Goal: Task Accomplishment & Management: Manage account settings

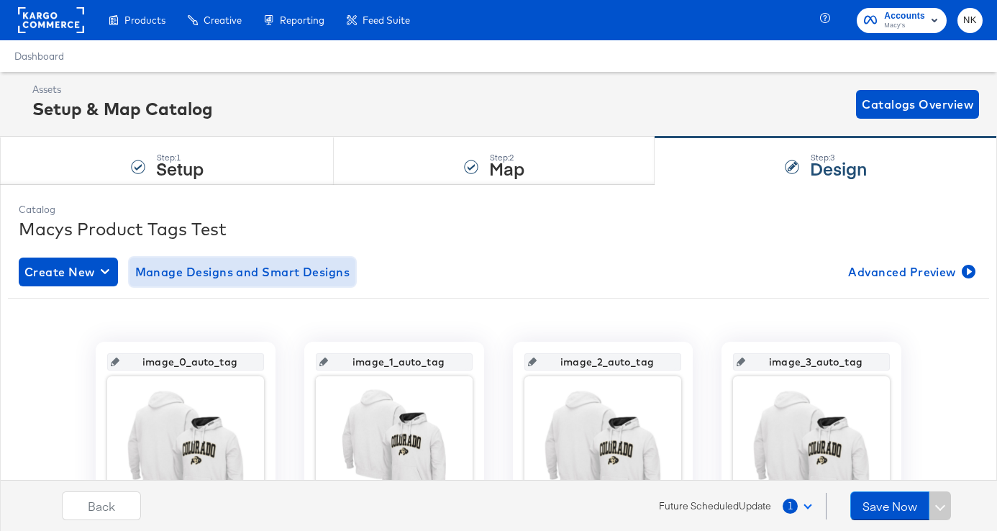
click at [265, 260] on button "Manage Designs and Smart Designs" at bounding box center [242, 271] width 227 height 29
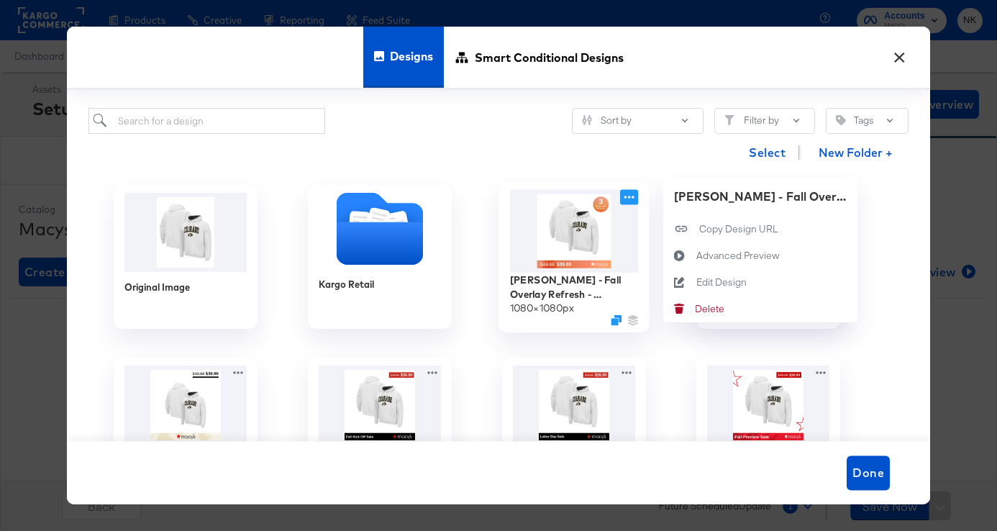
click at [630, 198] on icon at bounding box center [629, 197] width 18 height 15
click at [609, 316] on div at bounding box center [574, 320] width 129 height 11
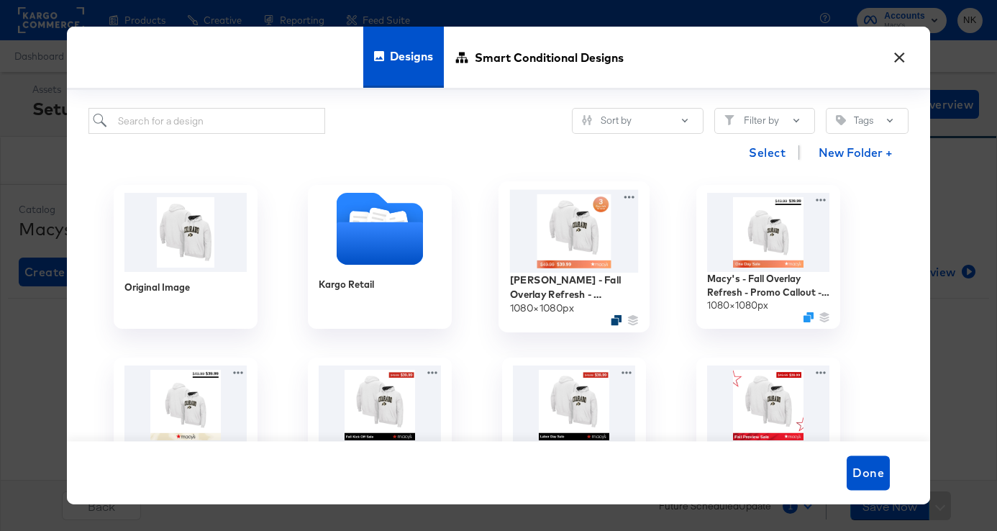
click at [611, 316] on div at bounding box center [616, 320] width 11 height 11
click at [615, 319] on icon "Duplicate" at bounding box center [616, 320] width 11 height 11
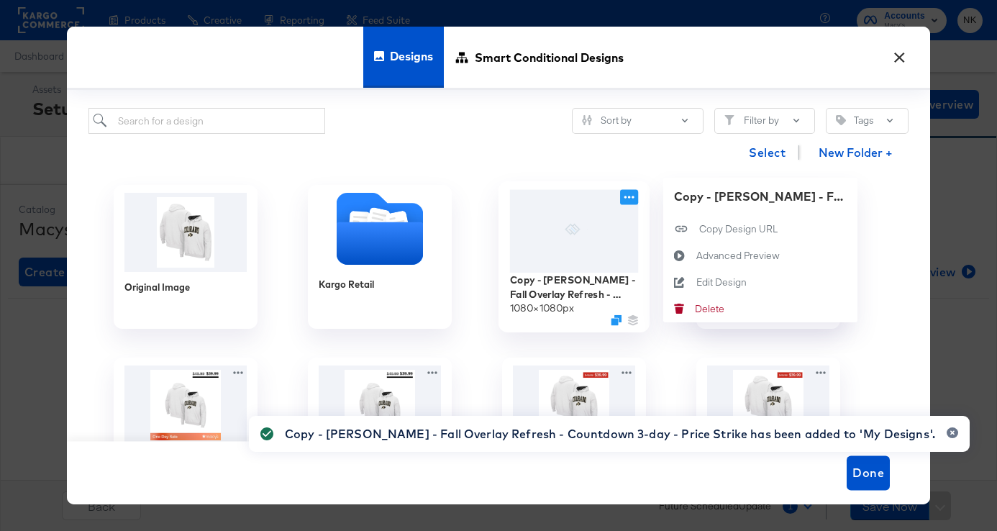
click at [629, 195] on icon at bounding box center [629, 197] width 18 height 15
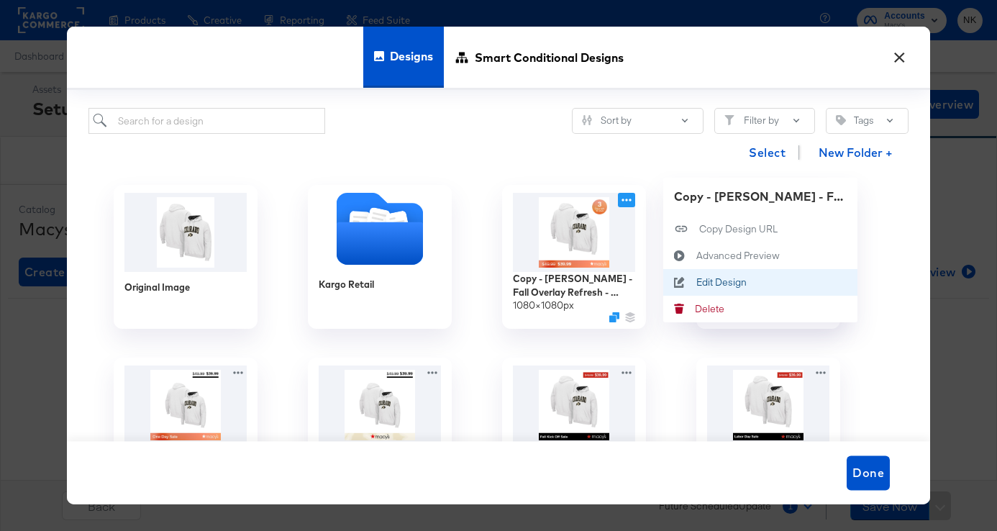
click at [693, 274] on div "Edit Design Edit Design" at bounding box center [679, 282] width 33 height 27
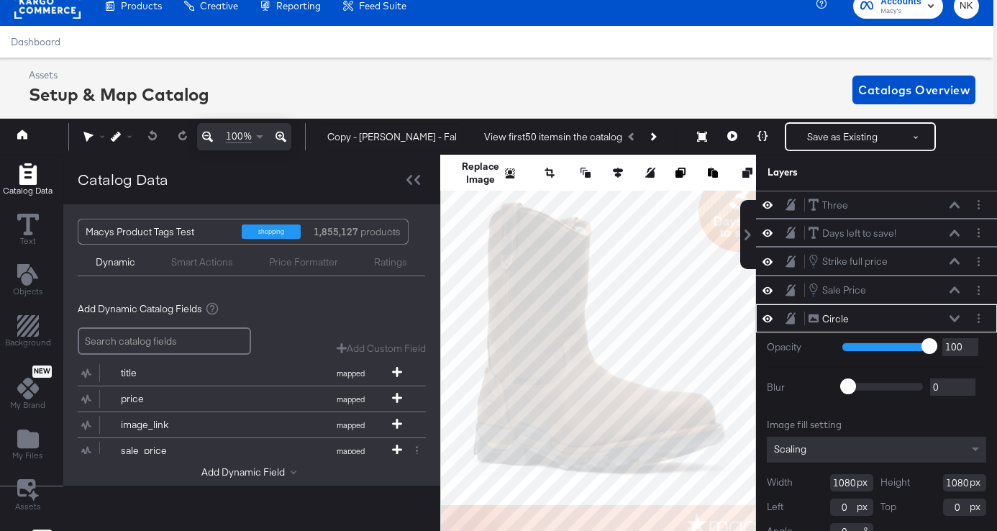
scroll to position [21, 0]
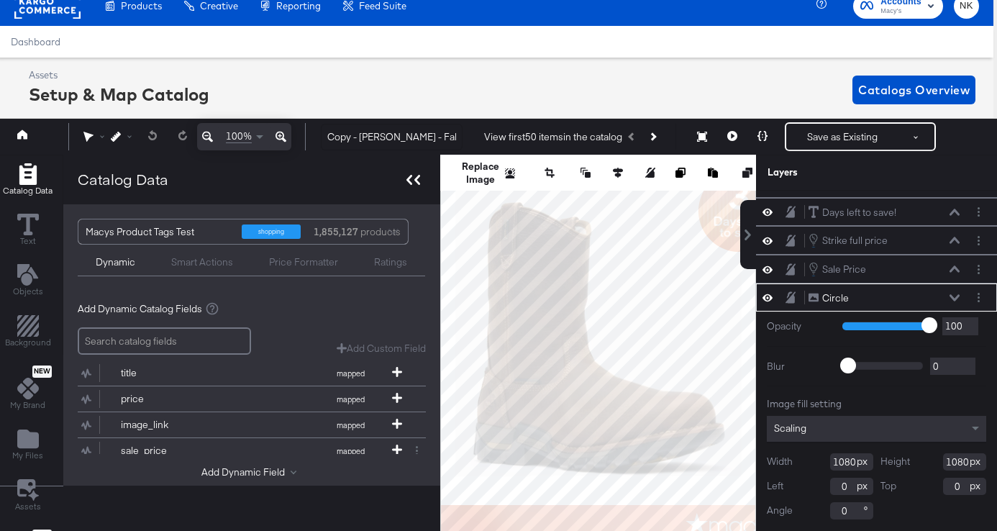
click at [413, 187] on div at bounding box center [413, 179] width 25 height 21
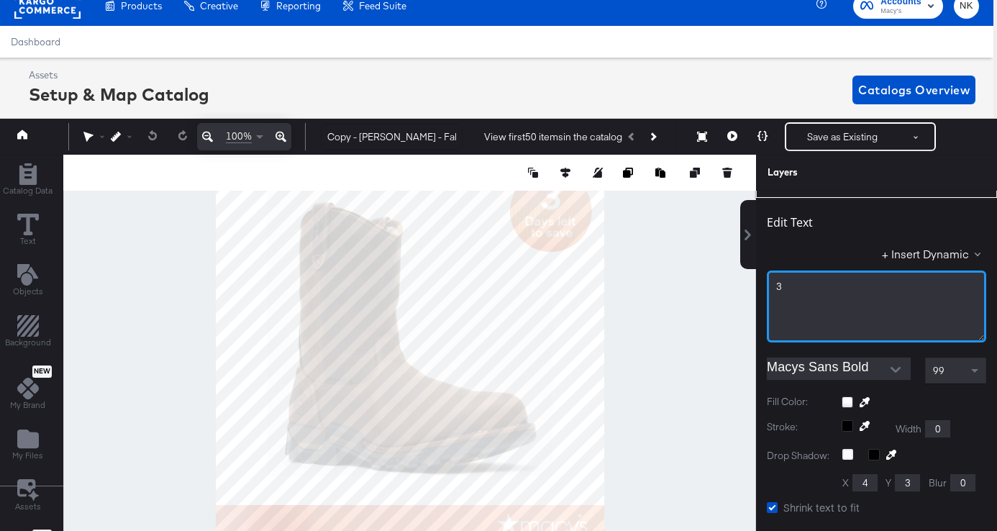
click at [798, 286] on div "3" at bounding box center [876, 287] width 201 height 14
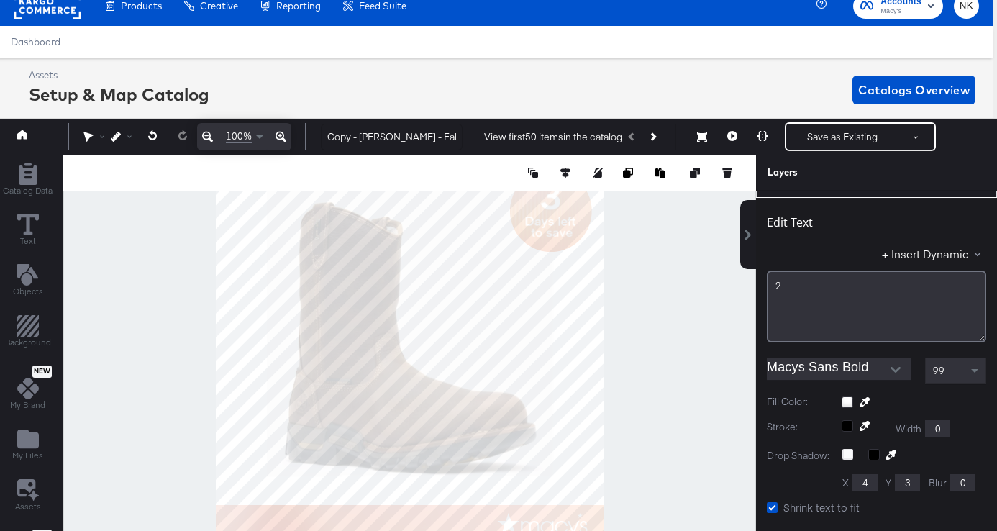
click at [679, 267] on div at bounding box center [409, 352] width 693 height 394
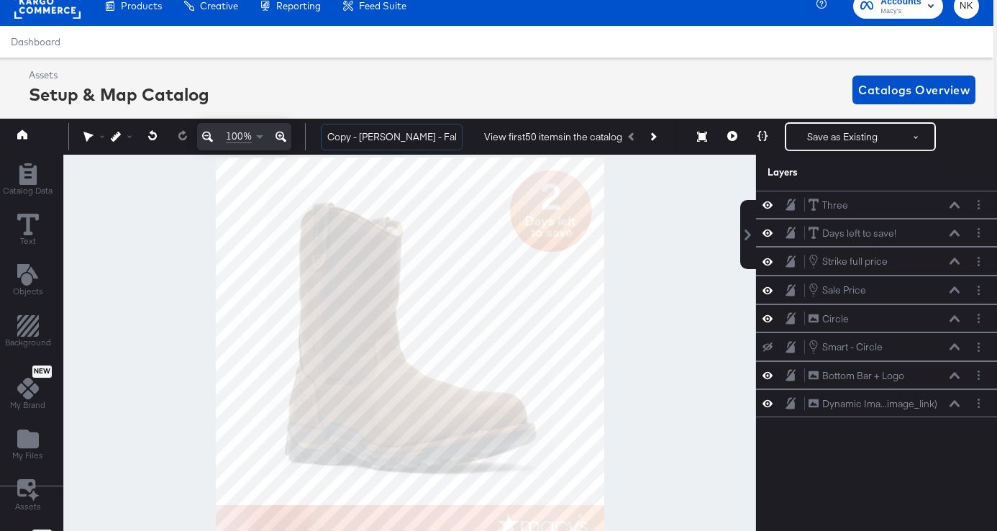
drag, startPoint x: 359, startPoint y: 135, endPoint x: 309, endPoint y: 135, distance: 50.3
click at [309, 135] on div "100% Copy - Macy's - Fall Overlay Refresh - Countdown 3-day - Price Strike View…" at bounding box center [495, 137] width 1004 height 36
drag, startPoint x: 370, startPoint y: 139, endPoint x: 488, endPoint y: 139, distance: 117.2
click at [488, 139] on div "Macy's - Fall Overlay Refresh - Countdown 3-day - Price Strike View first 50 it…" at bounding box center [645, 136] width 673 height 29
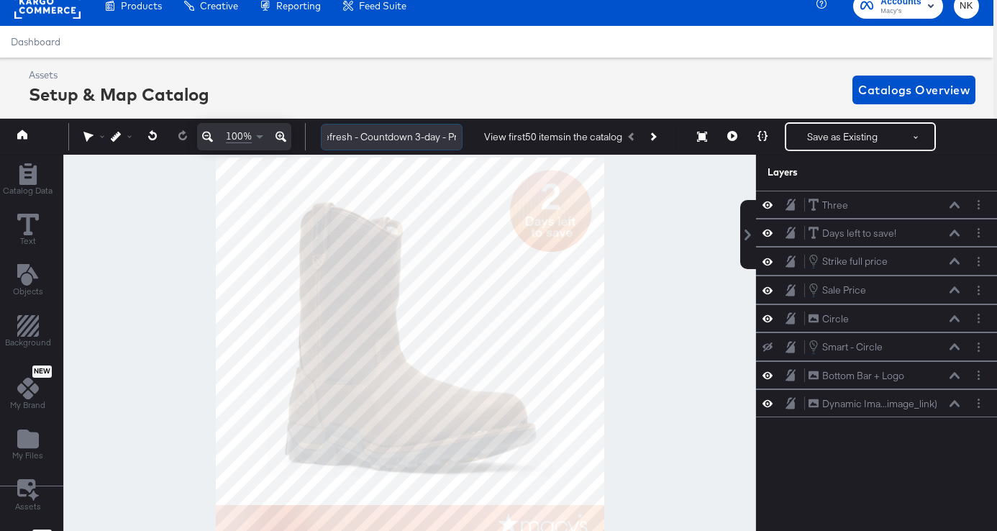
click at [375, 138] on input "[PERSON_NAME] - Fall Overlay Refresh - Countdown 3-day - Price Strike" at bounding box center [392, 137] width 142 height 27
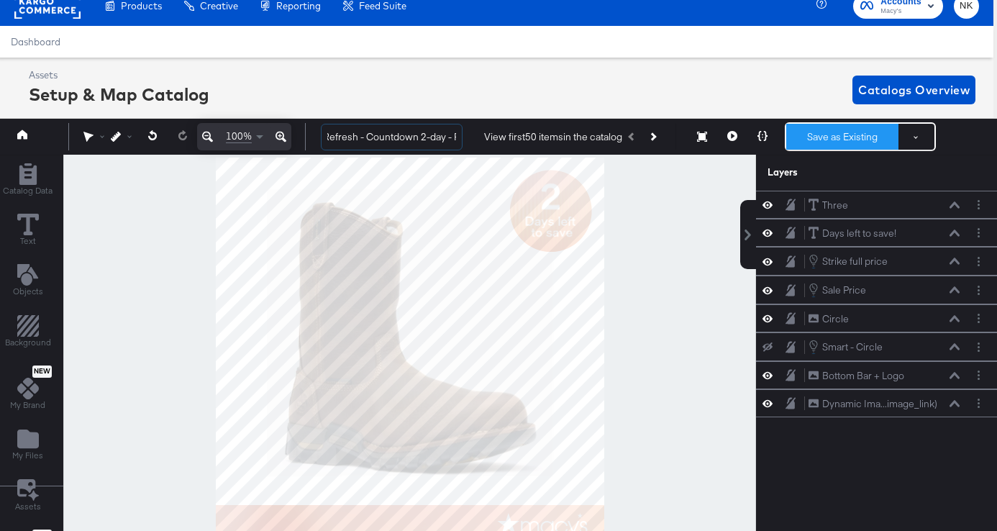
type input "[PERSON_NAME] - Fall Overlay Refresh - Countdown 2-day - Price Strike"
click at [836, 137] on button "Save as Existing" at bounding box center [842, 137] width 112 height 26
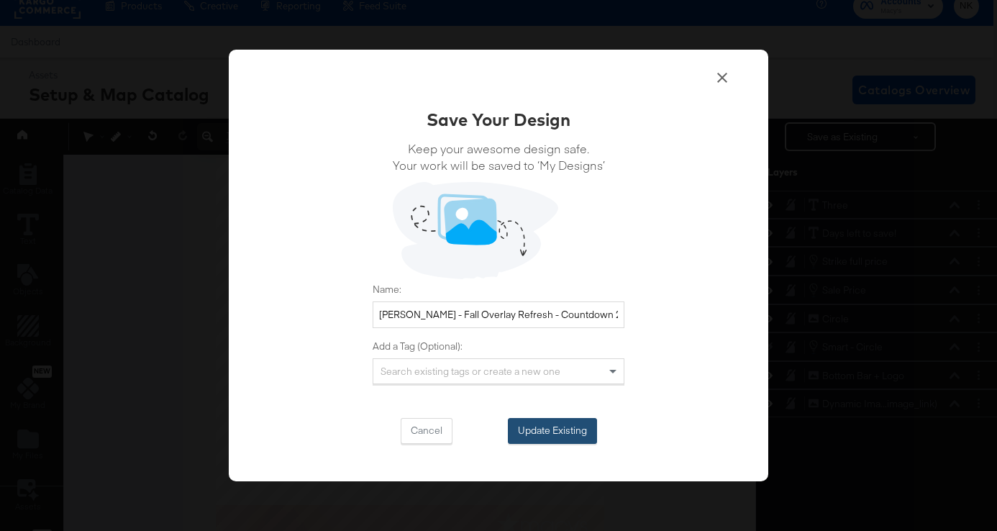
click at [544, 436] on button "Update Existing" at bounding box center [552, 431] width 89 height 26
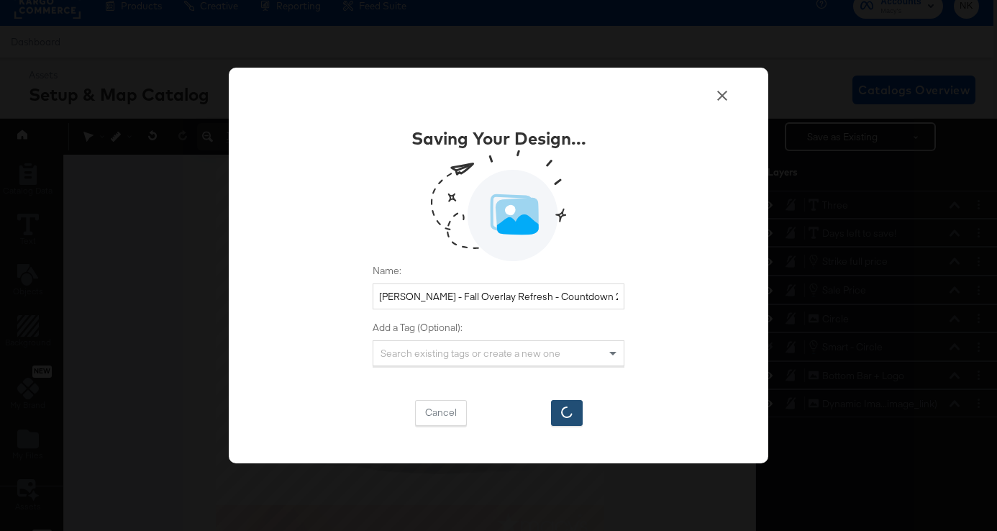
scroll to position [14, 0]
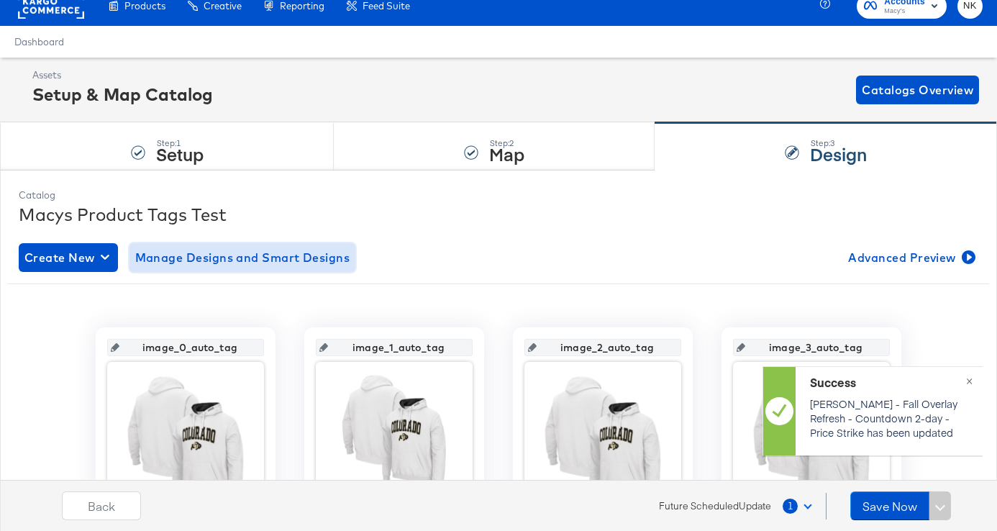
click at [244, 253] on span "Manage Designs and Smart Designs" at bounding box center [242, 257] width 215 height 20
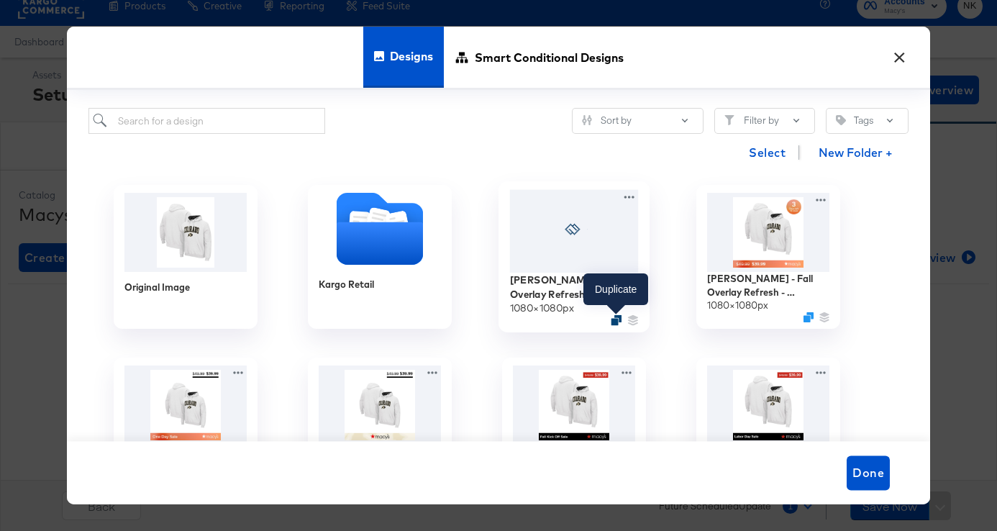
click at [615, 318] on icon "Duplicate" at bounding box center [616, 320] width 11 height 11
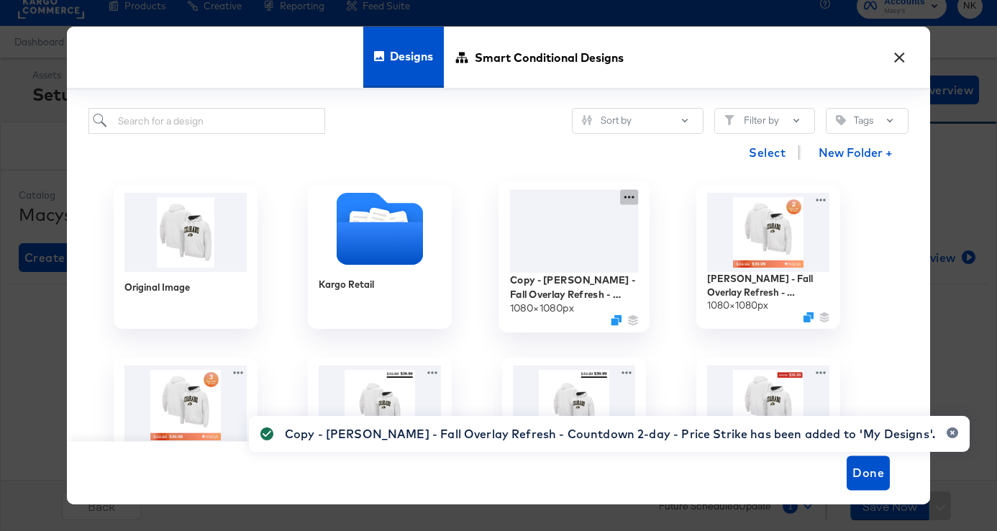
click at [626, 192] on icon at bounding box center [629, 197] width 18 height 15
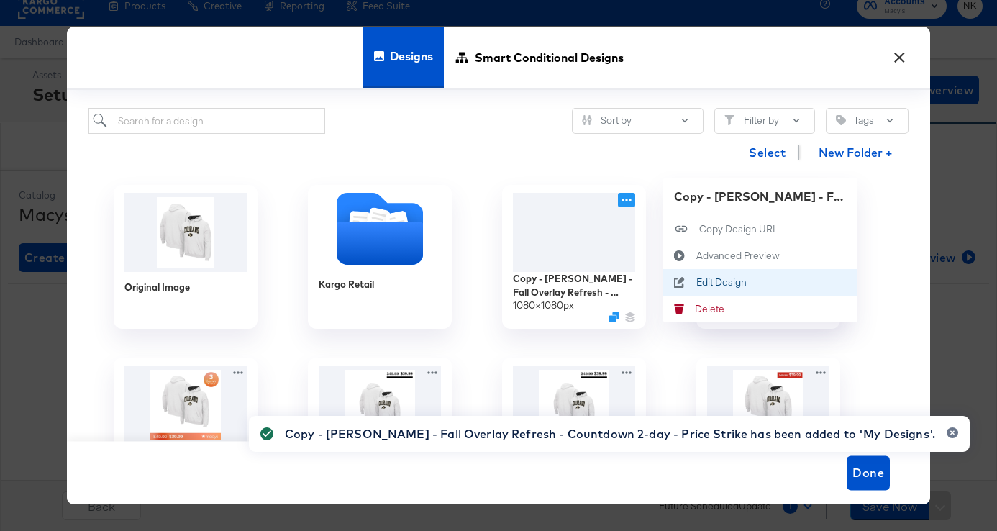
click at [685, 277] on icon at bounding box center [679, 283] width 33 height 12
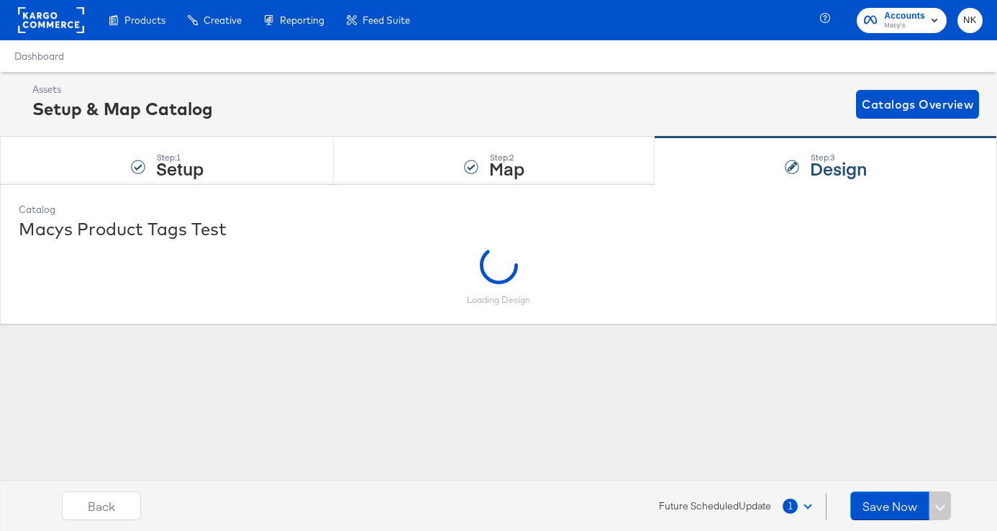
scroll to position [0, 0]
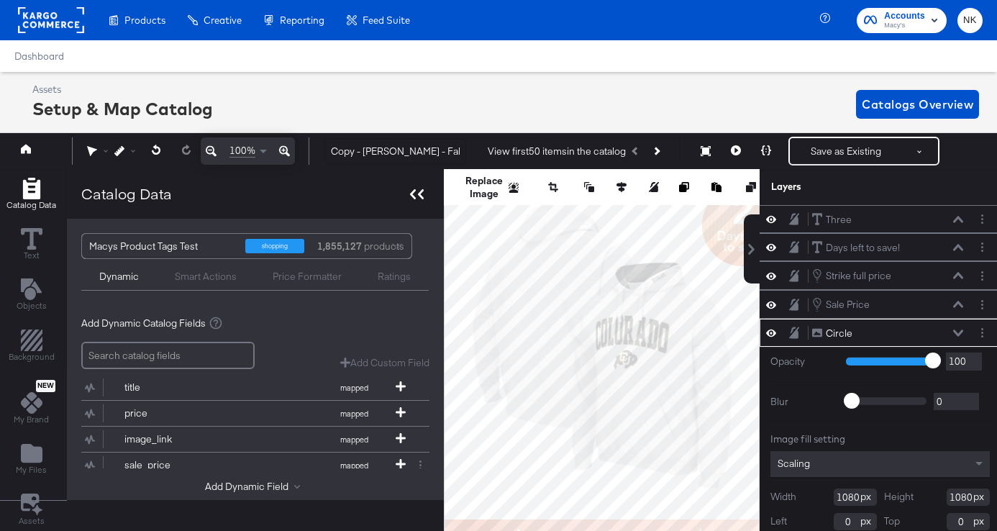
click at [416, 196] on icon at bounding box center [417, 194] width 14 height 10
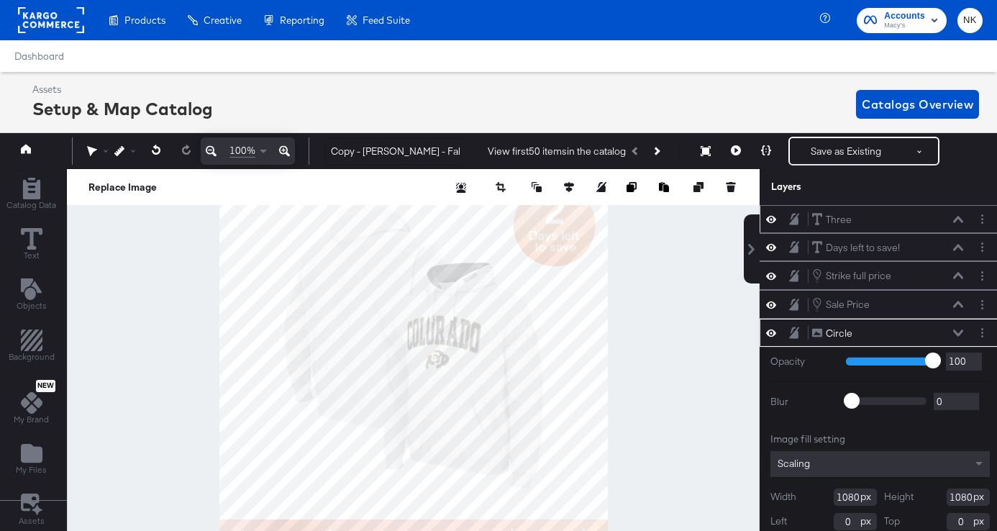
click at [880, 219] on div "Three Three" at bounding box center [887, 219] width 152 height 15
click at [846, 219] on div "Three" at bounding box center [839, 220] width 26 height 14
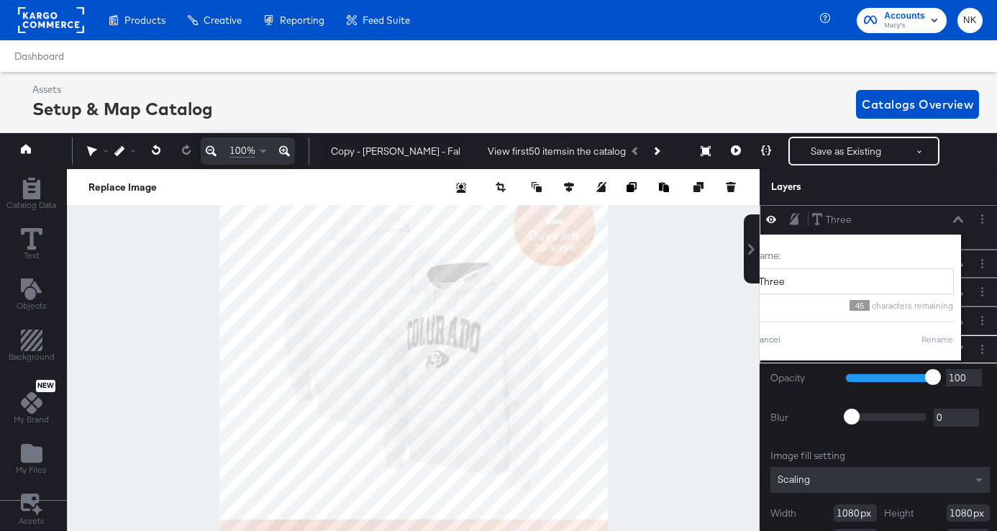
click at [968, 218] on div "Three Three" at bounding box center [891, 219] width 160 height 15
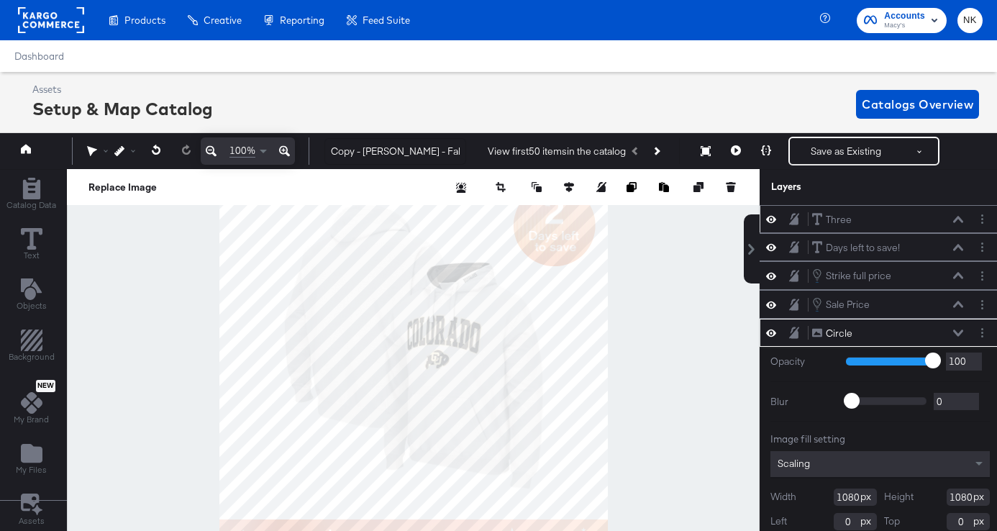
click at [967, 218] on div "Three Three" at bounding box center [891, 219] width 160 height 15
click at [961, 219] on icon at bounding box center [958, 219] width 10 height 6
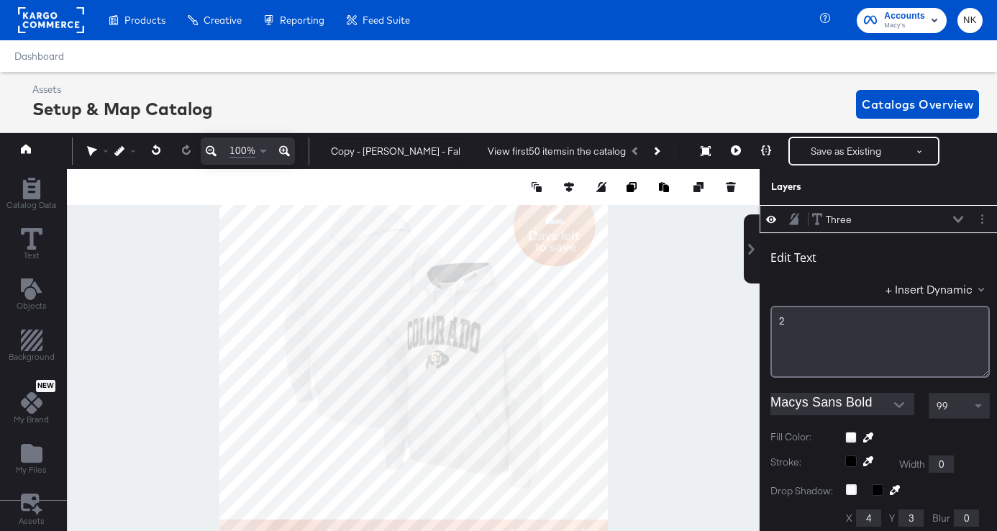
scroll to position [14, 4]
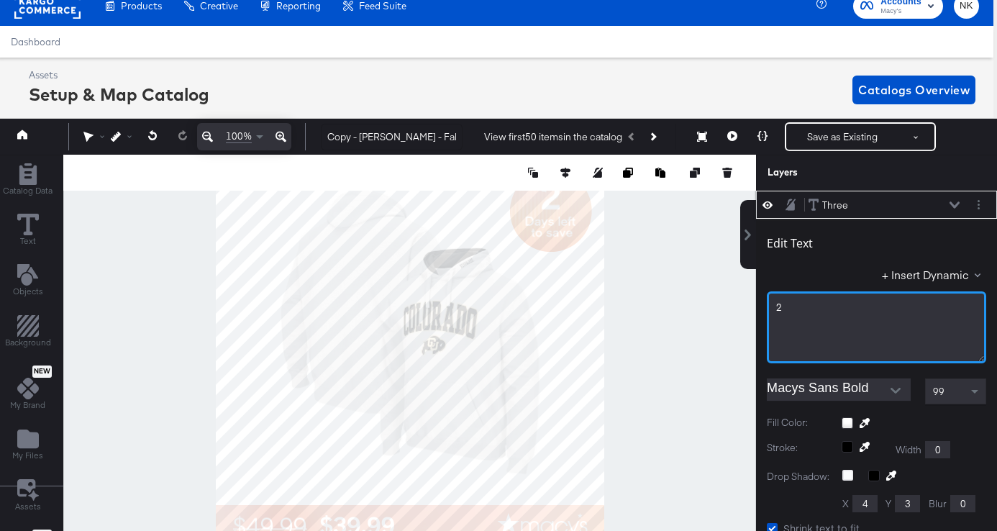
click at [785, 317] on div "2﻿" at bounding box center [876, 327] width 219 height 72
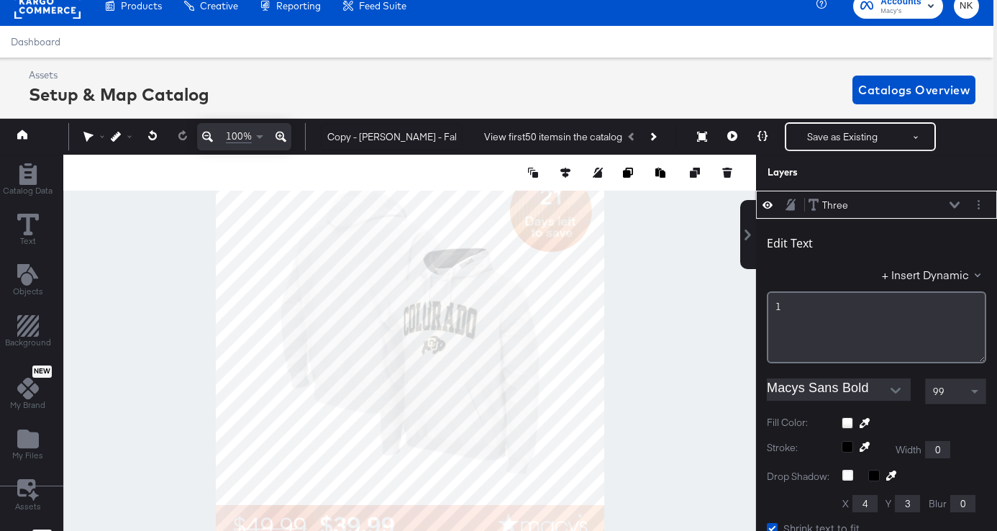
click at [954, 201] on button at bounding box center [955, 205] width 12 height 9
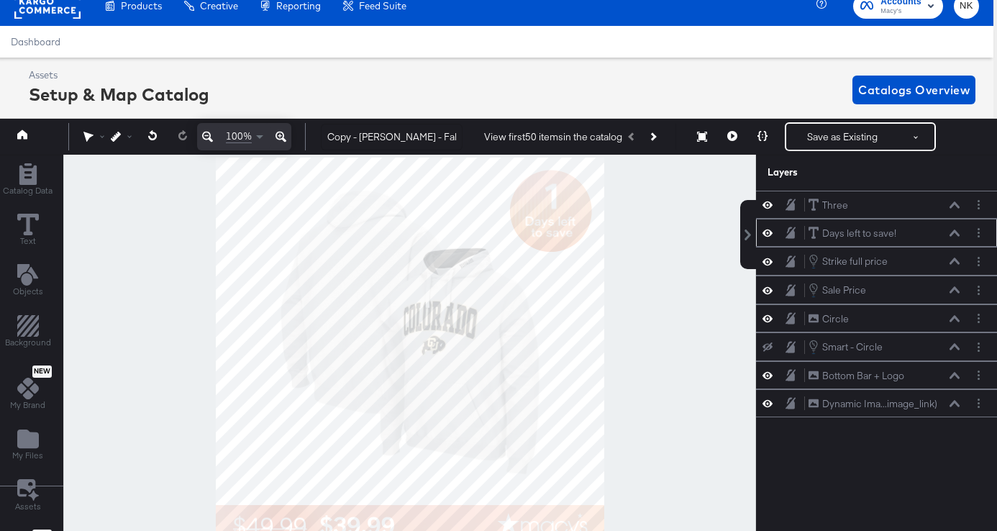
click at [955, 233] on icon at bounding box center [954, 232] width 10 height 7
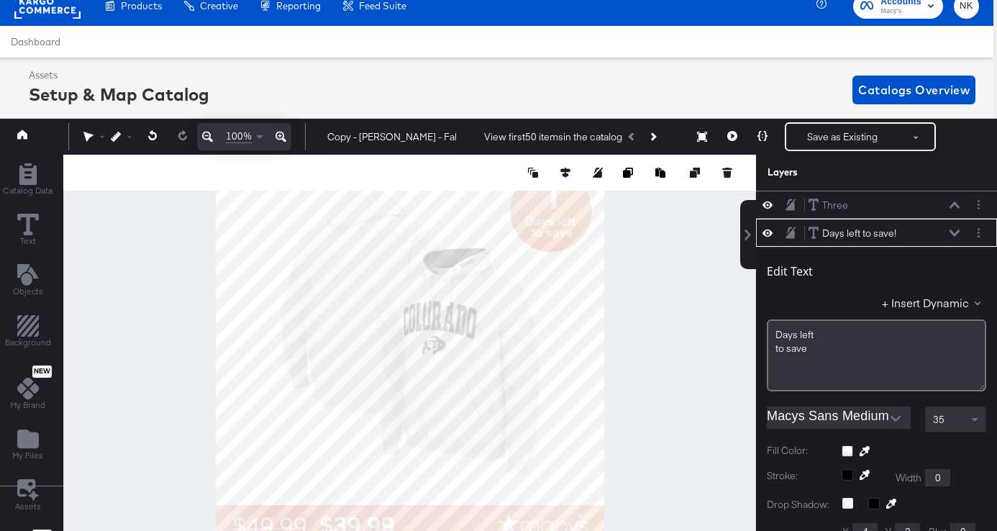
scroll to position [28, 0]
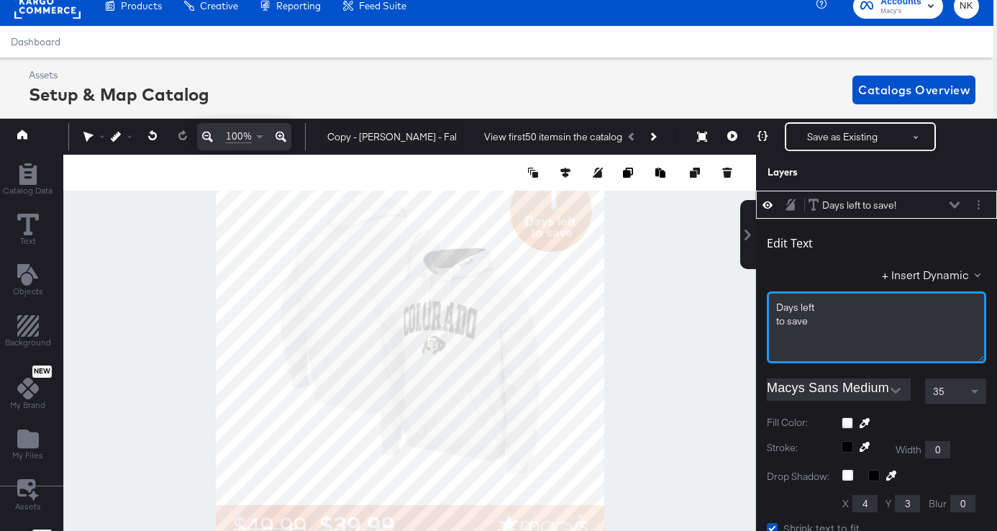
click at [797, 307] on span "Days ﻿left" at bounding box center [795, 307] width 38 height 13
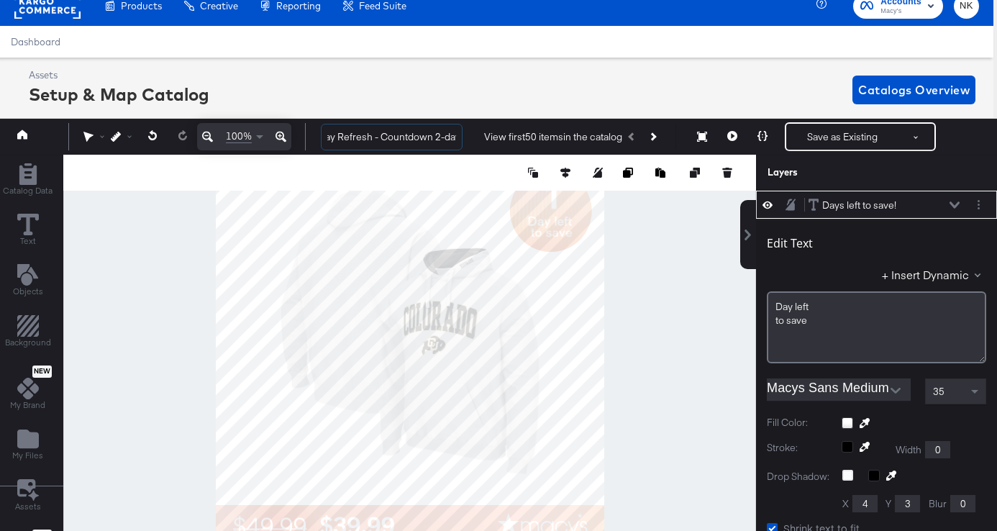
scroll to position [0, 181]
drag, startPoint x: 427, startPoint y: 141, endPoint x: 521, endPoint y: 141, distance: 94.2
click at [521, 141] on div "Copy - Macy's - Fall Overlay Refresh - Countdown 2-day - Price Strike View firs…" at bounding box center [645, 136] width 673 height 29
click at [371, 137] on input "Copy - Macy's - Fall Overlay Refresh - Countdown 2-day - Price Strike" at bounding box center [392, 137] width 142 height 27
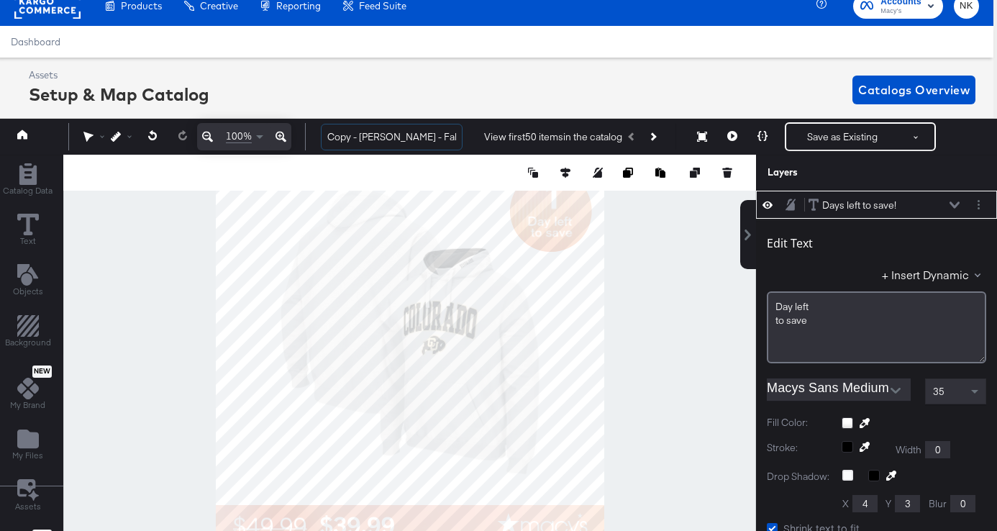
drag, startPoint x: 382, startPoint y: 137, endPoint x: 247, endPoint y: 137, distance: 135.2
click at [247, 137] on div "100% Copy - Macy's - Fall Overlay Refresh - Countdown 1-day - Price Strike View…" at bounding box center [495, 137] width 1004 height 36
click at [360, 137] on input "Copy - Macy's - Fall Overlay Refresh - Countdown 1-day - Price Strike" at bounding box center [392, 137] width 142 height 27
type input "[PERSON_NAME] - Fall Overlay Refresh - Countdown 1-day - Price Strike"
click at [639, 298] on div at bounding box center [409, 352] width 693 height 394
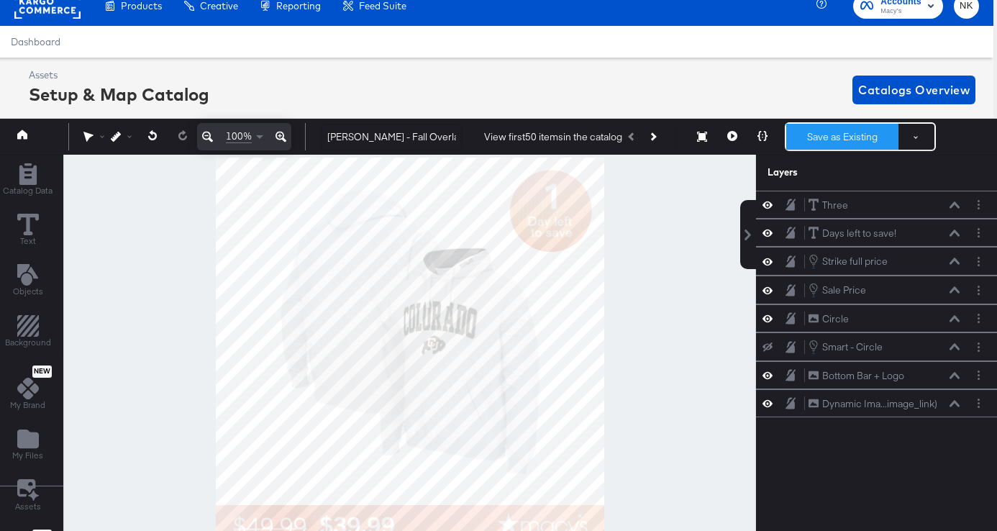
click at [831, 145] on button "Save as Existing" at bounding box center [842, 137] width 112 height 26
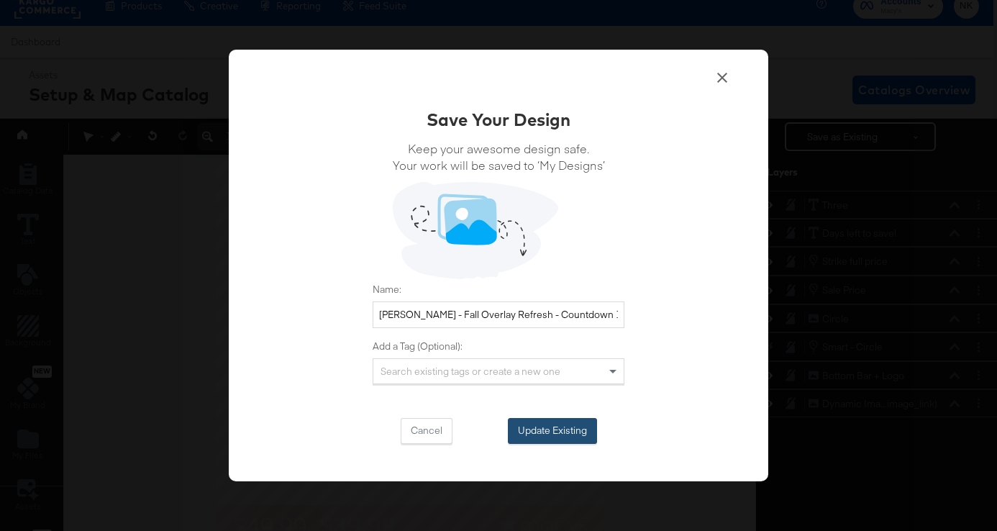
click at [559, 429] on button "Update Existing" at bounding box center [552, 431] width 89 height 26
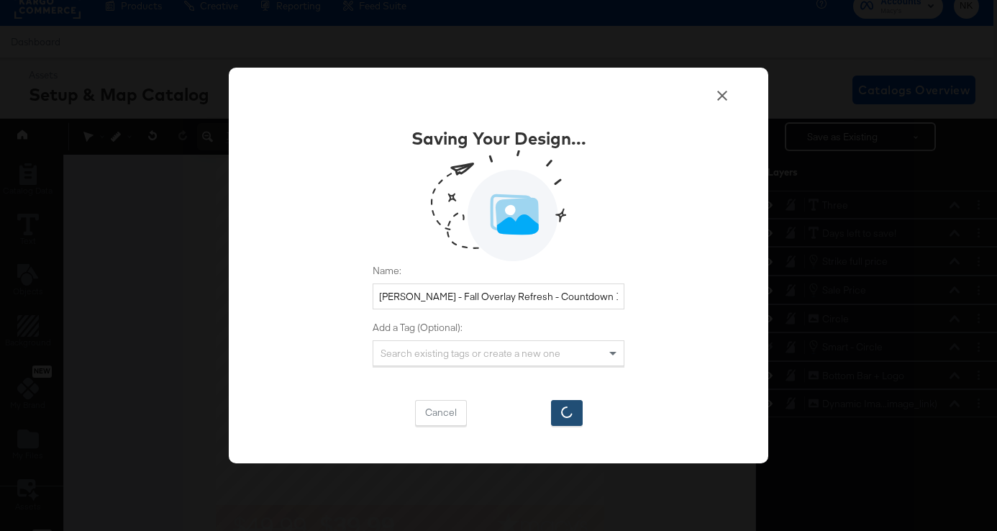
scroll to position [14, 0]
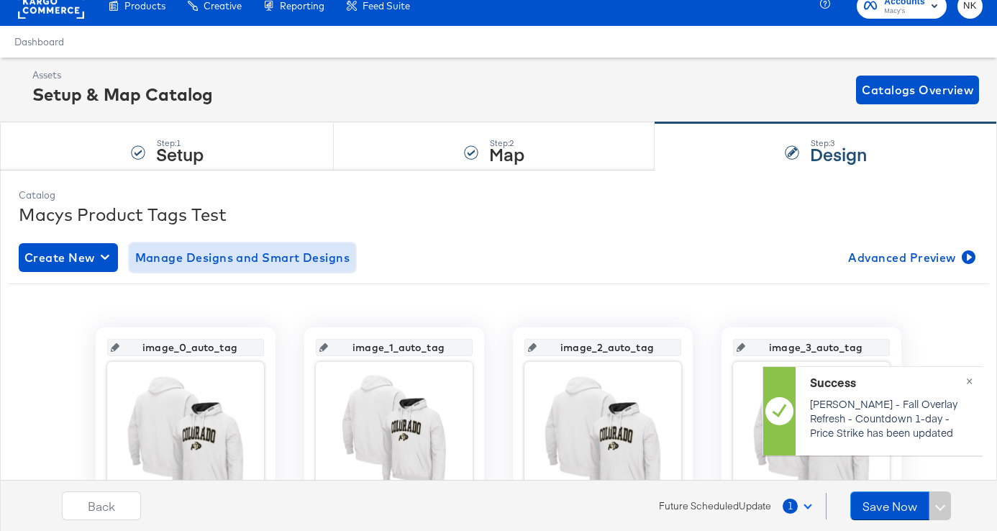
click at [300, 263] on span "Manage Designs and Smart Designs" at bounding box center [242, 257] width 215 height 20
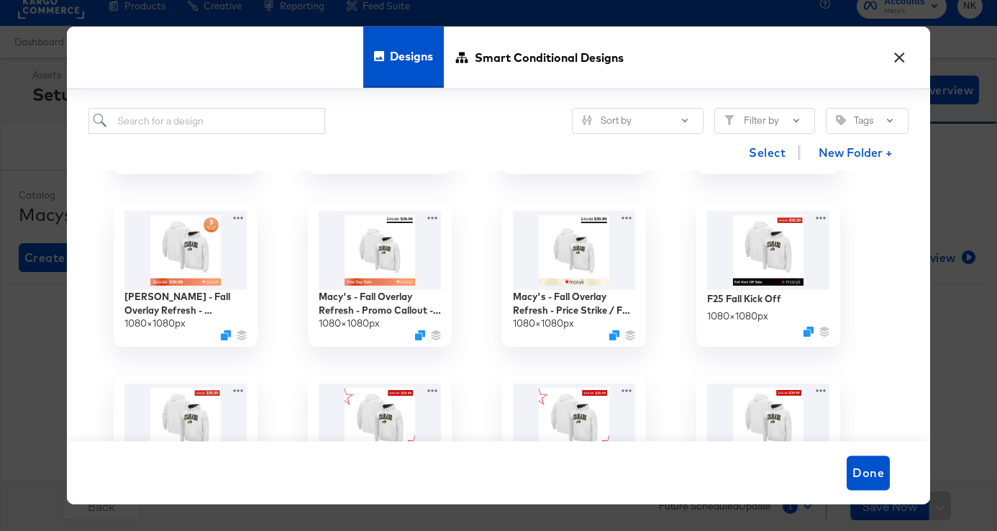
scroll to position [159, 0]
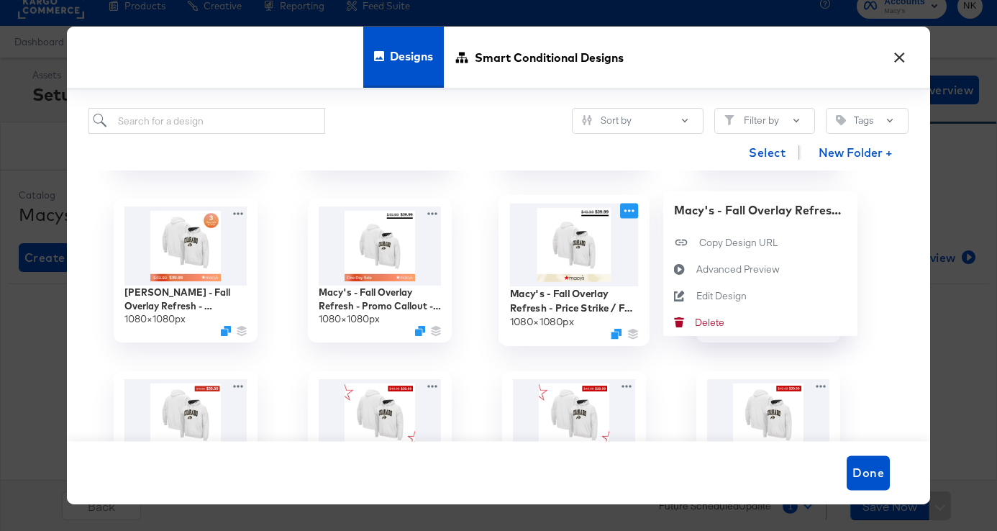
click at [625, 210] on icon at bounding box center [629, 211] width 18 height 15
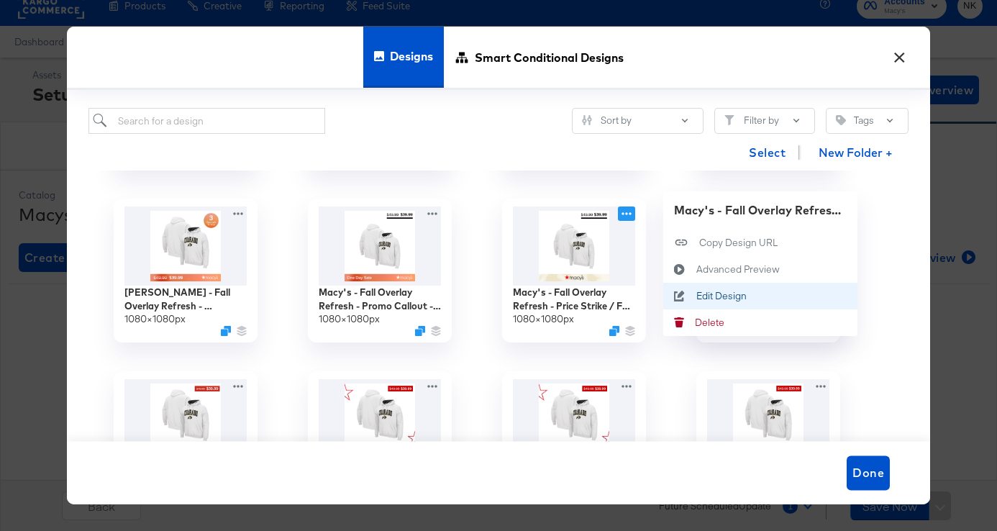
click at [685, 291] on icon at bounding box center [679, 297] width 33 height 12
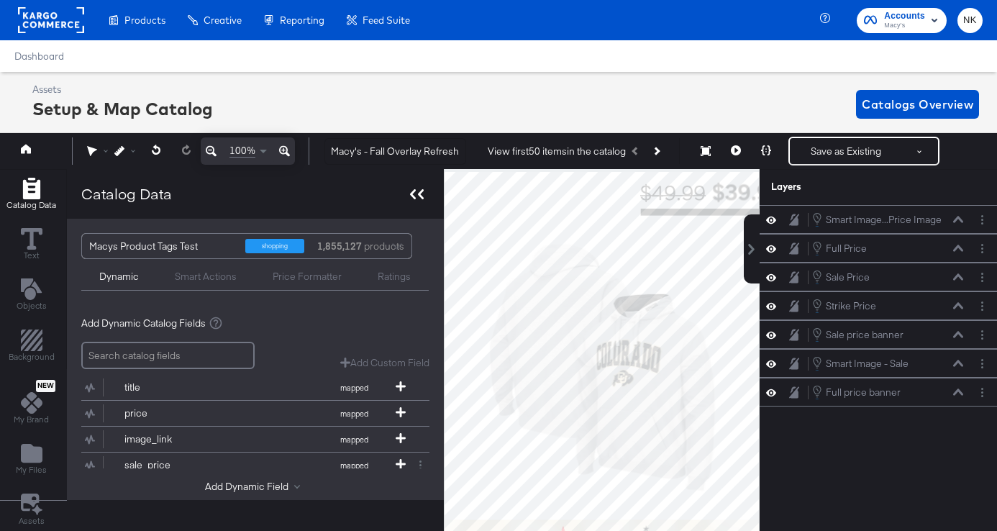
click at [407, 190] on div at bounding box center [416, 193] width 25 height 21
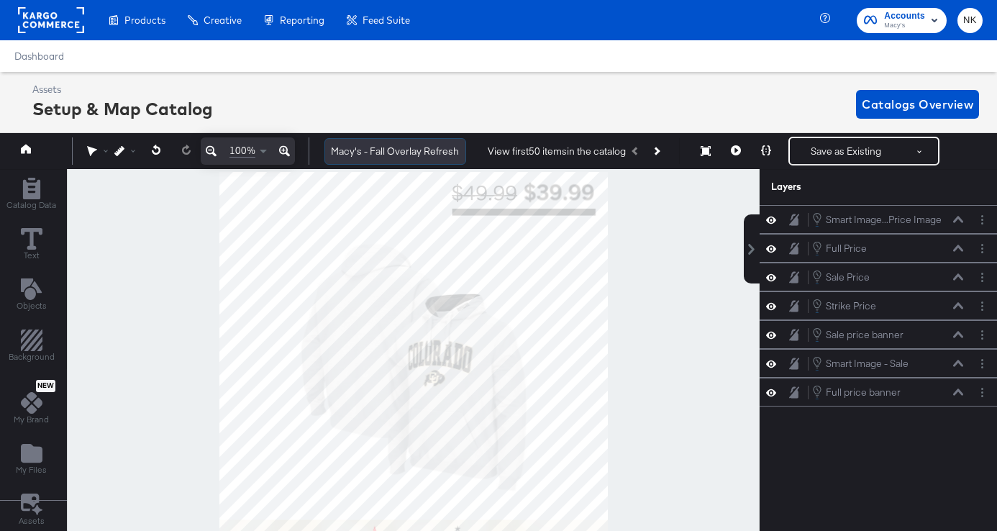
click at [373, 155] on input "Macy's - Fall Overlay Refresh - Price Strike / Full Price" at bounding box center [395, 151] width 142 height 27
click at [373, 150] on input "Macy's - Fall Overlay Refresh - Price Strike / Full Price" at bounding box center [395, 151] width 142 height 27
type input "Macy's - No VAFall Overlay Refresh - Price Strike / Full Price"
click at [670, 320] on div at bounding box center [413, 366] width 693 height 394
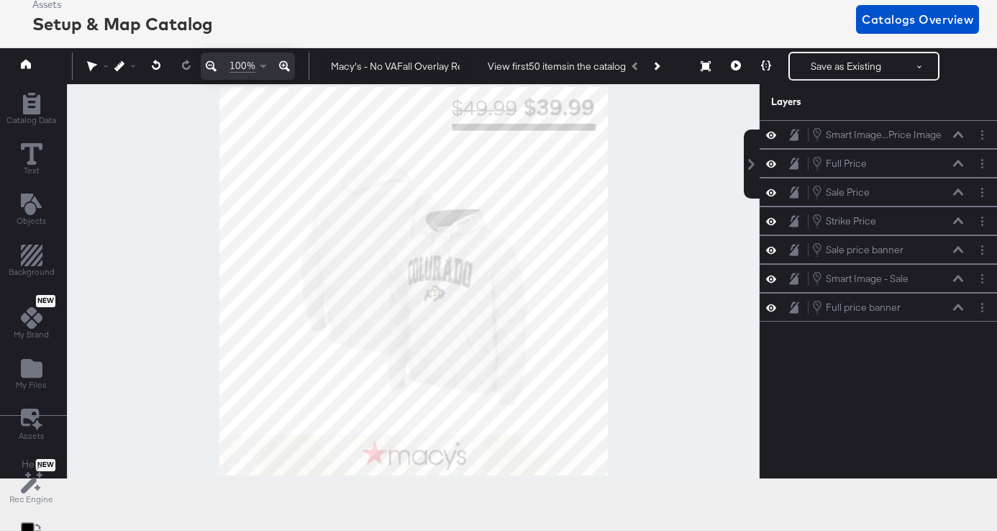
scroll to position [89, 0]
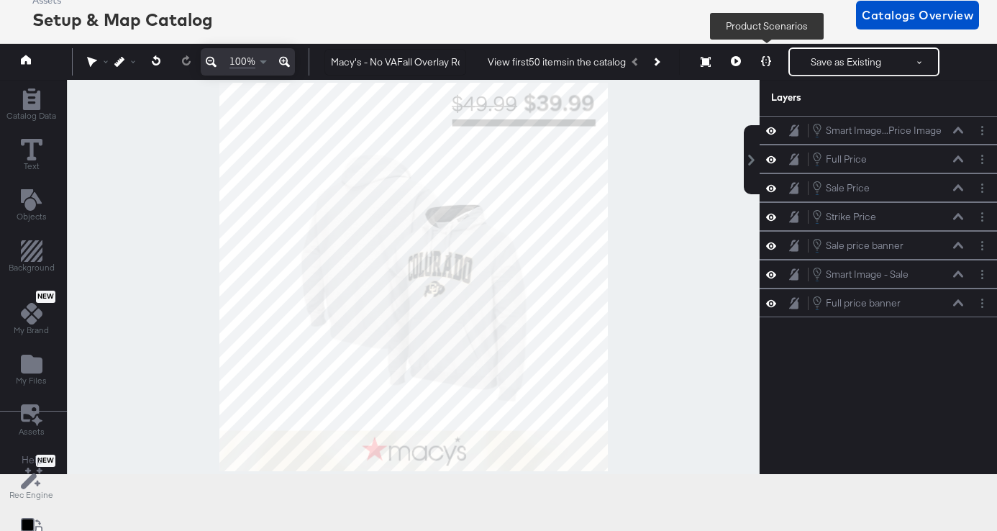
click at [764, 58] on icon at bounding box center [766, 61] width 10 height 10
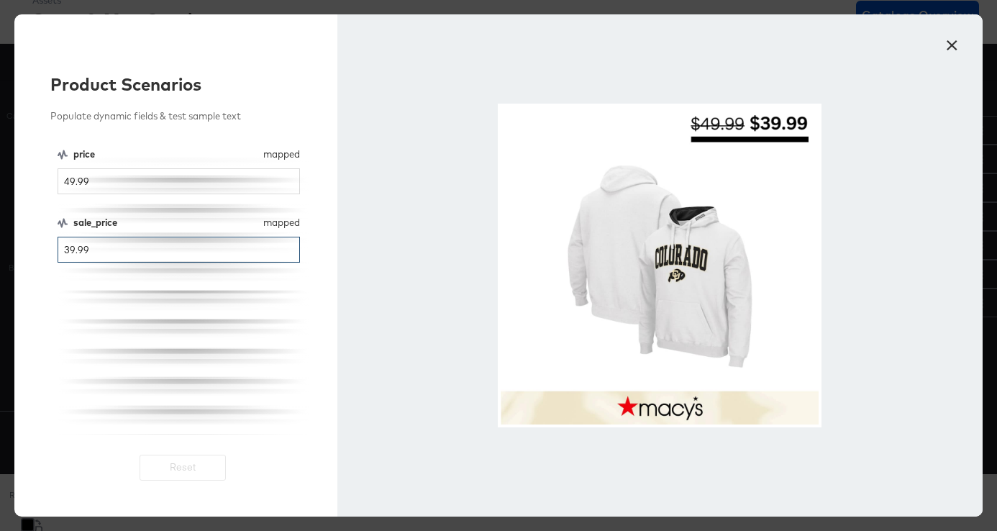
click at [80, 252] on input "39.99" at bounding box center [179, 250] width 242 height 27
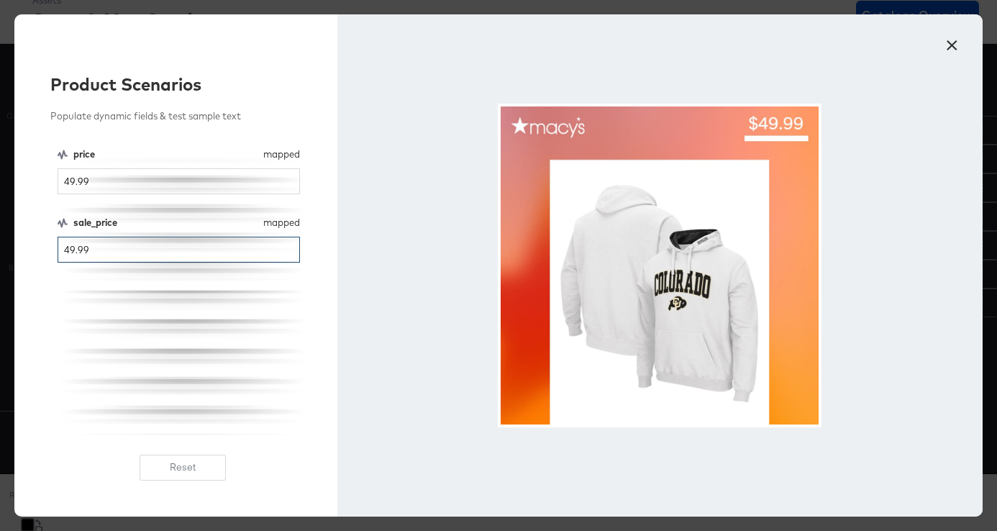
type input "49.99"
click at [954, 47] on button "×" at bounding box center [951, 42] width 26 height 26
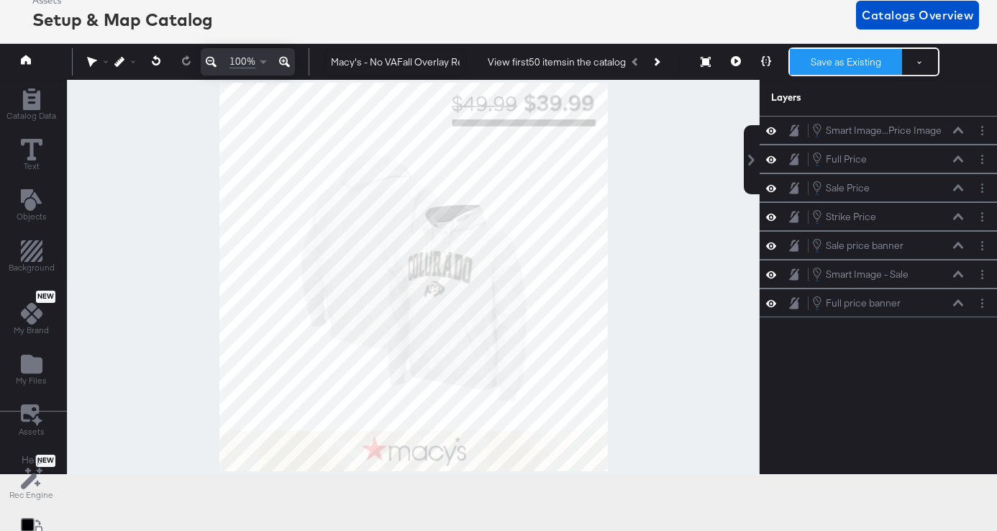
click at [858, 58] on button "Save as Existing" at bounding box center [846, 62] width 112 height 26
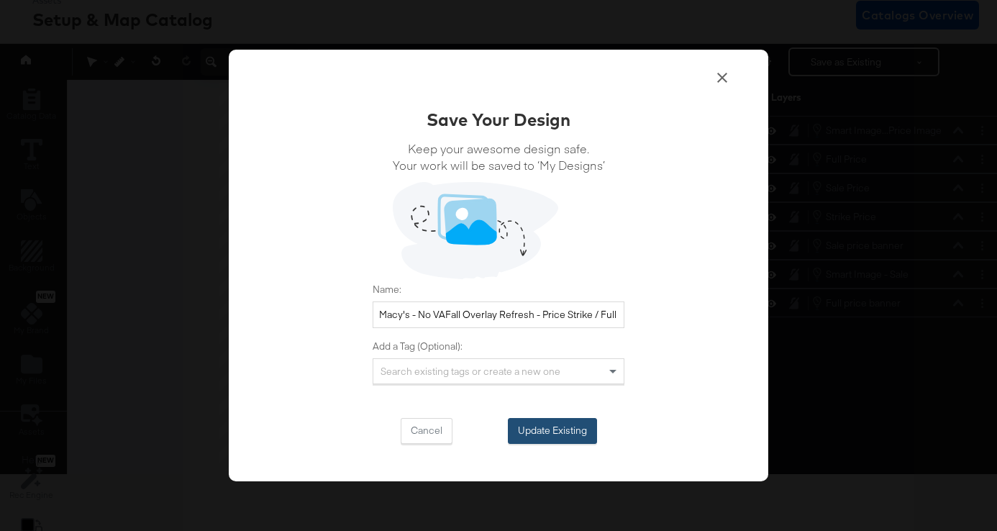
click at [551, 424] on button "Update Existing" at bounding box center [552, 431] width 89 height 26
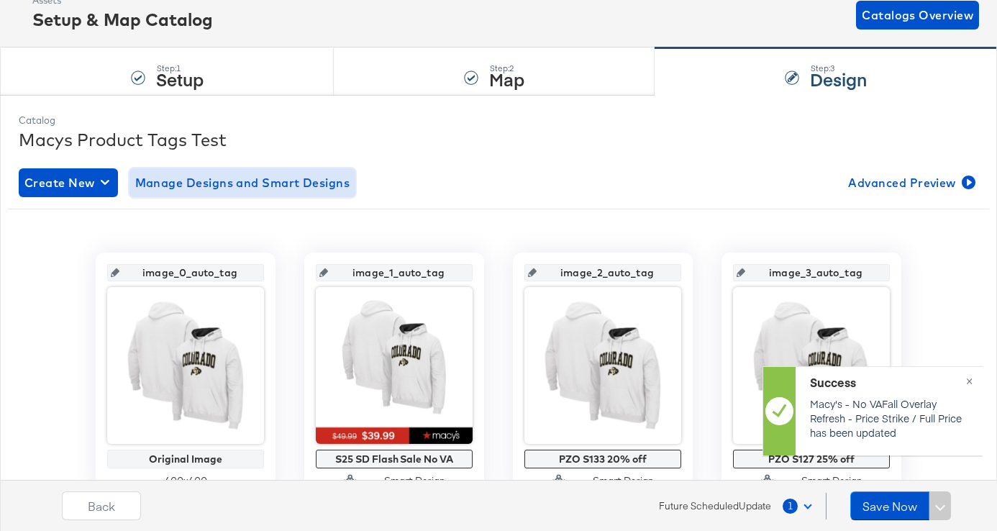
click at [288, 180] on span "Manage Designs and Smart Designs" at bounding box center [242, 183] width 215 height 20
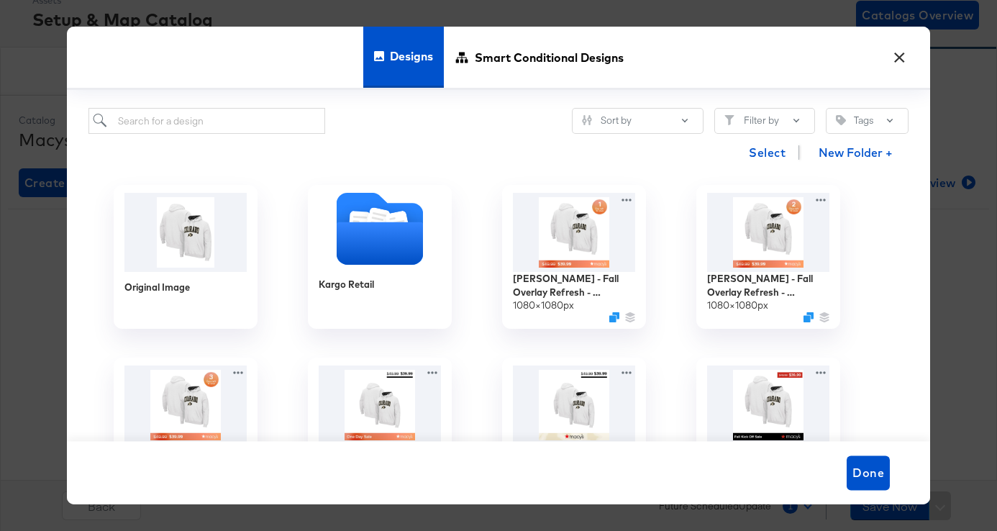
scroll to position [143, 0]
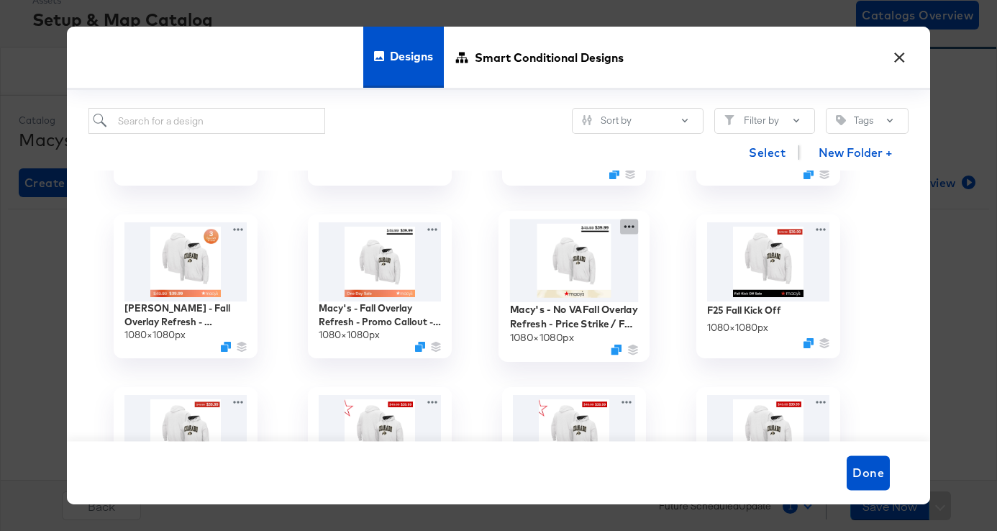
click at [631, 226] on icon at bounding box center [629, 226] width 18 height 15
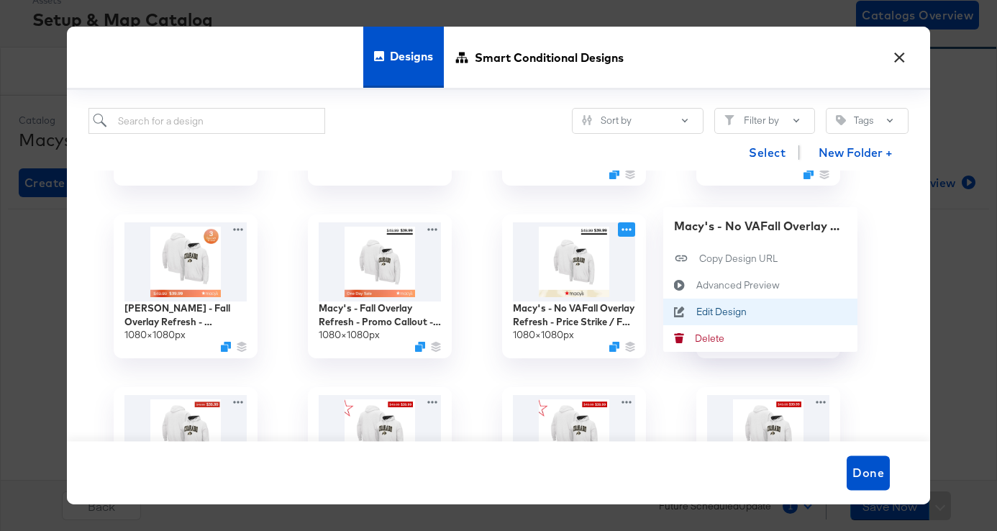
click at [693, 309] on icon at bounding box center [679, 312] width 33 height 12
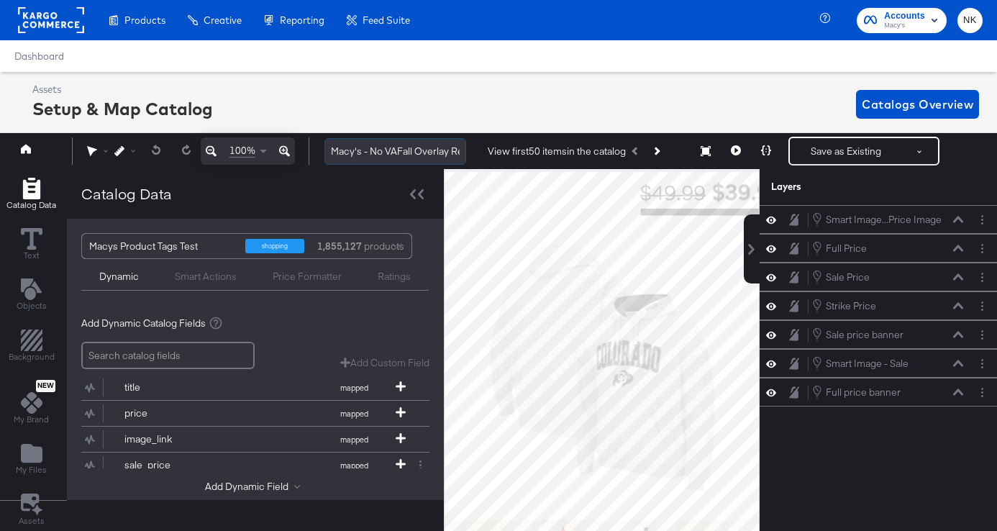
click at [393, 154] on input "Macy's - No VAFall Overlay Refresh - Price Strike / Full Price" at bounding box center [395, 151] width 142 height 27
click at [398, 154] on input "Macy's - No VAFall Overlay Refresh - Price Strike / Full Price" at bounding box center [395, 151] width 142 height 27
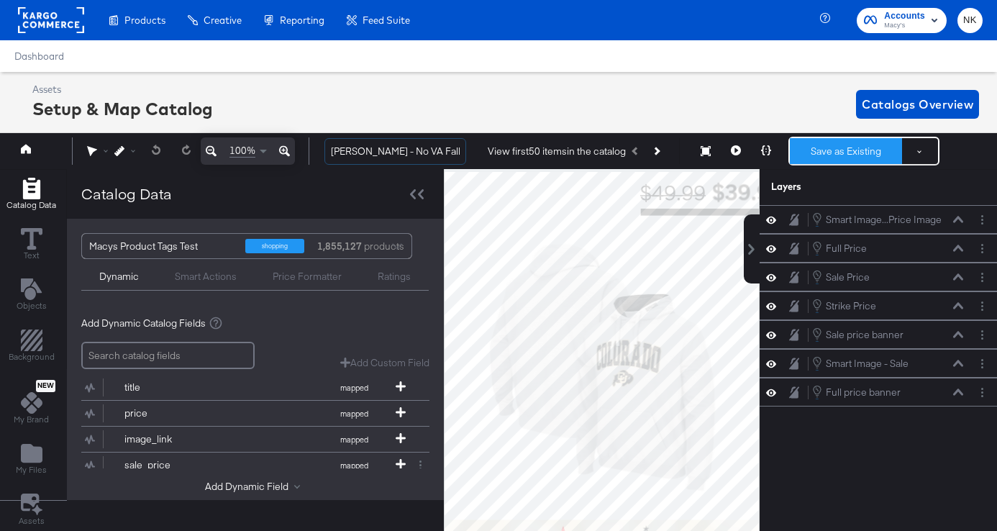
type input "[PERSON_NAME] - No VA Fall Overlay Refresh - Price Strike / Full Price"
click at [867, 146] on button "Save as Existing" at bounding box center [846, 151] width 112 height 26
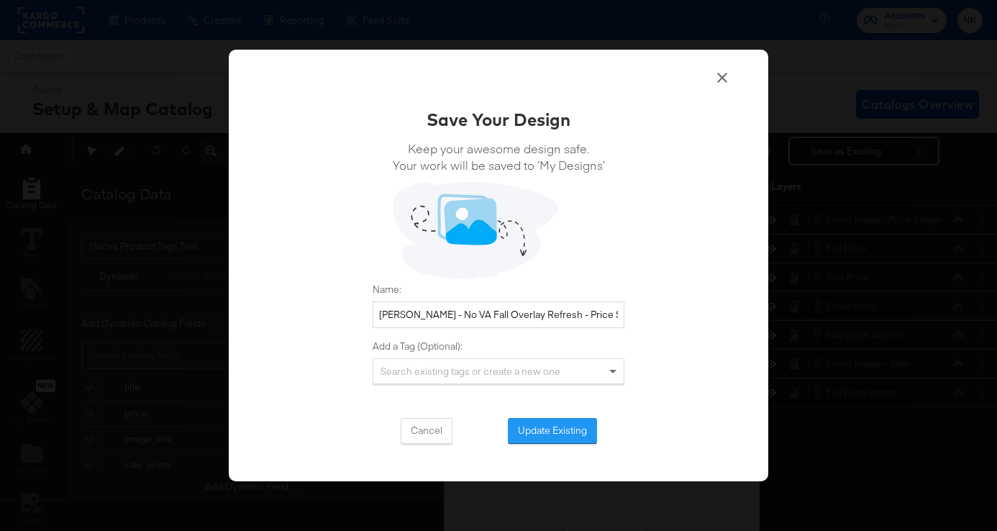
click at [578, 445] on div "Save Your Design Keep your awesome design safe. Your work will be saved to ‘My …" at bounding box center [498, 266] width 539 height 432
click at [573, 438] on button "Update Existing" at bounding box center [552, 431] width 89 height 26
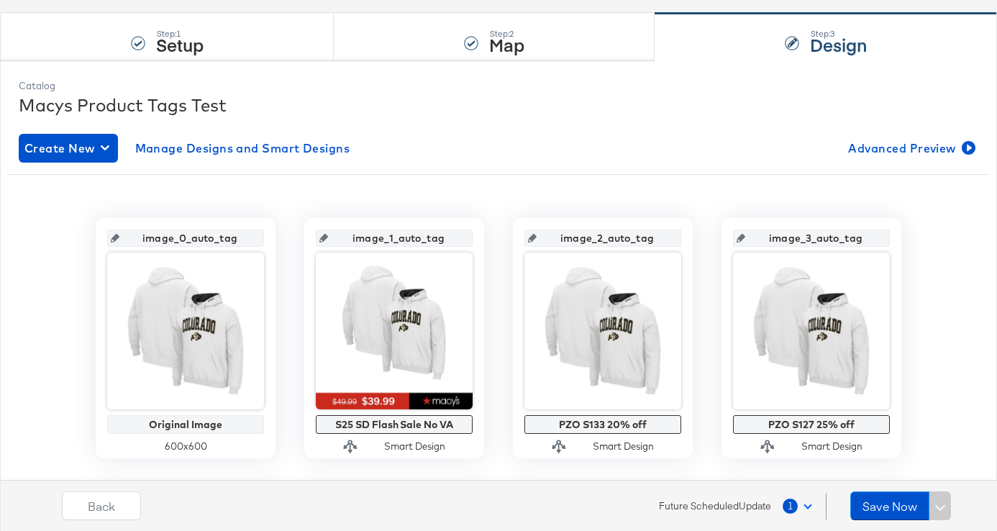
scroll to position [236, 0]
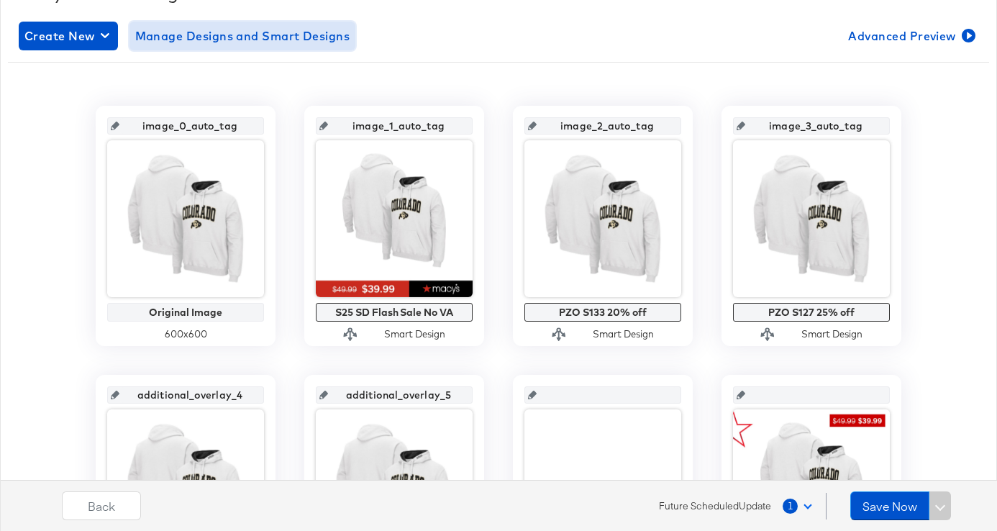
click at [306, 32] on span "Manage Designs and Smart Designs" at bounding box center [242, 36] width 215 height 20
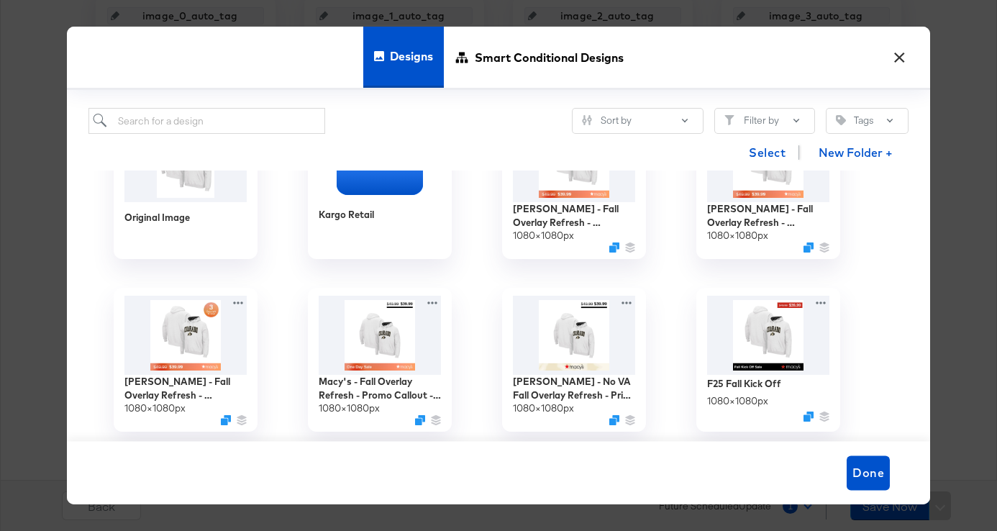
scroll to position [86, 0]
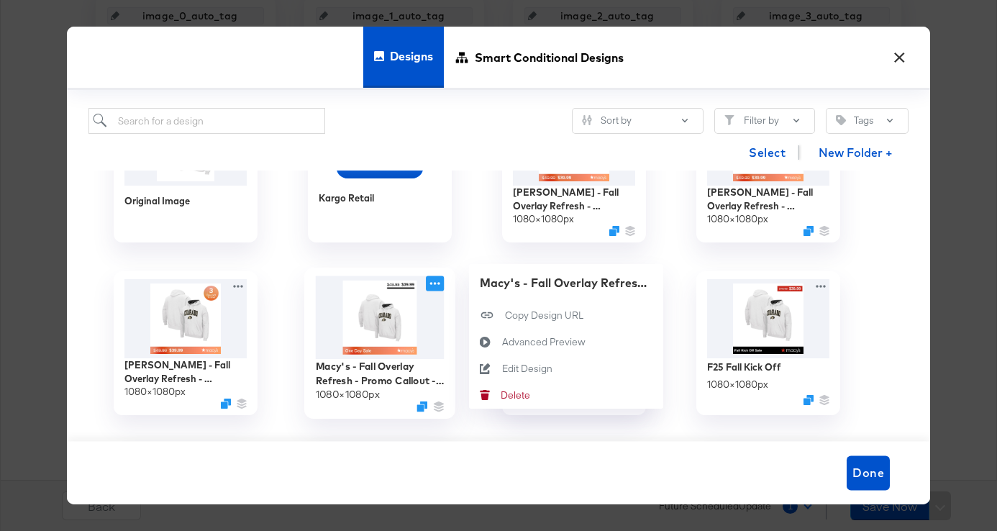
click at [432, 284] on icon at bounding box center [435, 283] width 18 height 15
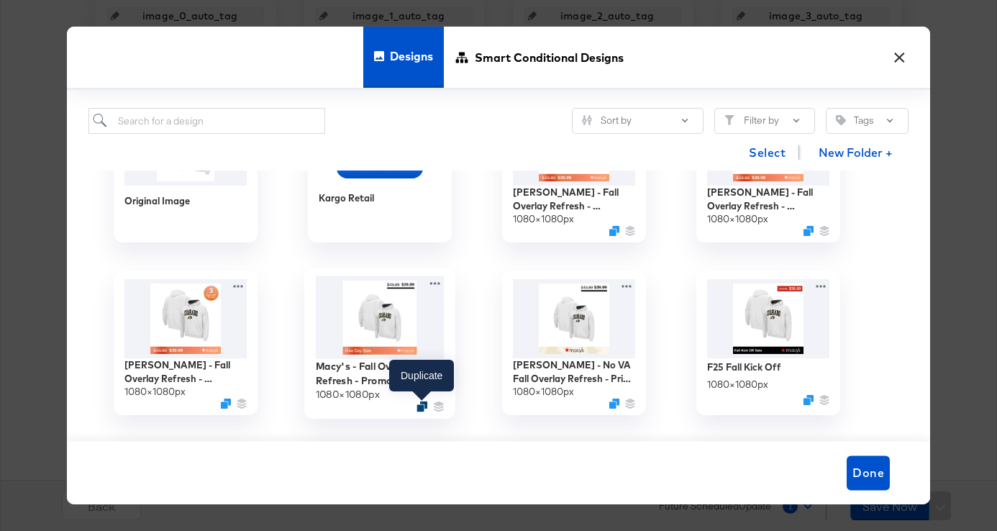
click at [419, 409] on icon "Duplicate" at bounding box center [421, 406] width 11 height 11
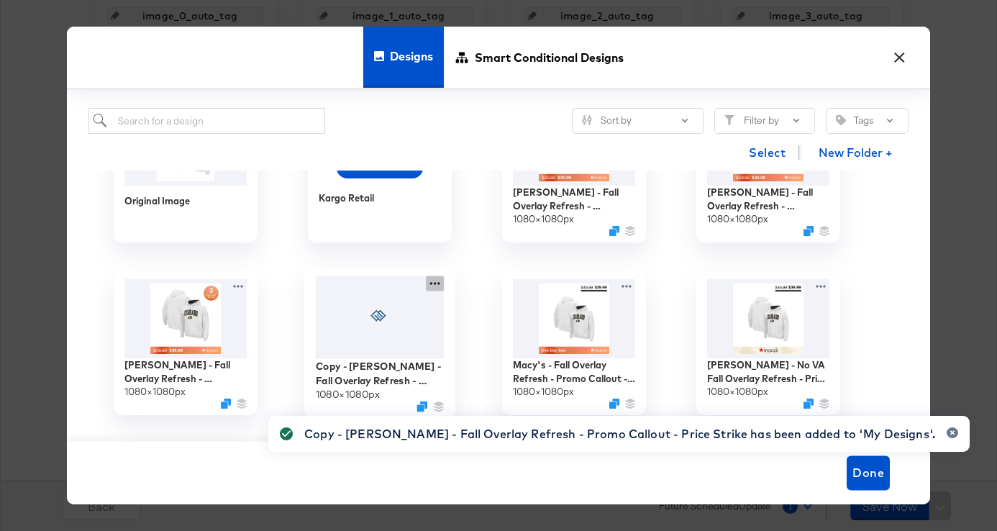
click at [437, 286] on icon at bounding box center [435, 283] width 18 height 15
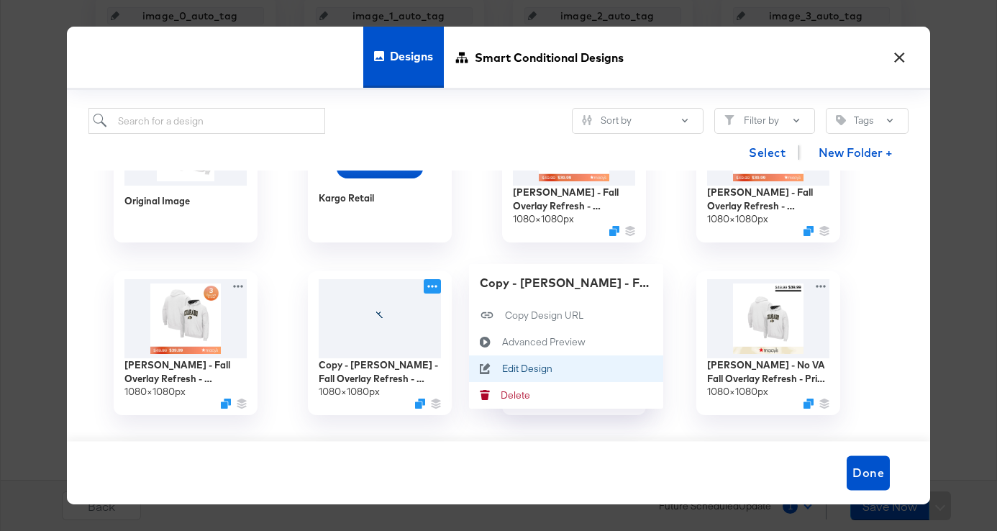
click at [498, 370] on icon at bounding box center [485, 369] width 33 height 12
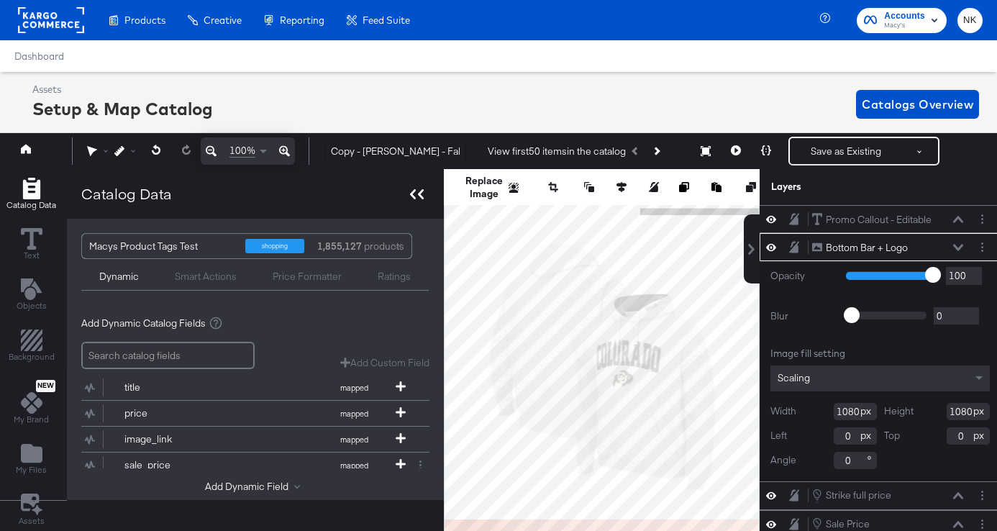
click at [414, 190] on icon at bounding box center [417, 194] width 14 height 10
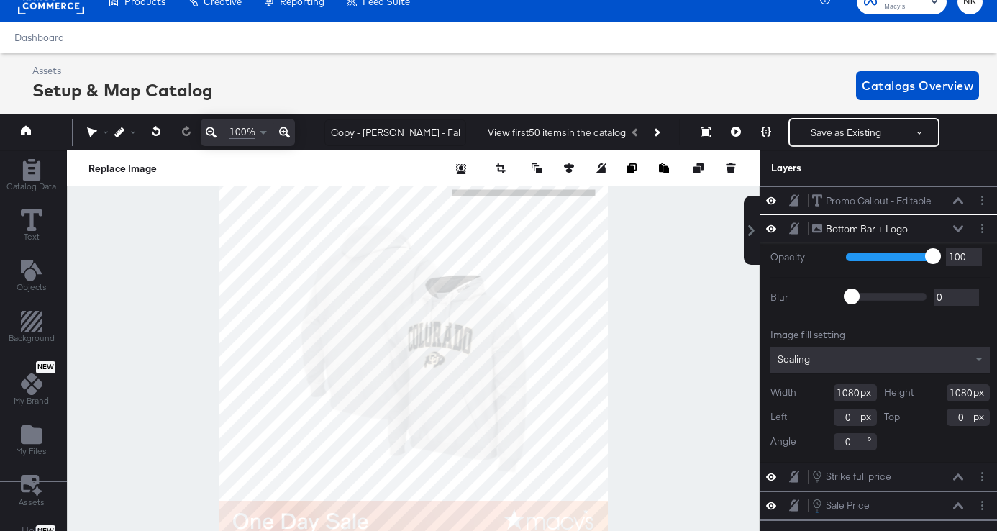
scroll to position [18, 0]
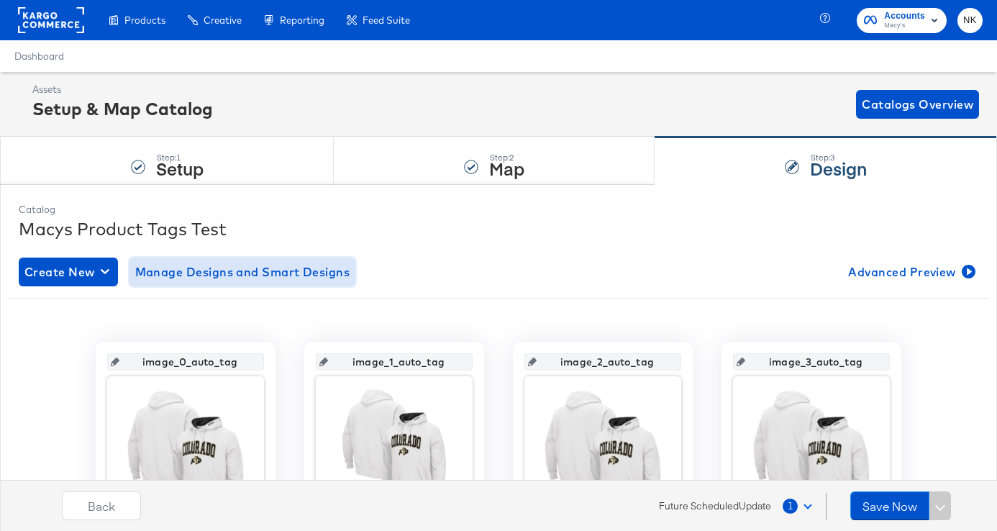
click at [239, 271] on span "Manage Designs and Smart Designs" at bounding box center [242, 272] width 215 height 20
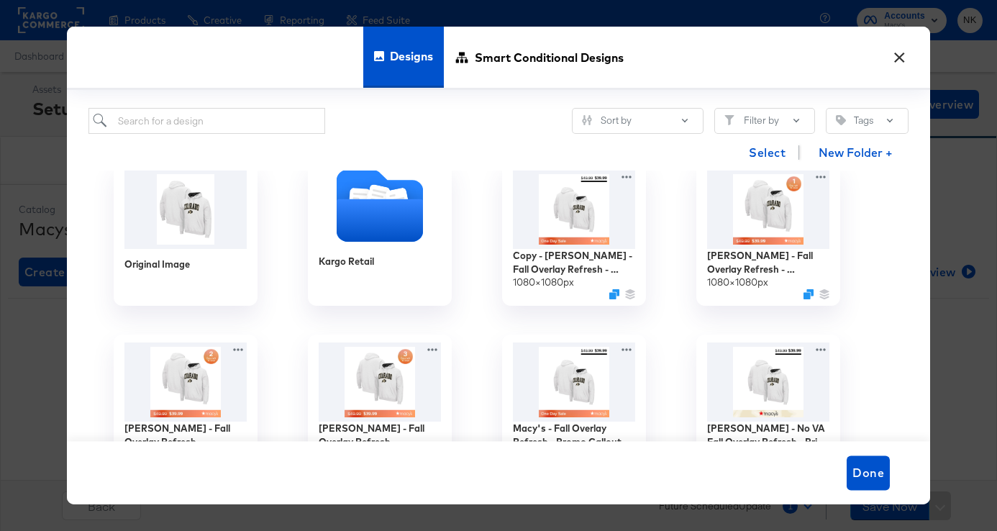
scroll to position [2, 0]
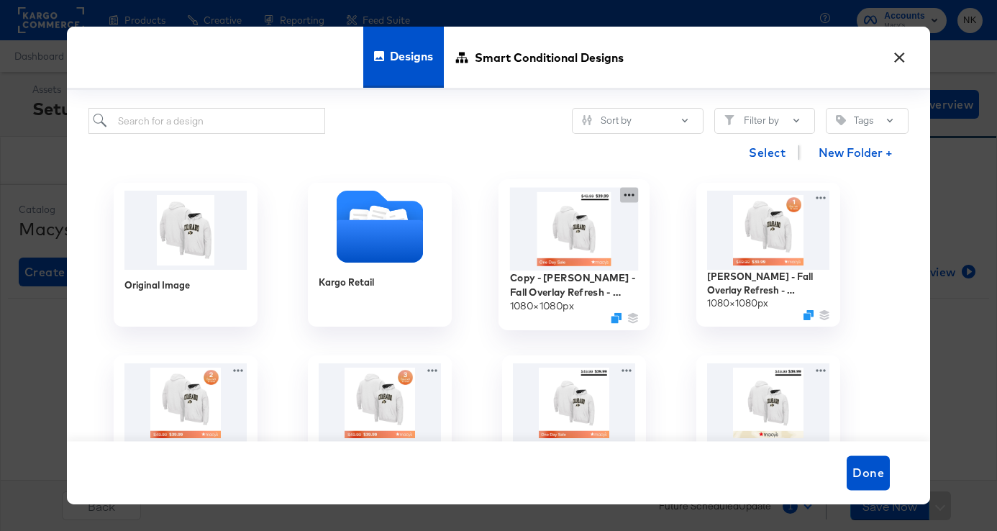
click at [628, 195] on icon at bounding box center [629, 195] width 18 height 15
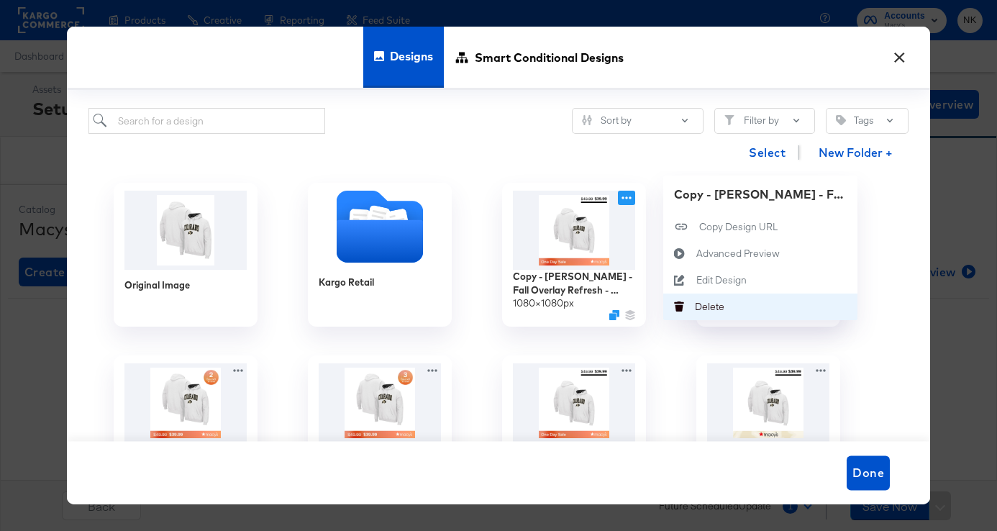
click at [689, 299] on div "Delete Delete" at bounding box center [679, 306] width 32 height 27
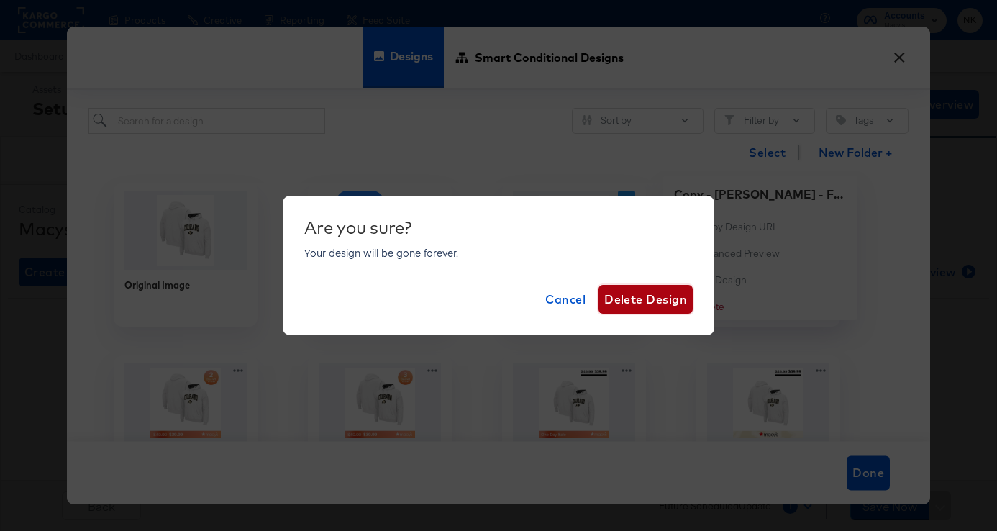
click at [627, 299] on span "Delete Design" at bounding box center [645, 299] width 83 height 20
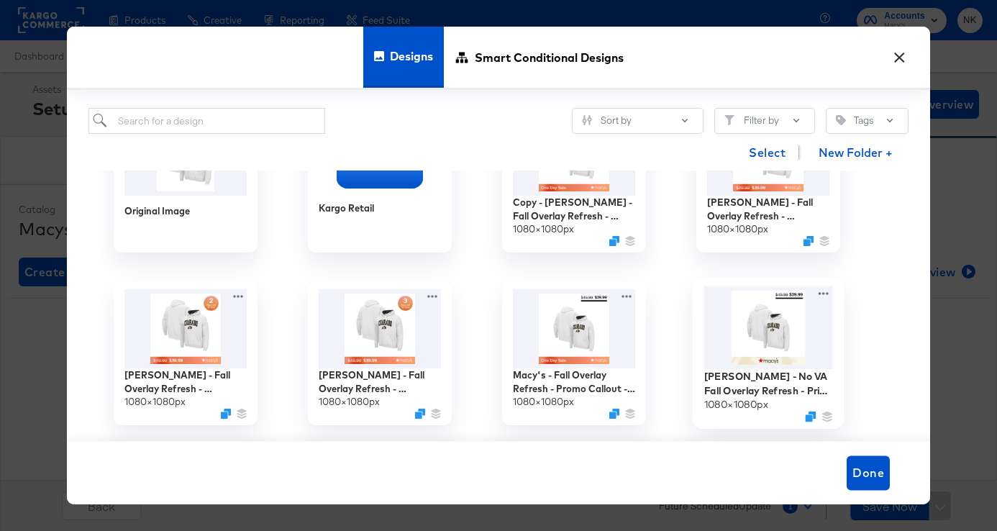
scroll to position [96, 0]
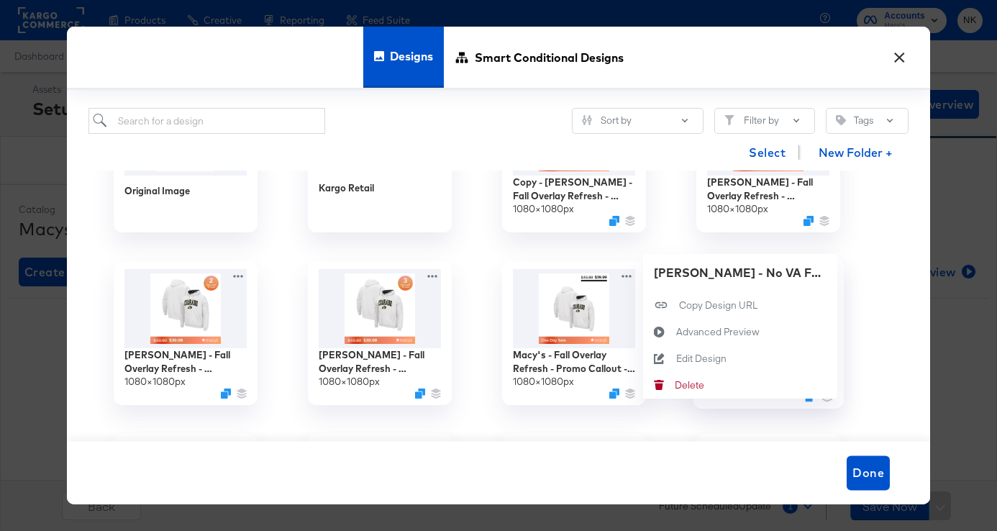
click at [828, 272] on div "Macy's - No VA Fall Overlay Refresh - Price Strike / Full Price 1080 × 1080 px …" at bounding box center [768, 333] width 194 height 173
click at [868, 323] on div "Original Image Kargo Retail Copy - Macy's - Fall Overlay Refresh - Promo Callou…" at bounding box center [498, 305] width 820 height 271
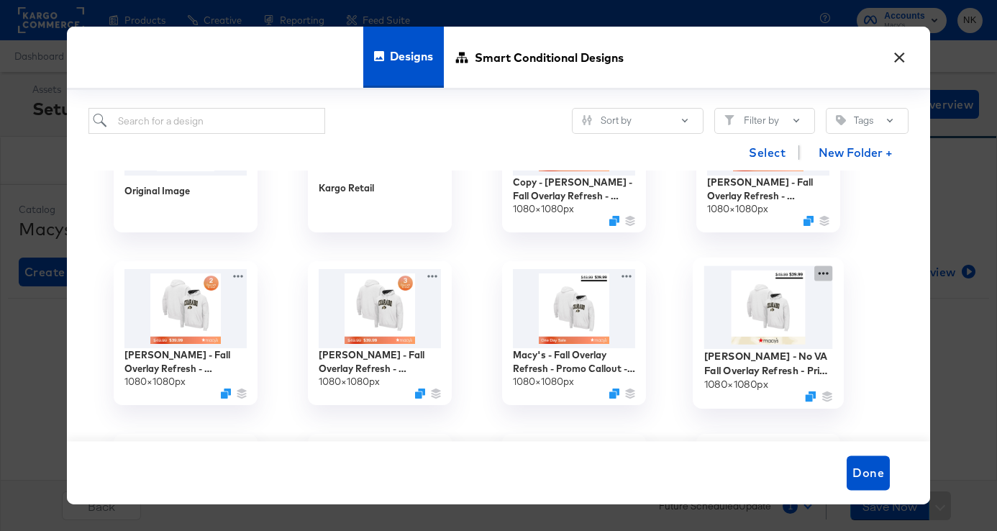
click at [824, 275] on div "Macy's - No VA Fall Overlay Refresh - Price Strike / Full Price 1080 × 1080 px" at bounding box center [768, 333] width 194 height 173
click at [884, 317] on div "Original Image Kargo Retail Copy - Macy's - Fall Overlay Refresh - Promo Callou…" at bounding box center [498, 305] width 820 height 271
click at [809, 396] on icon "Duplicate" at bounding box center [810, 396] width 11 height 11
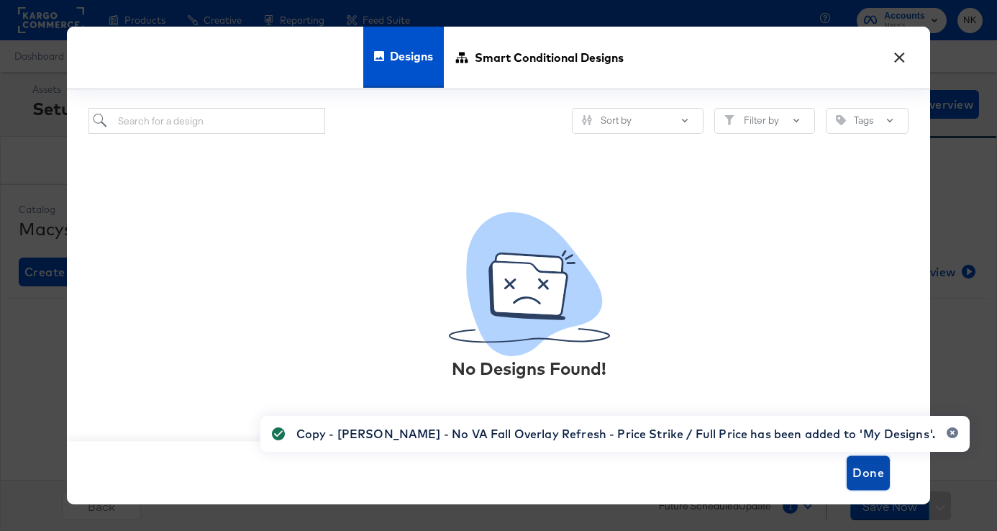
click at [872, 467] on span "Done" at bounding box center [868, 472] width 32 height 20
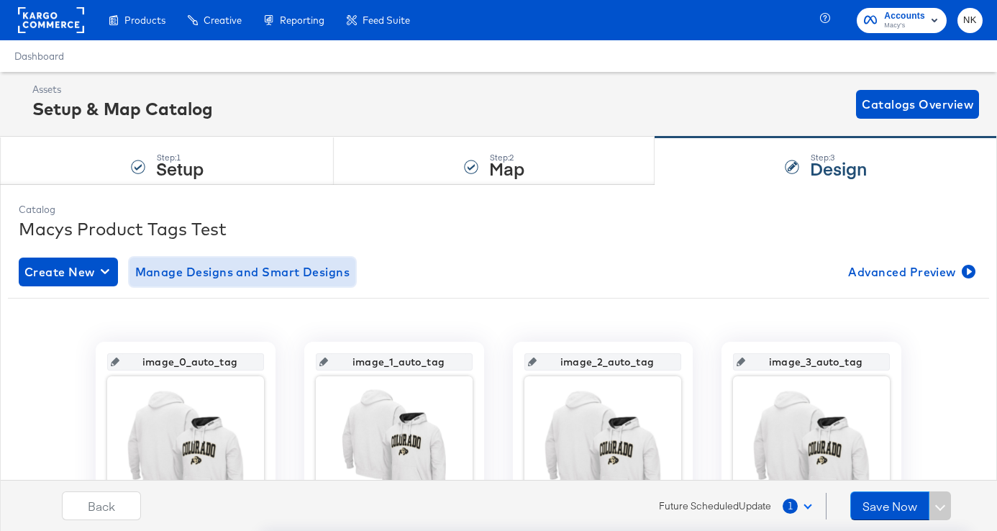
click at [272, 276] on span "Manage Designs and Smart Designs" at bounding box center [242, 272] width 215 height 20
click at [275, 268] on span "Manage Designs and Smart Designs" at bounding box center [242, 272] width 215 height 20
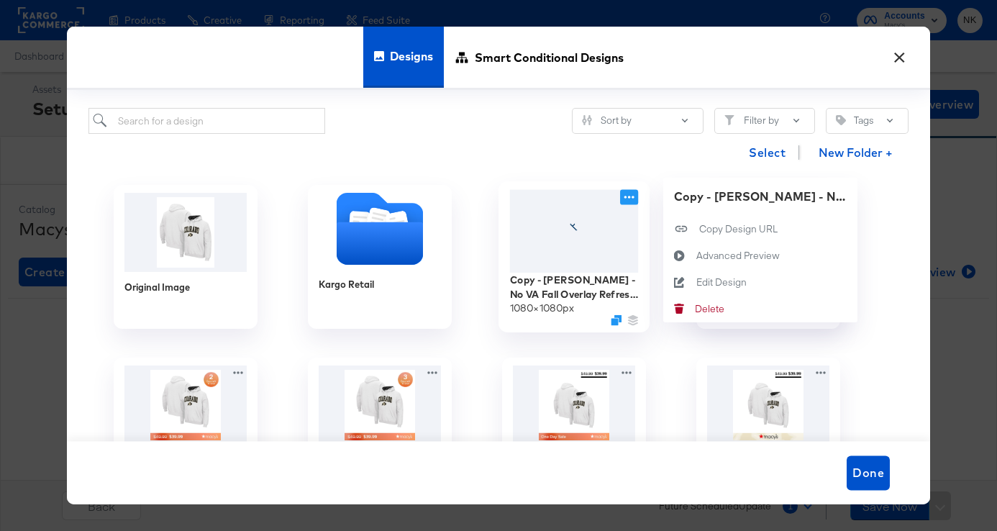
click at [626, 195] on icon at bounding box center [629, 197] width 18 height 15
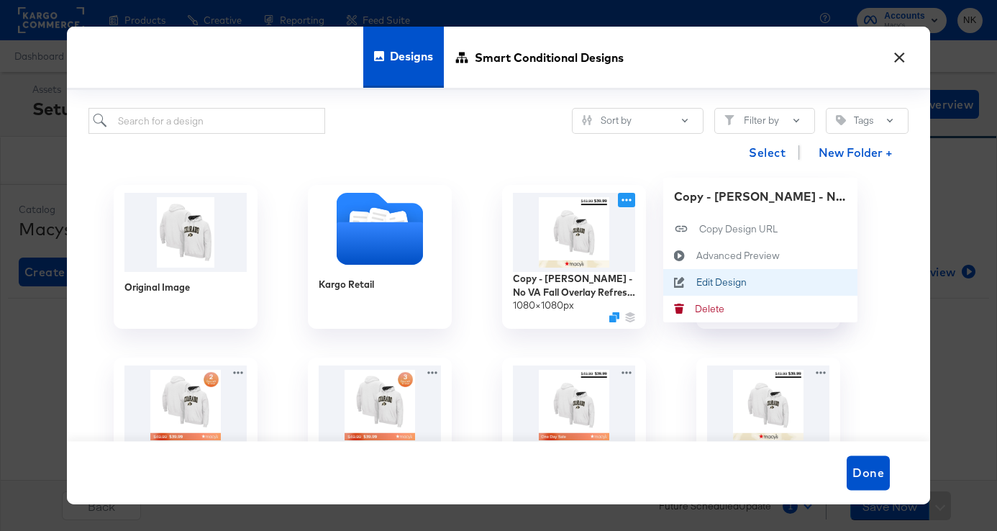
click at [695, 288] on div "Edit Design Edit Design" at bounding box center [679, 282] width 33 height 27
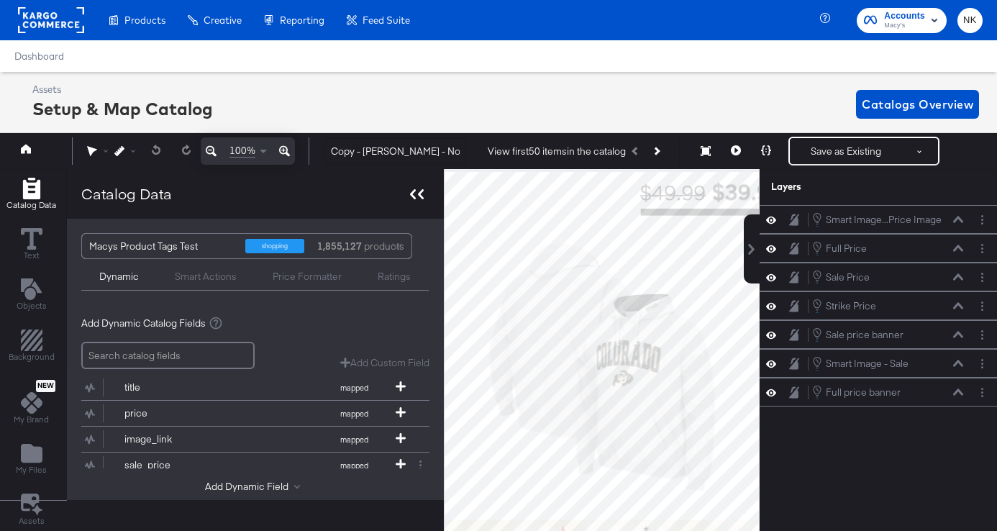
click at [413, 198] on icon at bounding box center [413, 194] width 6 height 10
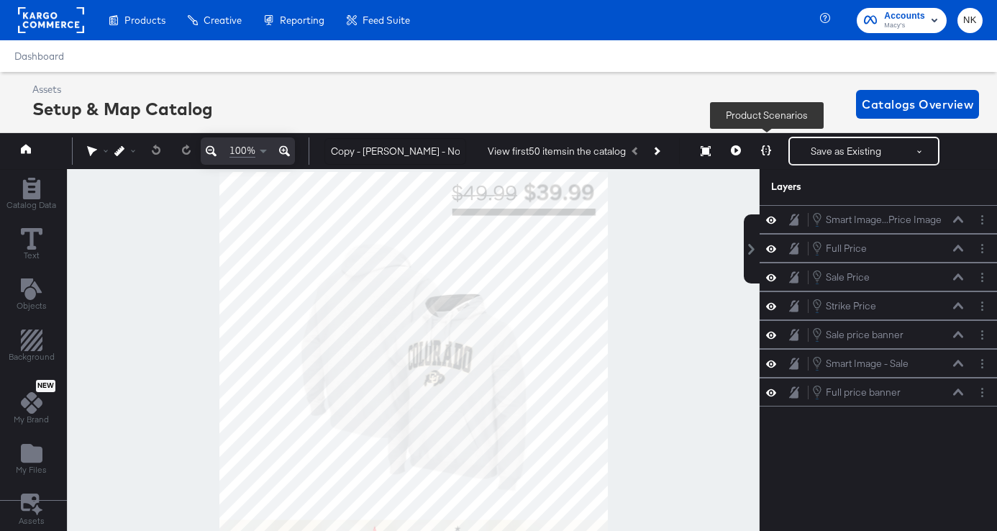
click at [767, 153] on icon at bounding box center [766, 150] width 10 height 10
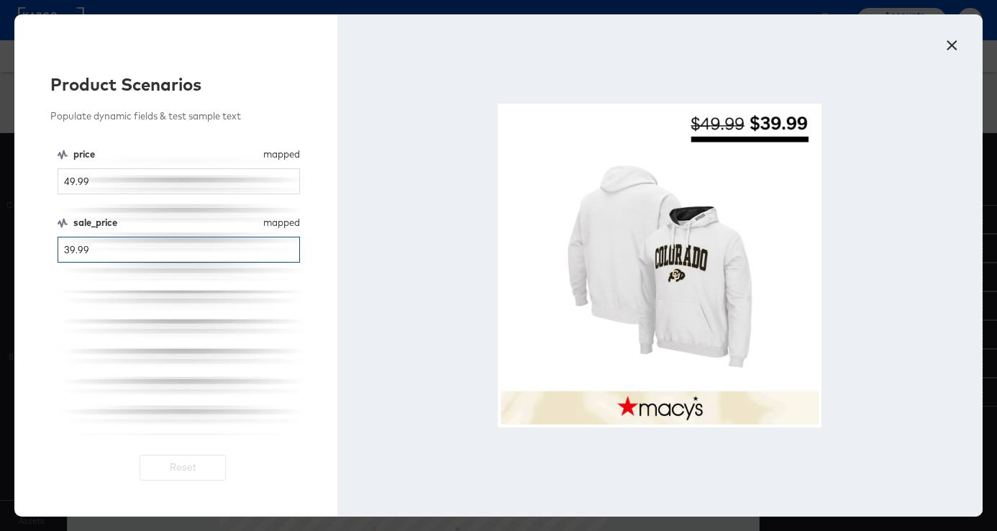
click at [79, 249] on input "39.99" at bounding box center [179, 250] width 242 height 27
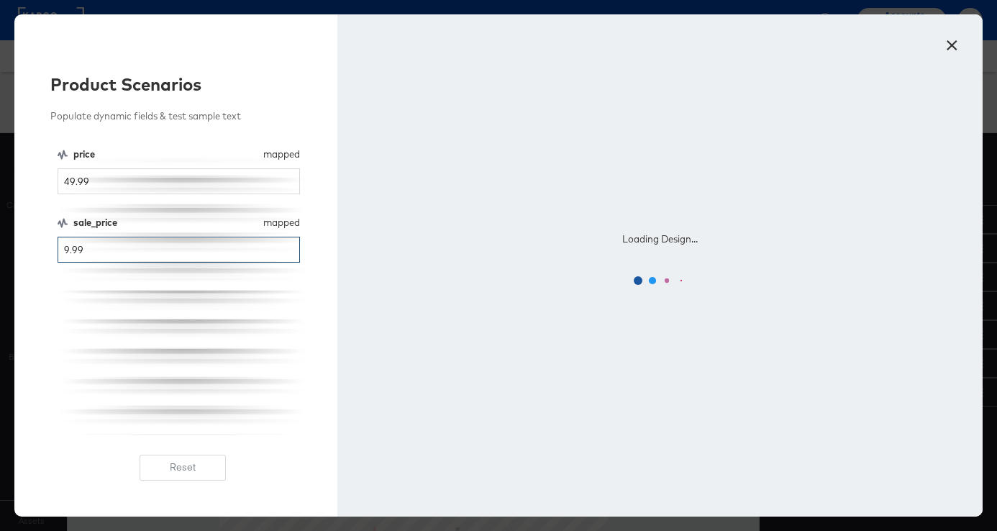
type input "49.99"
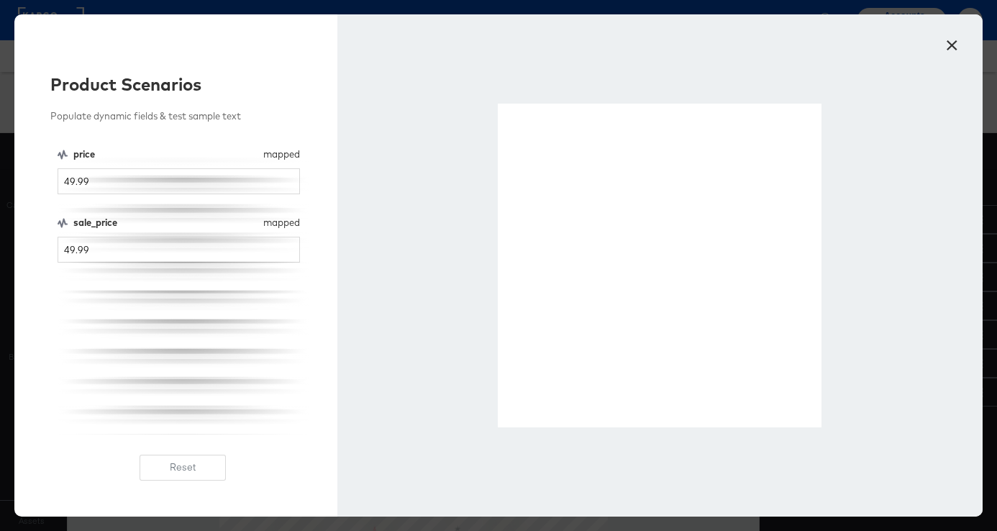
click at [954, 41] on button "×" at bounding box center [951, 42] width 26 height 26
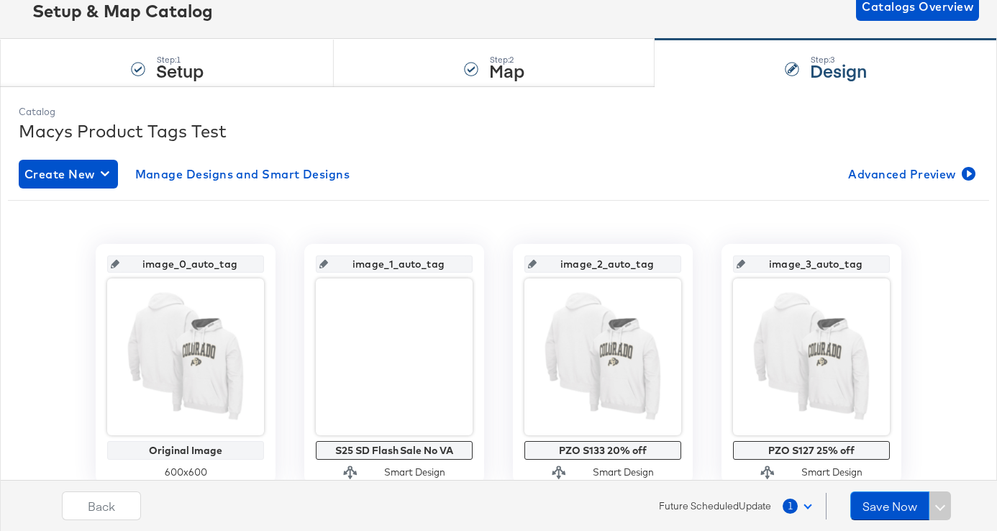
scroll to position [234, 0]
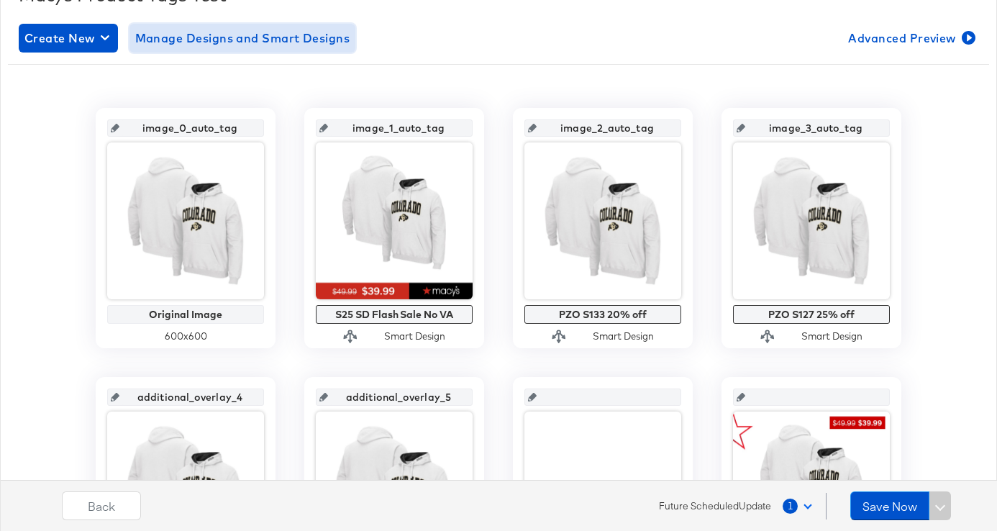
click at [249, 33] on span "Manage Designs and Smart Designs" at bounding box center [242, 38] width 215 height 20
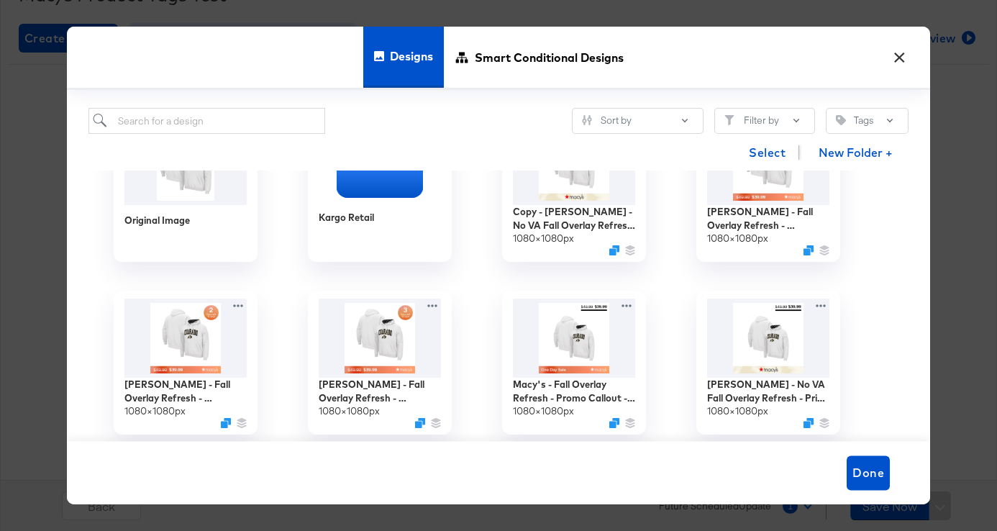
scroll to position [65, 0]
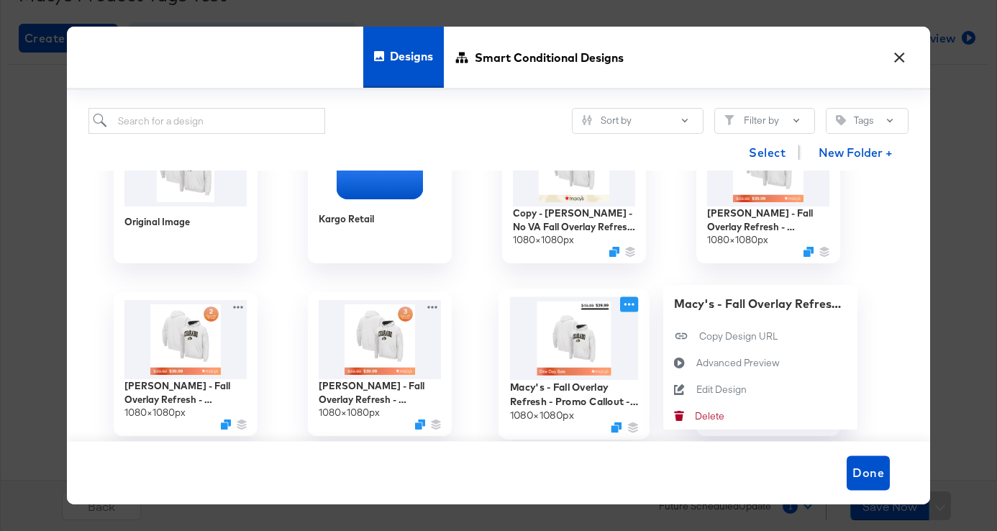
click at [626, 309] on icon at bounding box center [629, 304] width 18 height 15
click at [614, 424] on icon "Duplicate" at bounding box center [616, 427] width 11 height 11
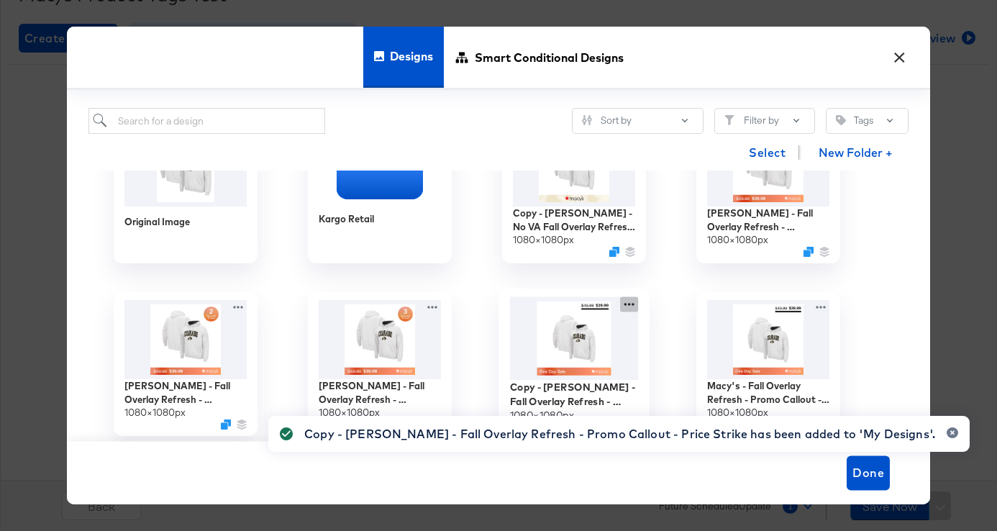
click at [632, 301] on icon at bounding box center [629, 304] width 18 height 15
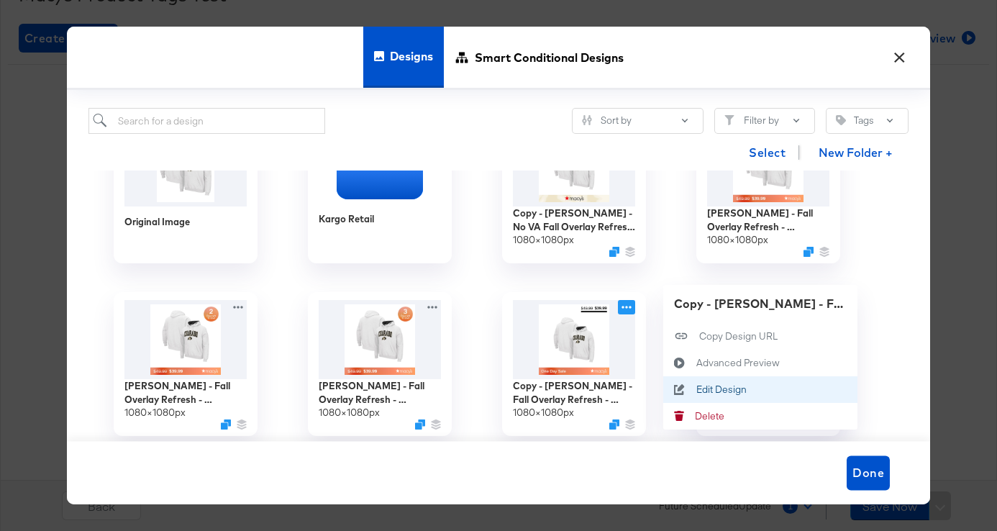
click at [696, 390] on div "Edit Design Edit Design" at bounding box center [696, 390] width 0 height 0
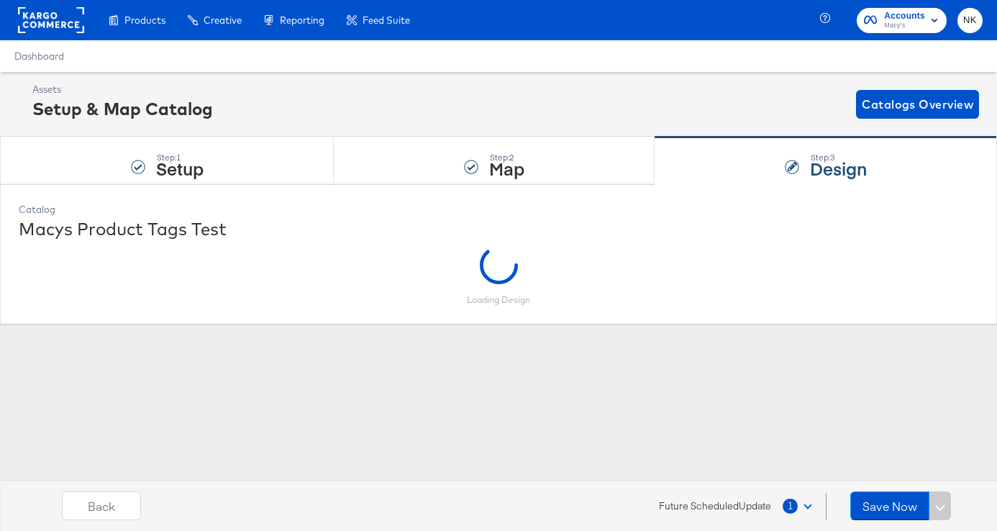
scroll to position [0, 0]
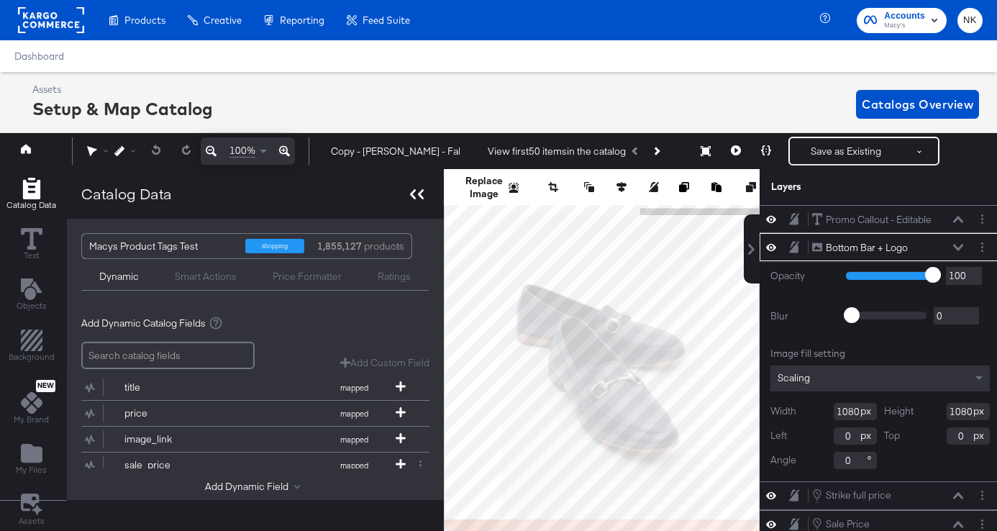
click at [419, 191] on icon at bounding box center [421, 194] width 6 height 10
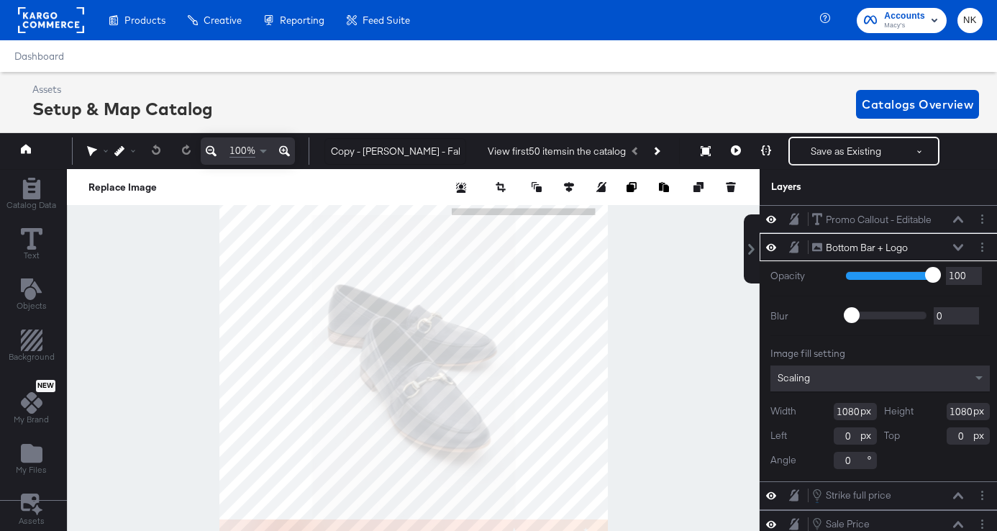
click at [682, 300] on div at bounding box center [413, 366] width 693 height 394
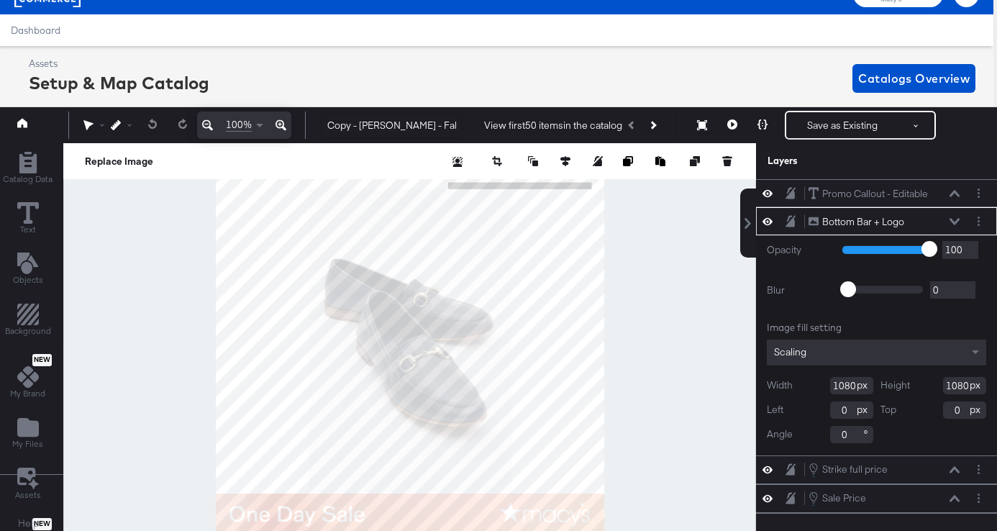
scroll to position [9, 4]
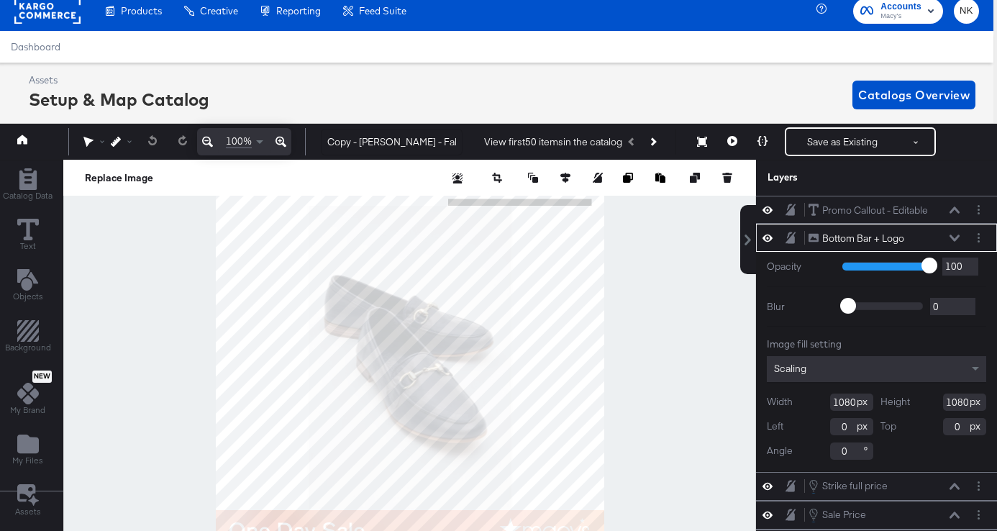
click at [653, 302] on div at bounding box center [409, 357] width 693 height 394
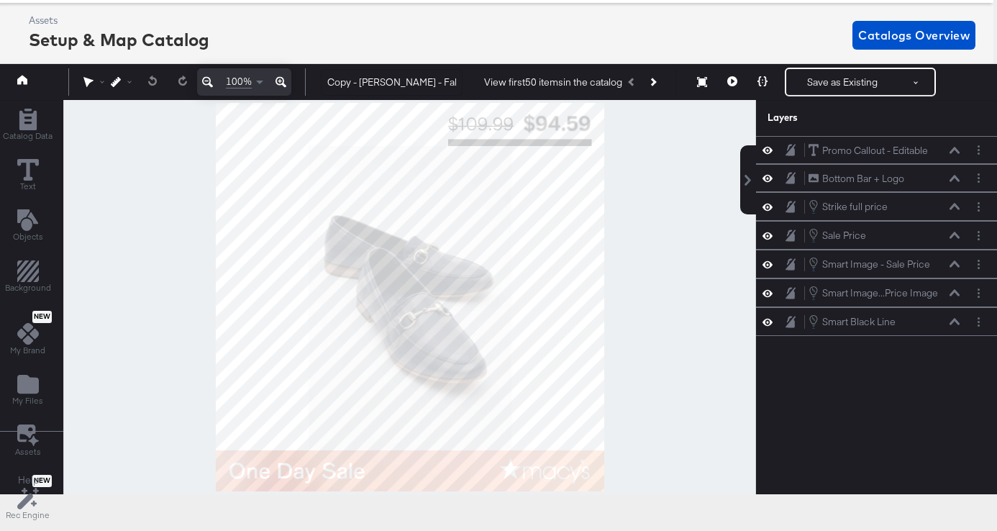
scroll to position [72, 4]
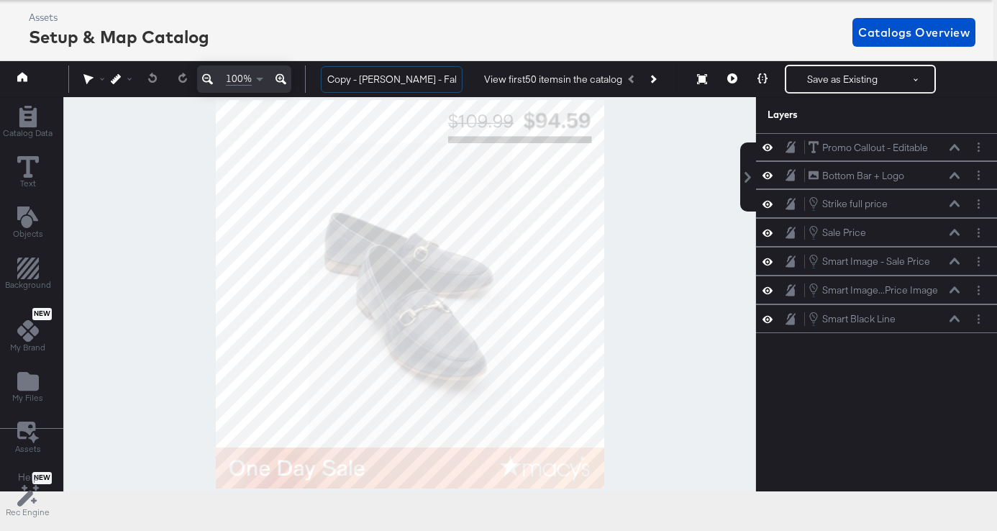
drag, startPoint x: 357, startPoint y: 80, endPoint x: 301, endPoint y: 80, distance: 55.4
click at [301, 80] on div "100% Copy - Macy's - Fall Overlay Refresh - Promo Callout - Price Strike View f…" at bounding box center [495, 79] width 1004 height 36
drag, startPoint x: 441, startPoint y: 77, endPoint x: 468, endPoint y: 76, distance: 27.3
click at [468, 77] on div "Macy's - Fall Overlay Refresh - Promo Callout - Price Strike View first 50 item…" at bounding box center [645, 79] width 673 height 29
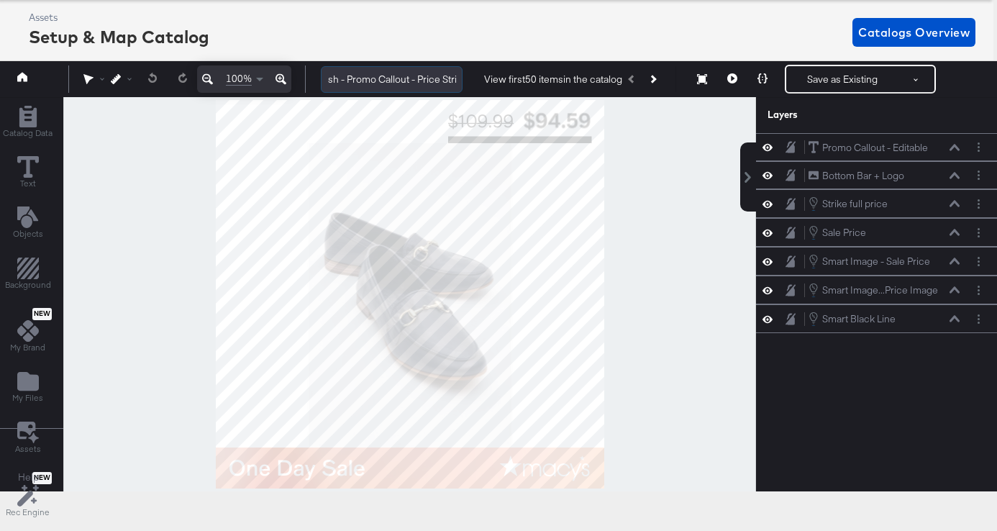
click at [360, 81] on input "Macy's - Fall Overlay Refresh - Promo Callout - Price Strike" at bounding box center [392, 79] width 142 height 27
drag, startPoint x: 360, startPoint y: 81, endPoint x: 498, endPoint y: 80, distance: 138.8
click at [498, 80] on div "Macy's - Fall Overlay Refresh - Promo Callout - Price Strike View first 50 item…" at bounding box center [645, 79] width 673 height 29
type input "Macy's - Fall Overlay Refresh - Pinterest"
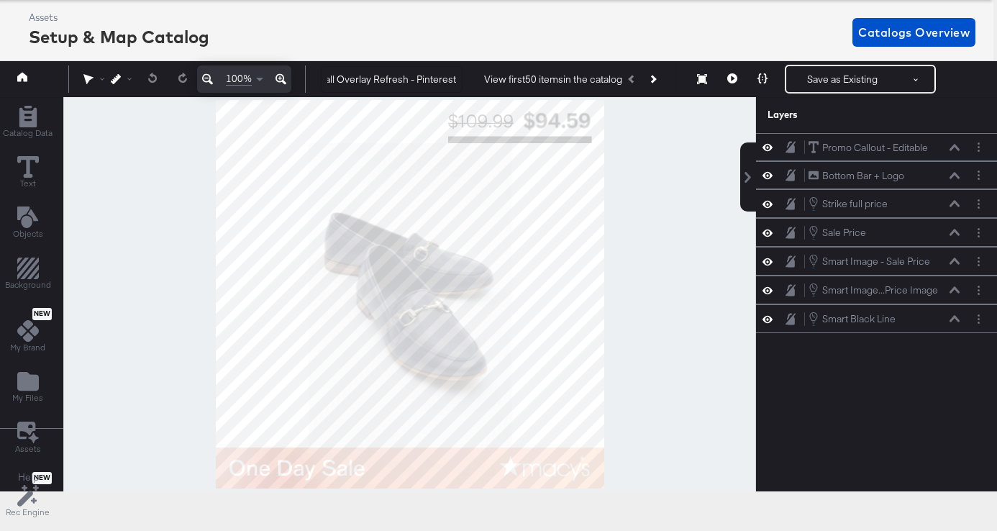
click at [688, 226] on div at bounding box center [409, 294] width 693 height 394
click at [768, 175] on icon at bounding box center [767, 175] width 10 height 7
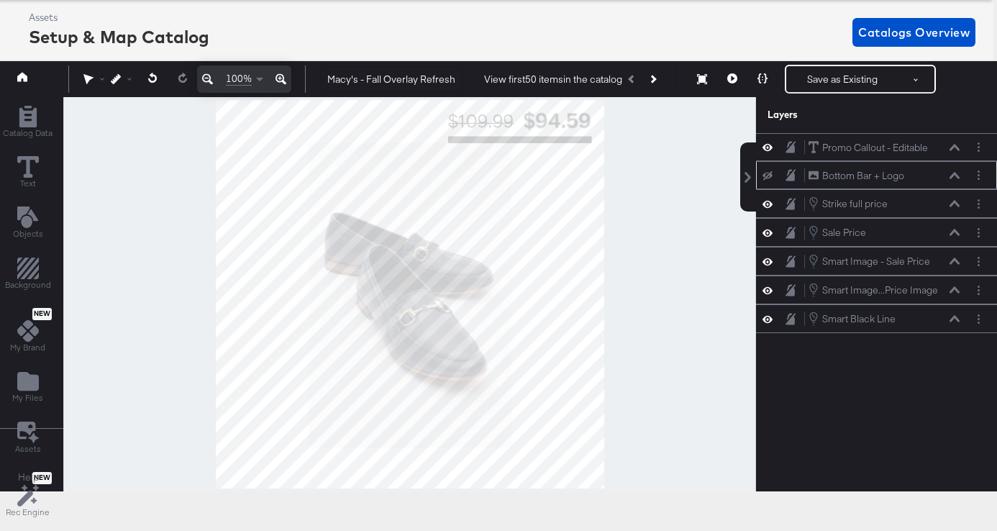
click at [768, 175] on icon at bounding box center [767, 175] width 10 height 9
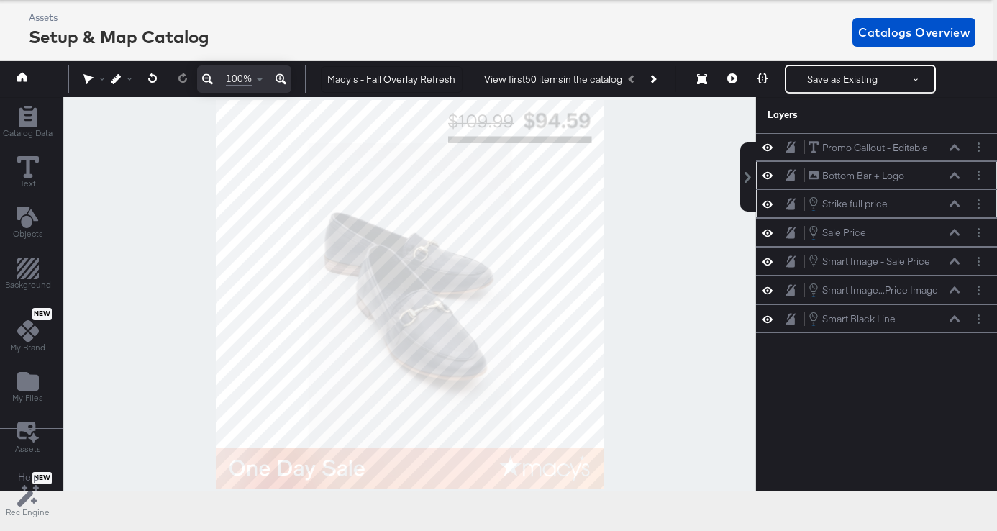
click at [768, 205] on icon at bounding box center [767, 204] width 10 height 12
click at [769, 229] on icon at bounding box center [767, 233] width 10 height 12
click at [770, 260] on icon at bounding box center [767, 261] width 10 height 7
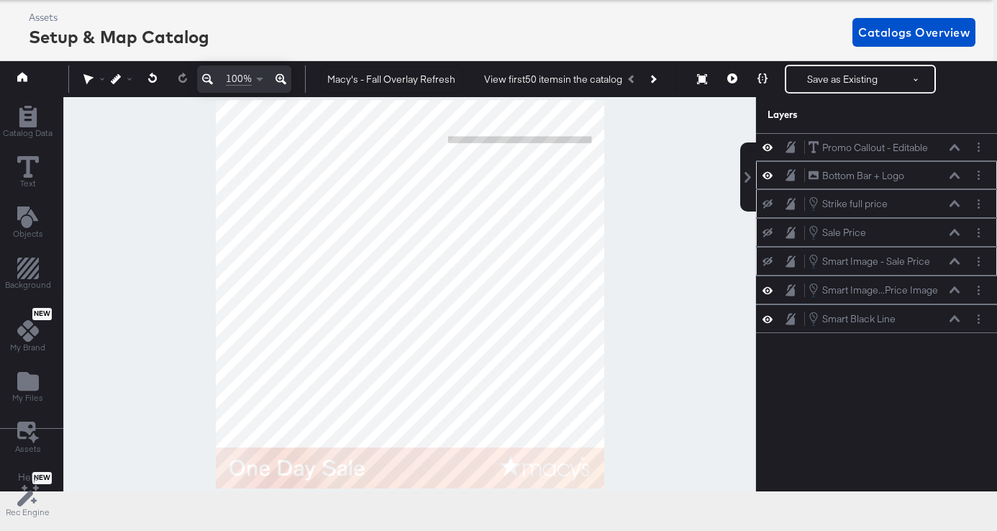
click at [770, 260] on icon at bounding box center [767, 261] width 10 height 9
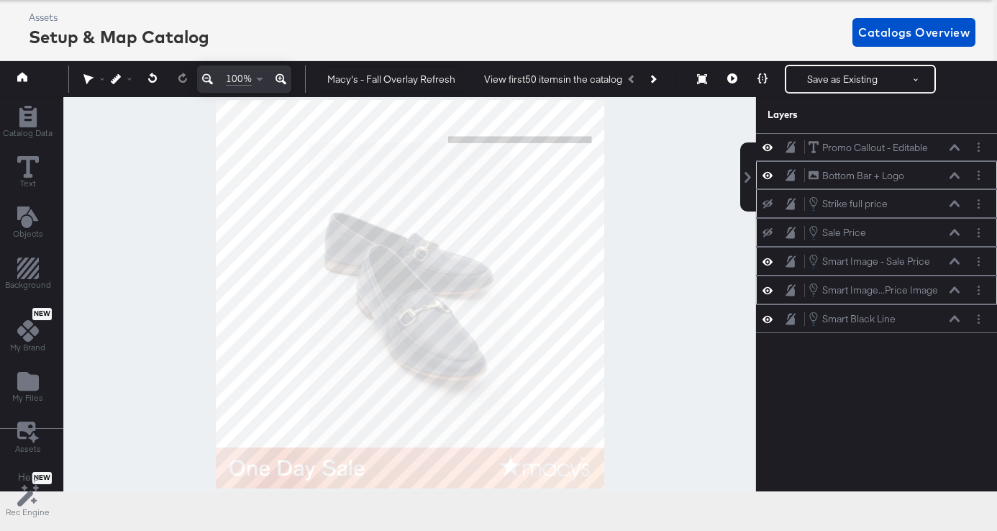
click at [769, 288] on icon at bounding box center [767, 290] width 10 height 7
click at [769, 288] on icon at bounding box center [767, 289] width 10 height 9
click at [769, 319] on icon at bounding box center [767, 319] width 10 height 12
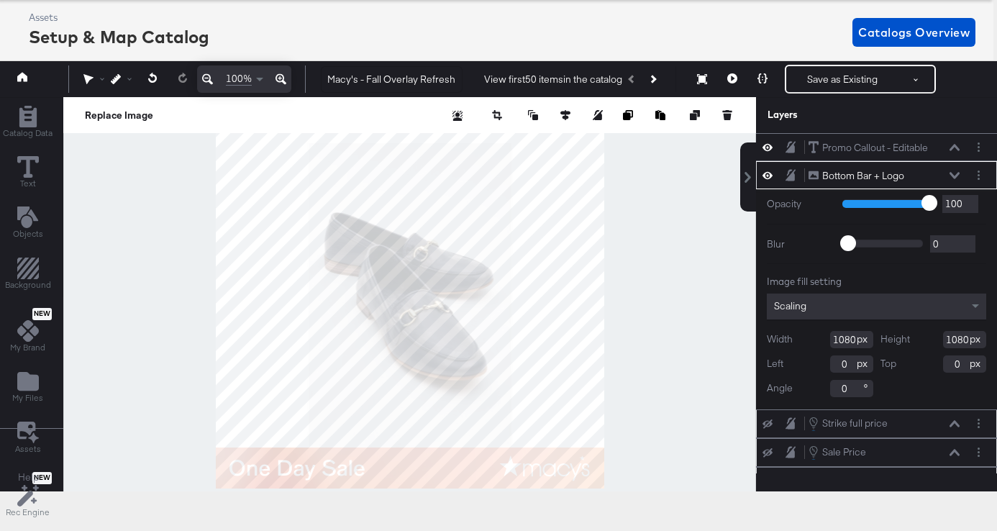
scroll to position [68, 4]
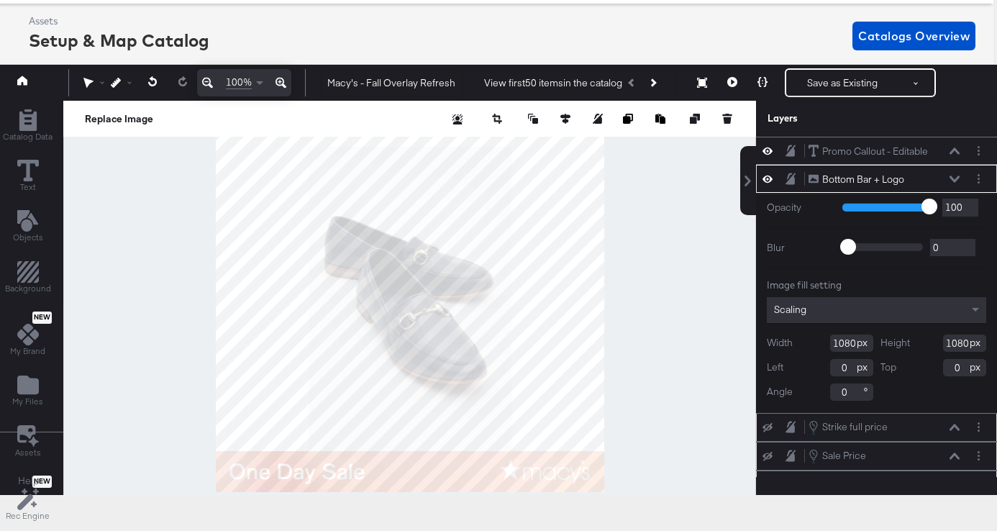
click at [686, 303] on div at bounding box center [409, 298] width 693 height 394
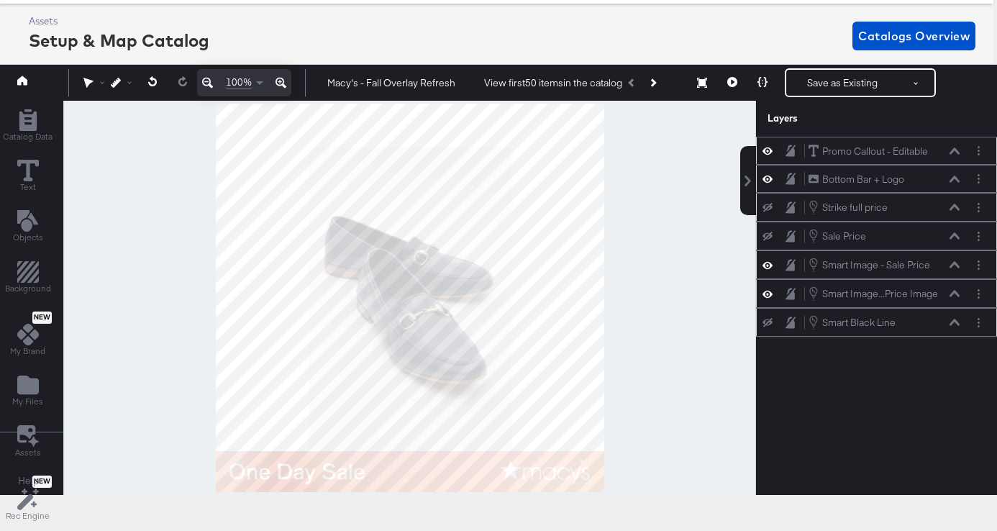
click at [954, 150] on icon at bounding box center [954, 150] width 10 height 6
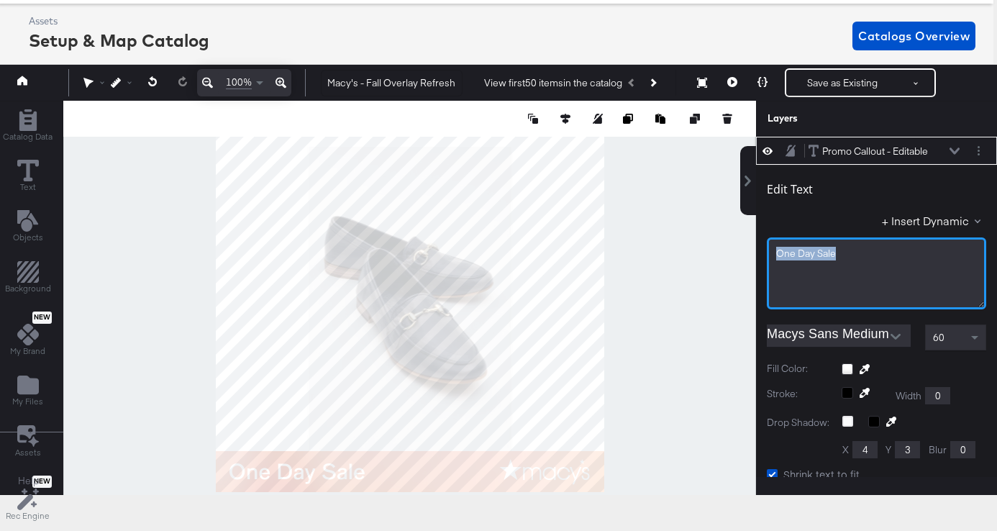
drag, startPoint x: 851, startPoint y: 257, endPoint x: 752, endPoint y: 256, distance: 98.5
click at [754, 256] on div "Promo Callout - Editable Promo Callout - Editable Edit Text + Insert Dynamic On…" at bounding box center [867, 307] width 259 height 340
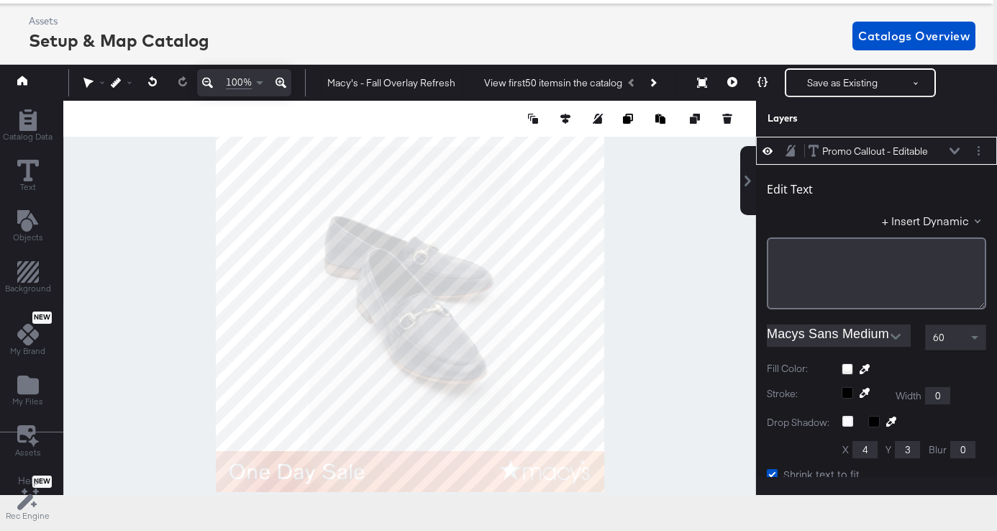
click at [631, 293] on div at bounding box center [409, 298] width 693 height 394
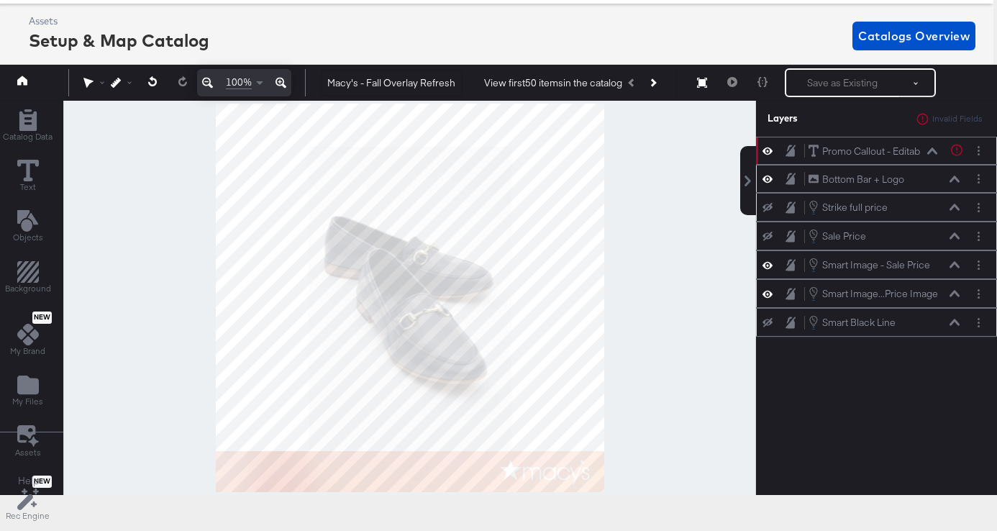
click at [930, 150] on icon at bounding box center [932, 150] width 10 height 7
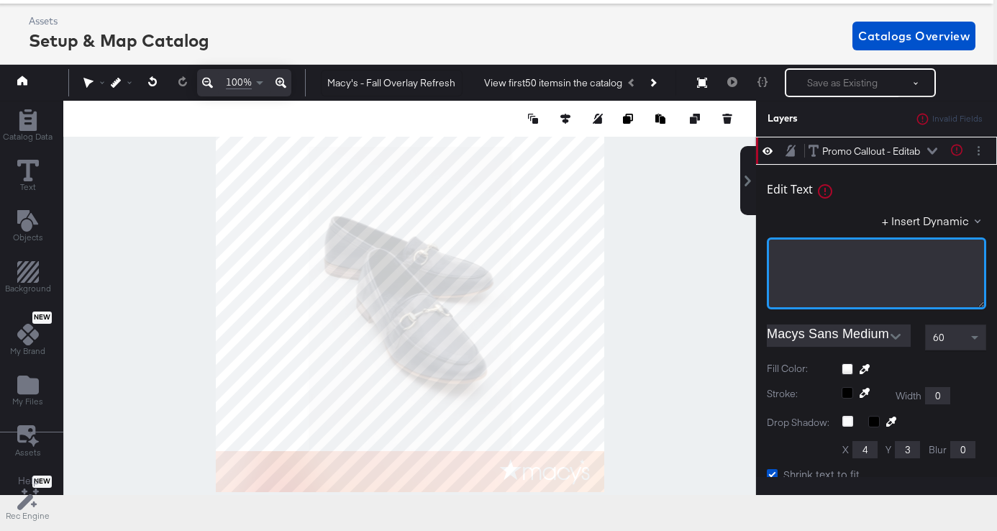
click at [818, 255] on div "﻿" at bounding box center [876, 254] width 201 height 14
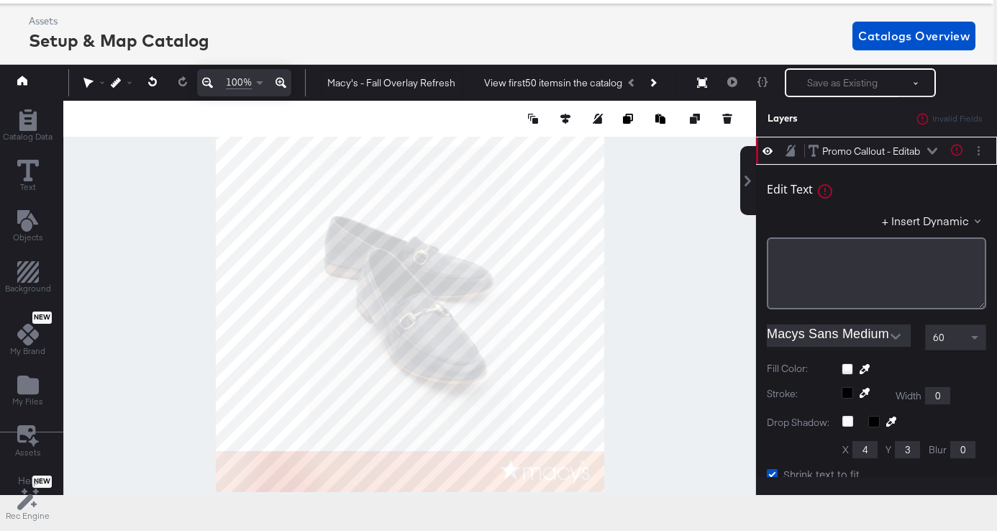
click at [687, 307] on div at bounding box center [409, 298] width 693 height 394
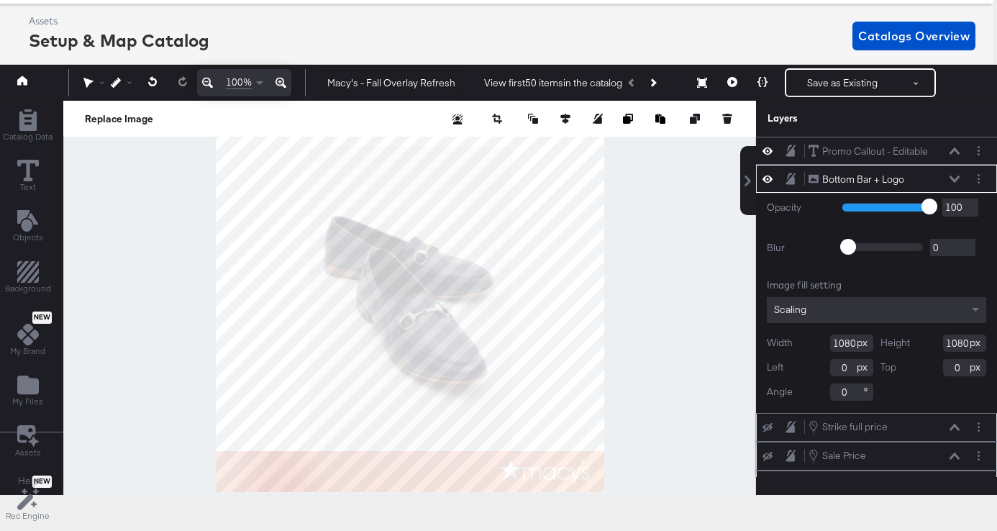
click at [769, 179] on icon at bounding box center [767, 179] width 10 height 12
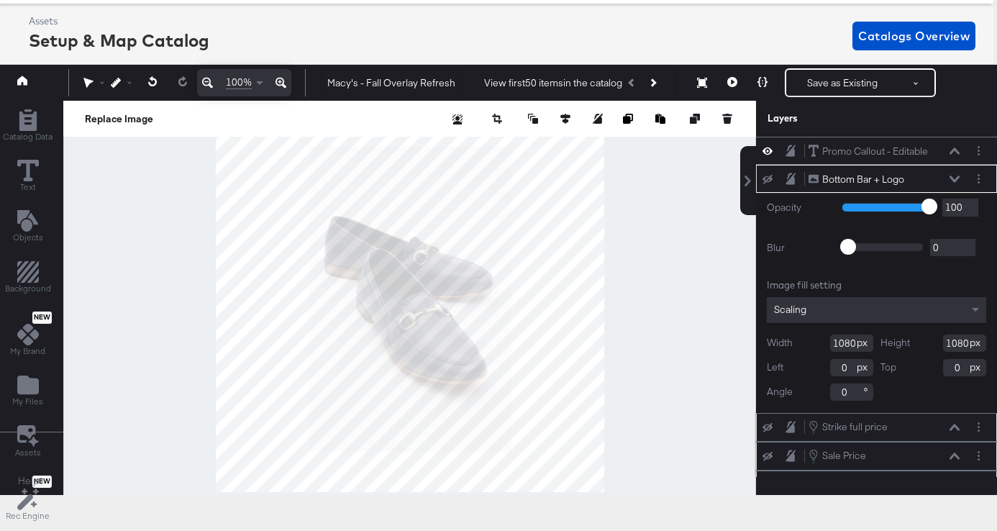
click at [769, 179] on icon at bounding box center [767, 179] width 10 height 9
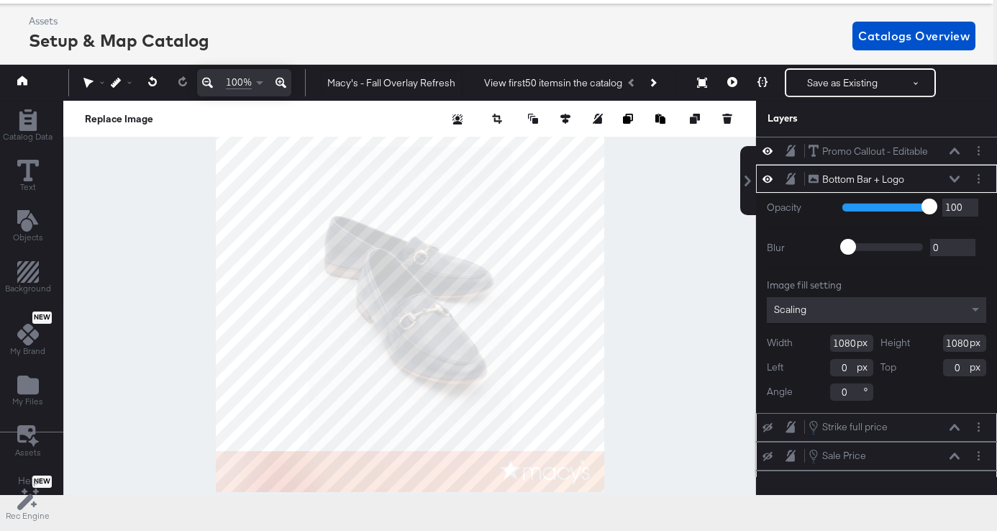
click at [791, 181] on icon at bounding box center [790, 179] width 10 height 12
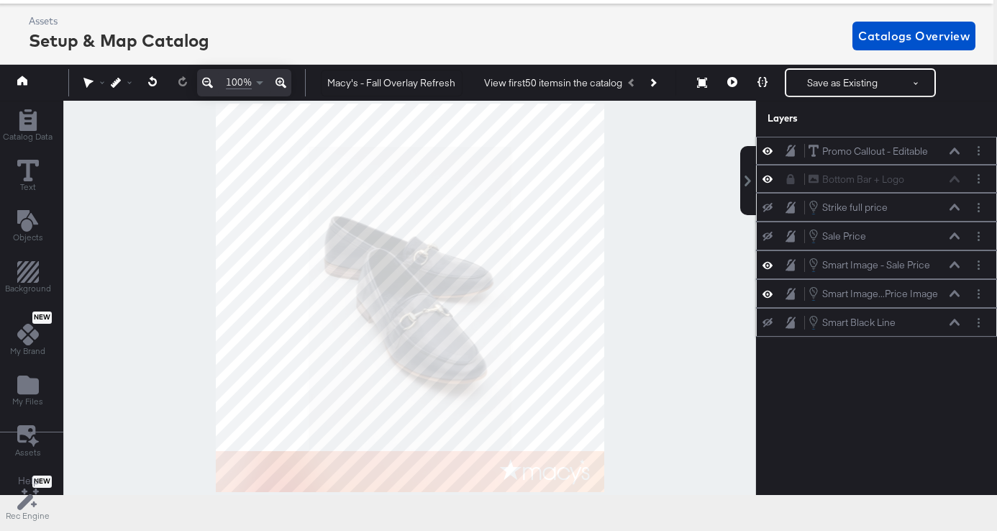
click at [791, 155] on icon at bounding box center [790, 151] width 10 height 12
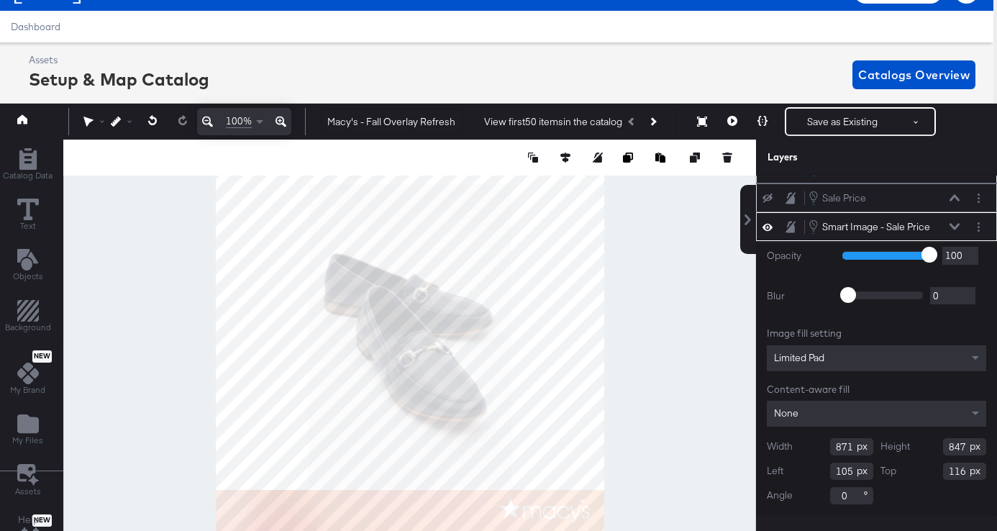
scroll to position [0, 0]
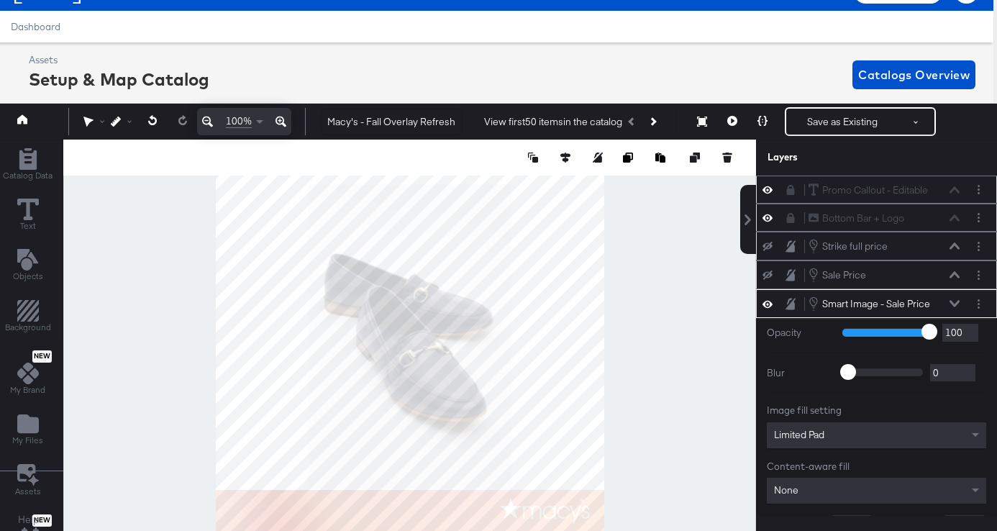
click at [700, 309] on div at bounding box center [409, 337] width 693 height 394
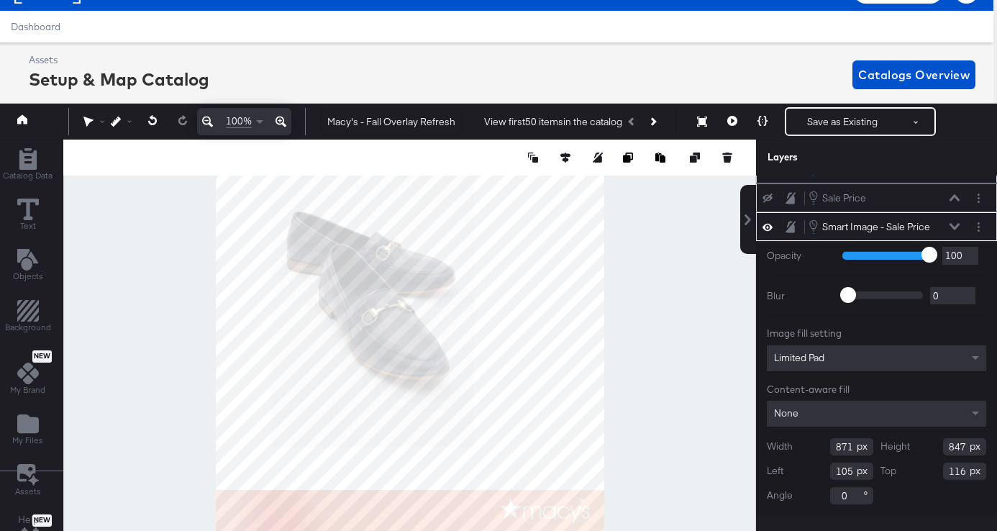
type input "0"
click at [167, 372] on div at bounding box center [409, 337] width 693 height 394
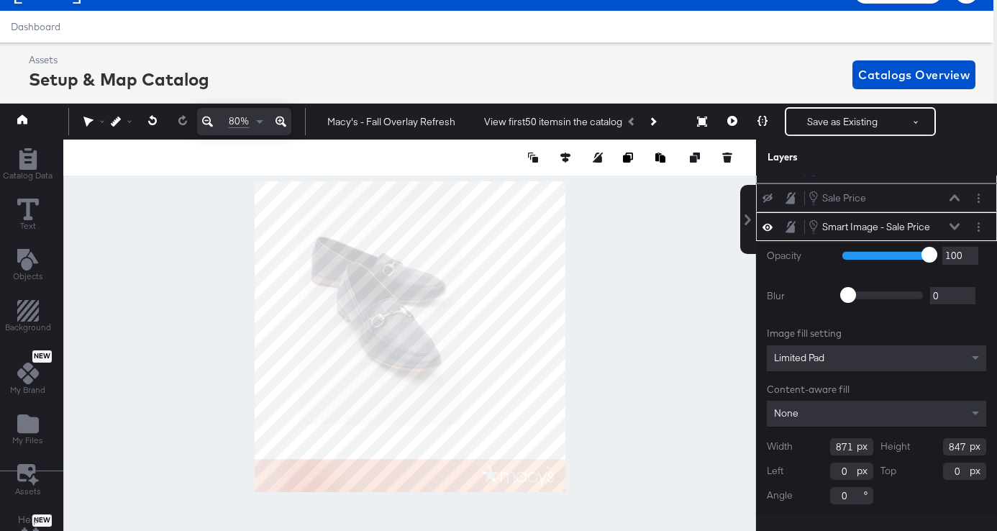
type input "990"
type input "963"
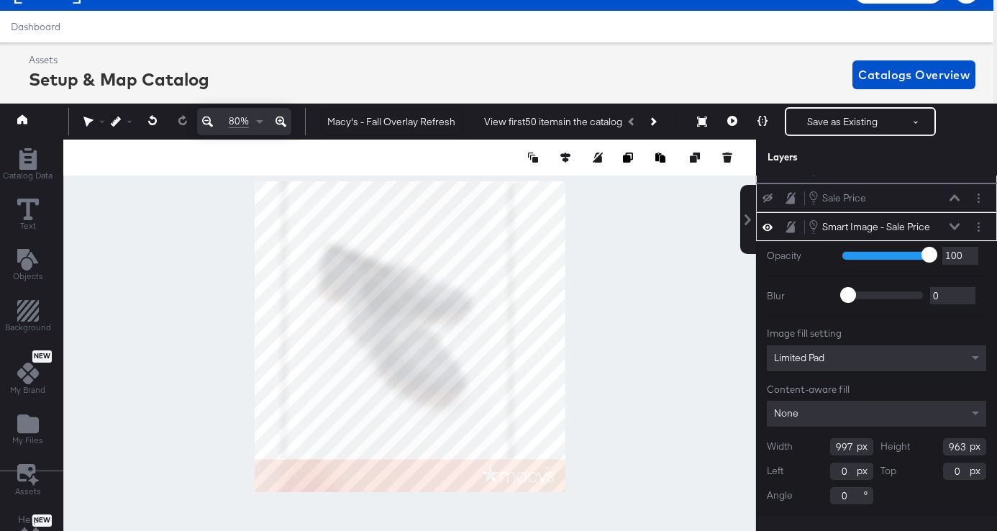
type input "1080"
click at [854, 358] on div "Limited Pad" at bounding box center [876, 358] width 219 height 26
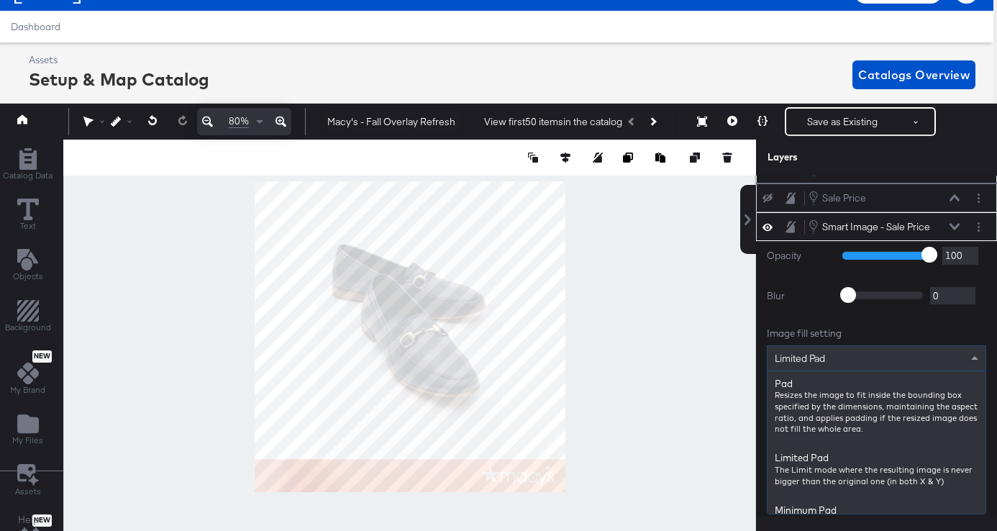
scroll to position [75, 0]
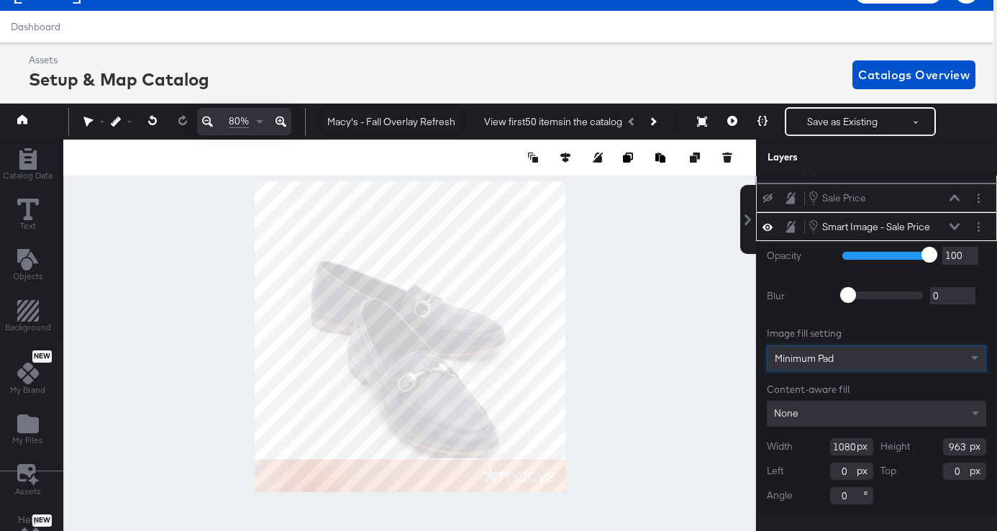
click at [855, 350] on div "Minimum Pad" at bounding box center [876, 358] width 218 height 24
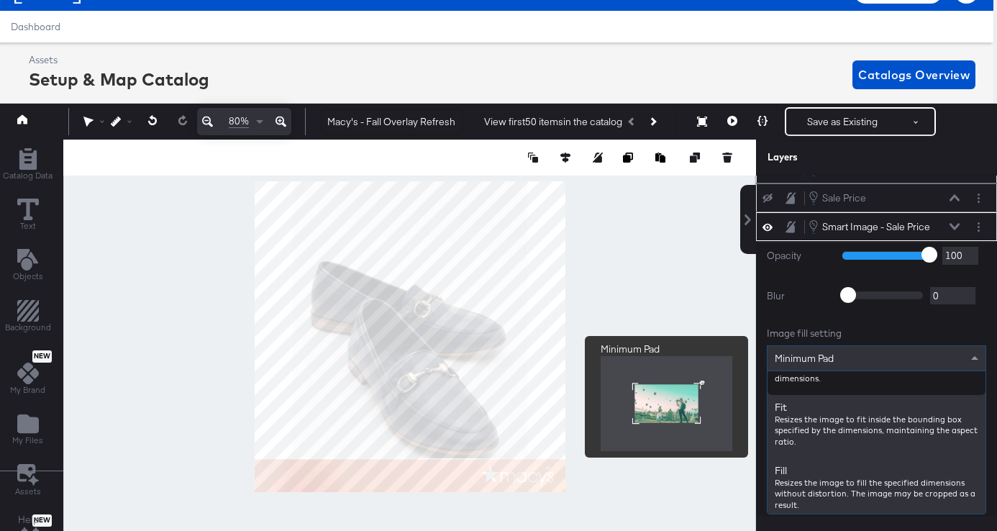
scroll to position [170, 0]
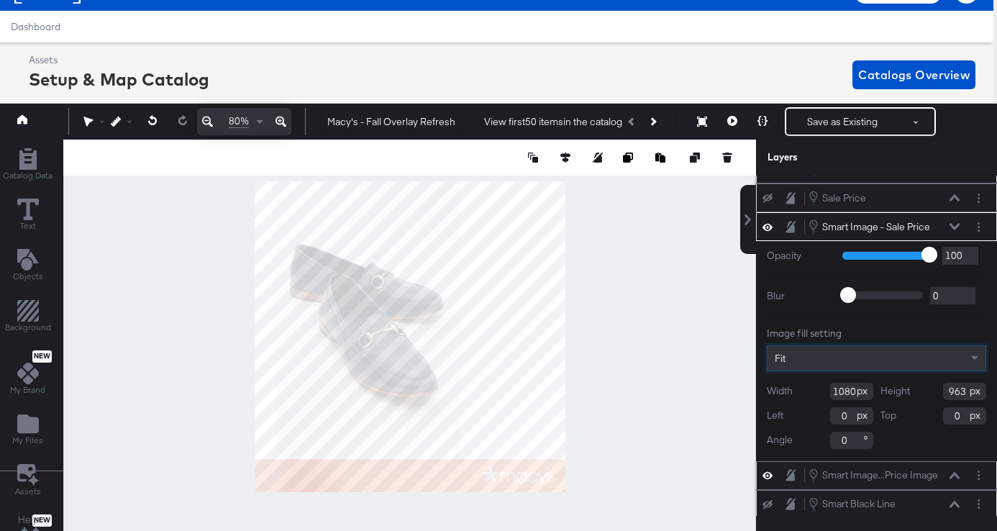
click at [849, 362] on div "Fit" at bounding box center [876, 358] width 218 height 24
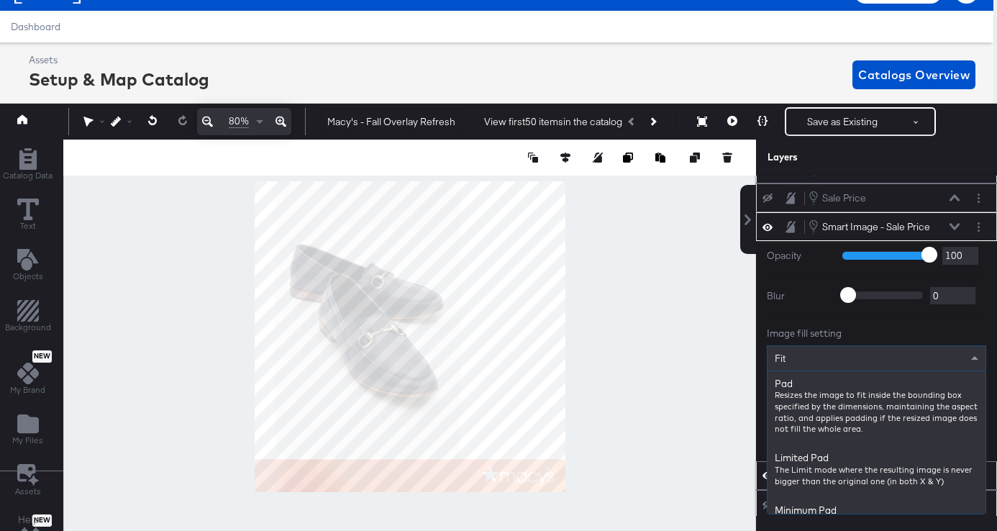
scroll to position [179, 0]
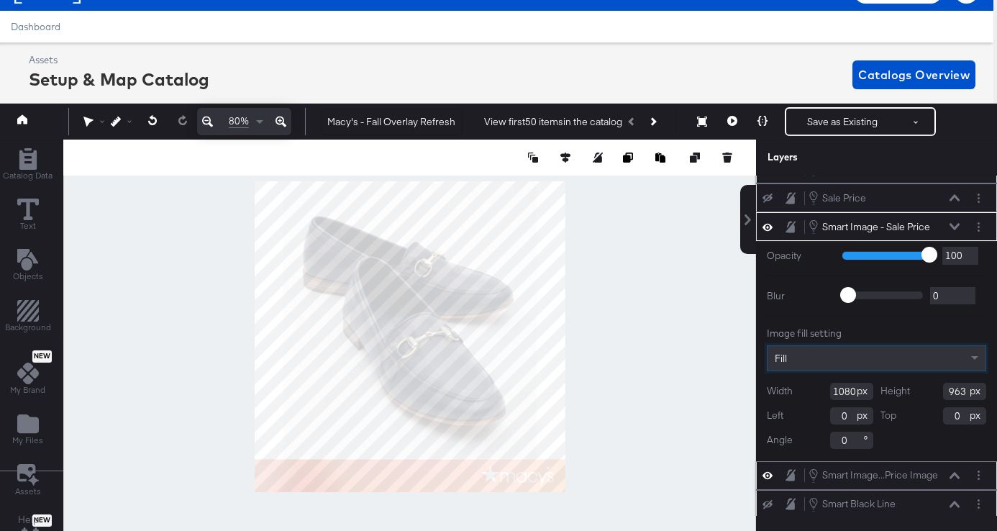
click at [840, 361] on div "Fill" at bounding box center [876, 358] width 218 height 24
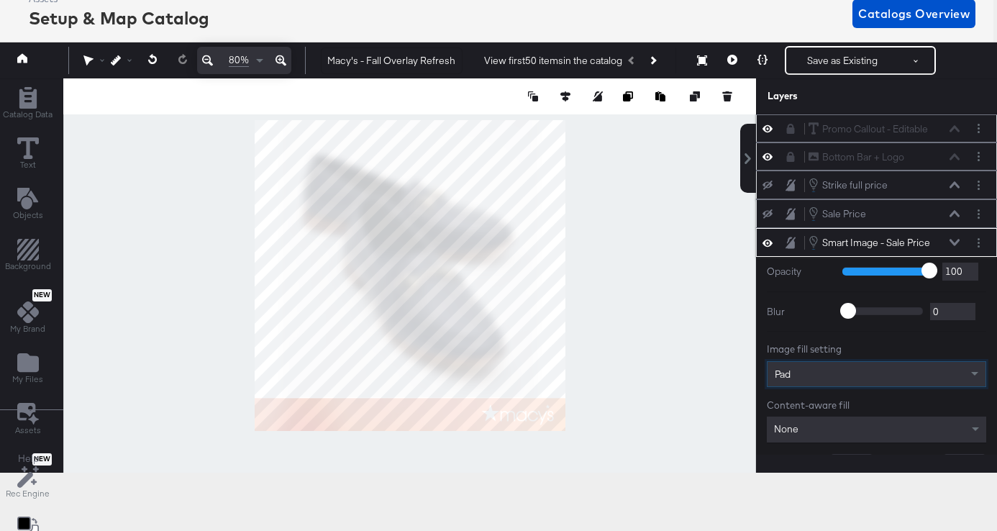
scroll to position [92, 4]
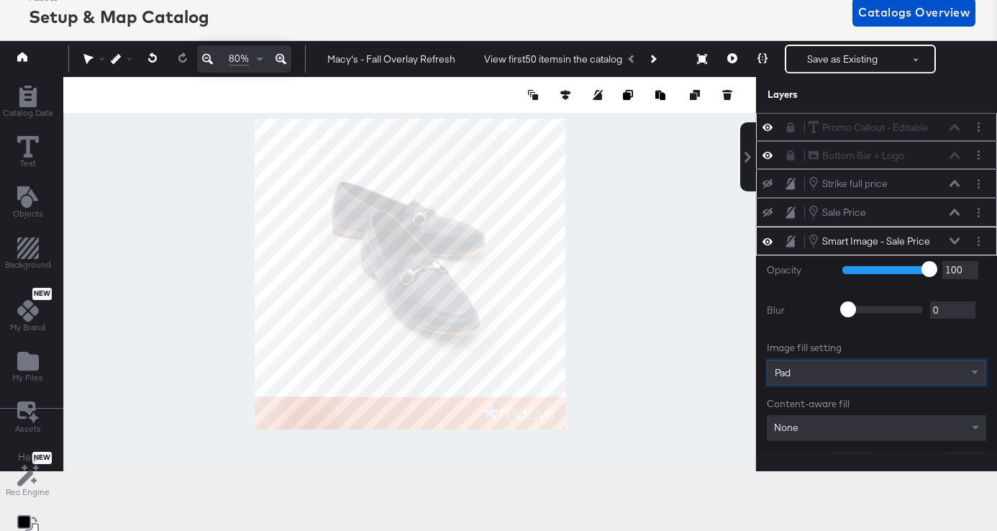
click at [641, 354] on div at bounding box center [409, 274] width 693 height 394
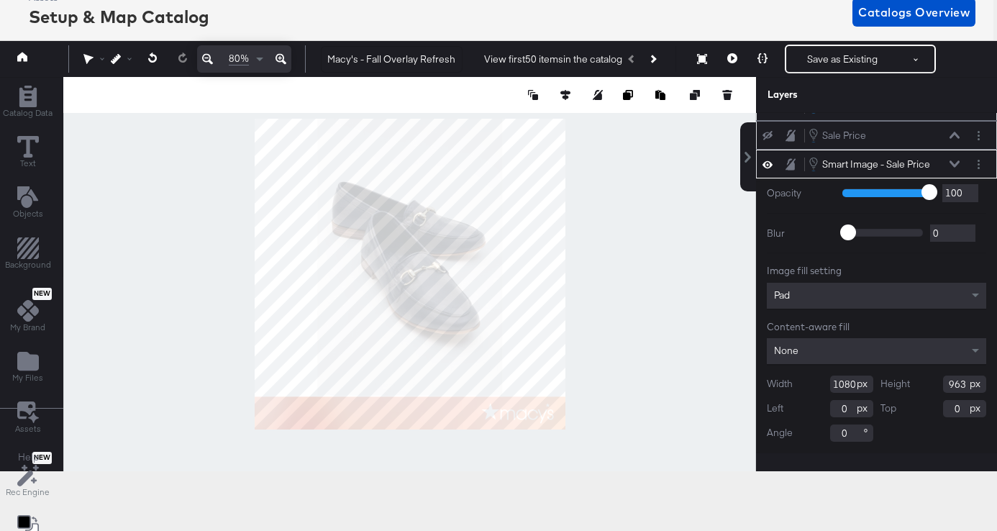
click at [653, 273] on div at bounding box center [409, 274] width 693 height 394
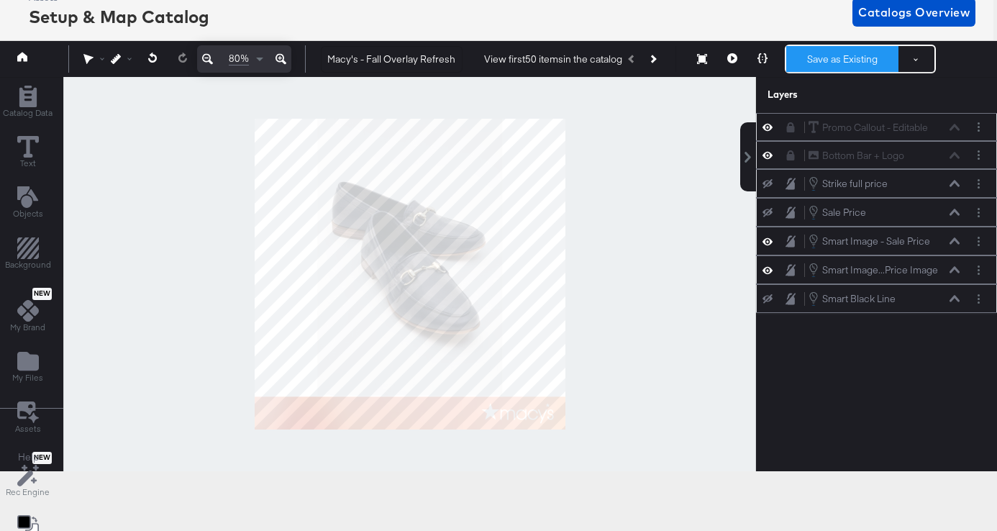
click at [828, 63] on button "Save as Existing" at bounding box center [842, 59] width 112 height 26
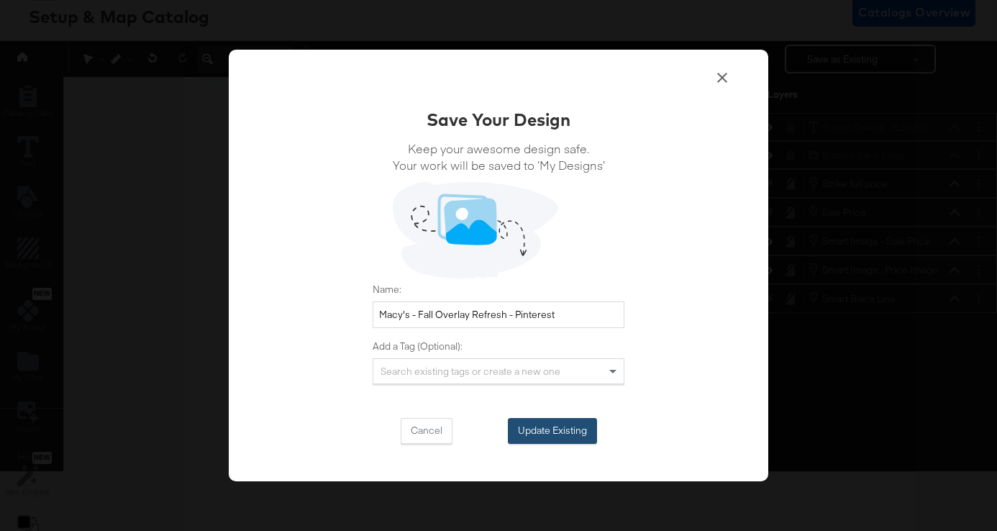
click at [544, 429] on button "Update Existing" at bounding box center [552, 431] width 89 height 26
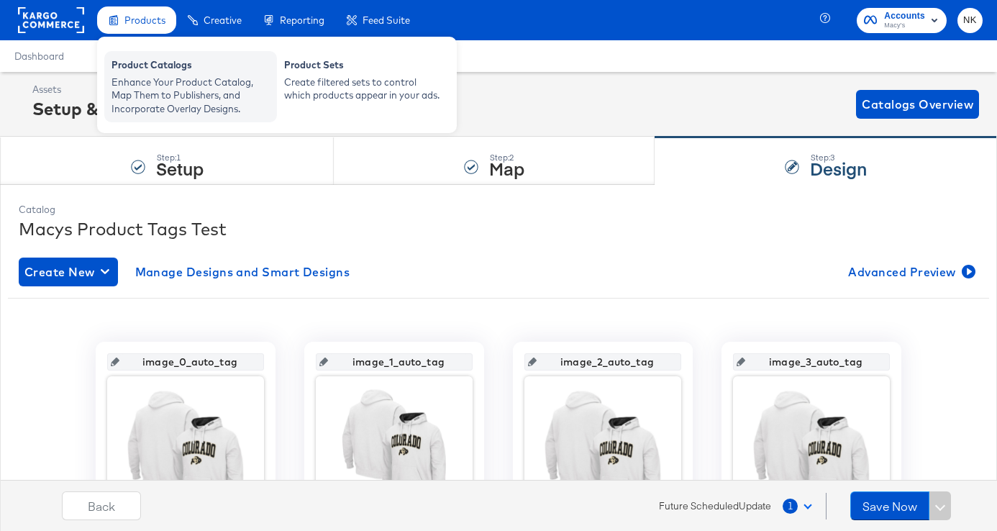
click at [145, 70] on div "Product Catalogs" at bounding box center [190, 66] width 158 height 17
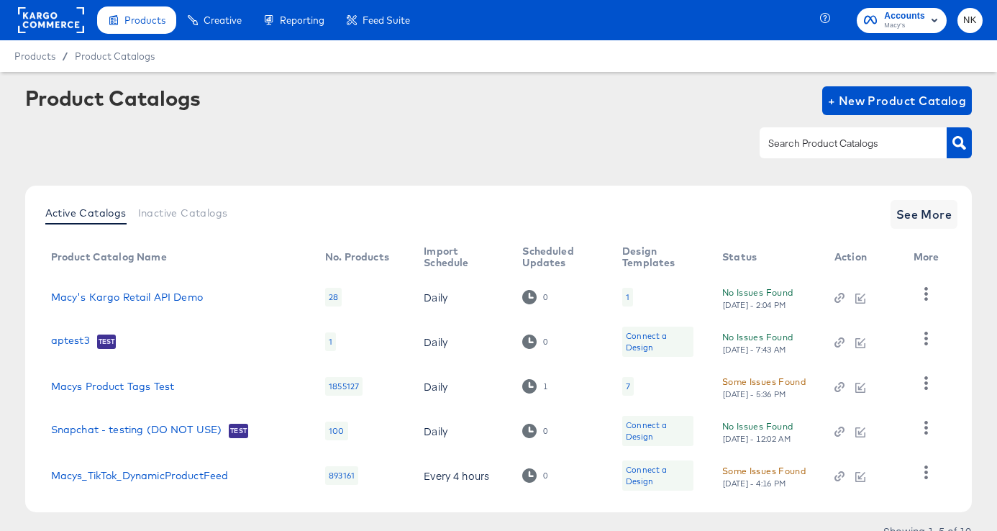
scroll to position [62, 0]
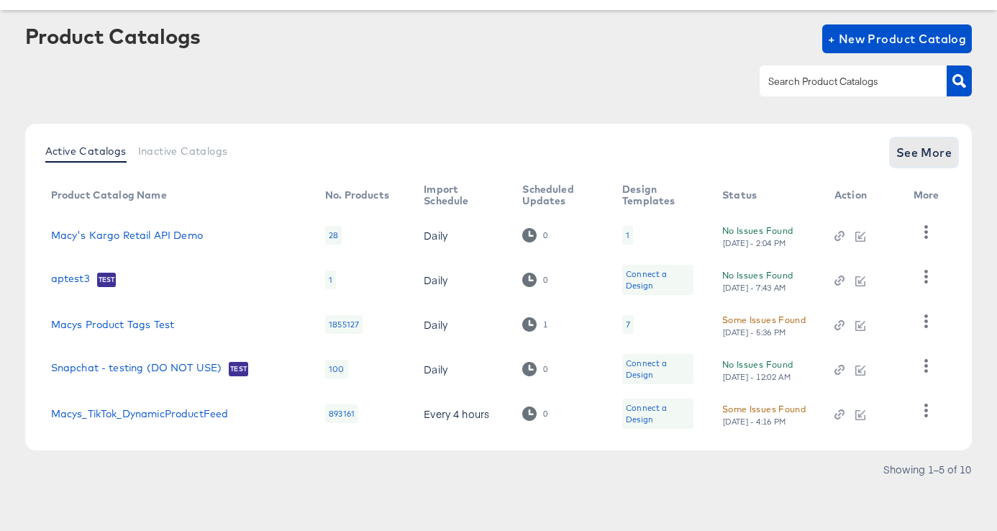
click at [927, 152] on span "See More" at bounding box center [924, 152] width 56 height 20
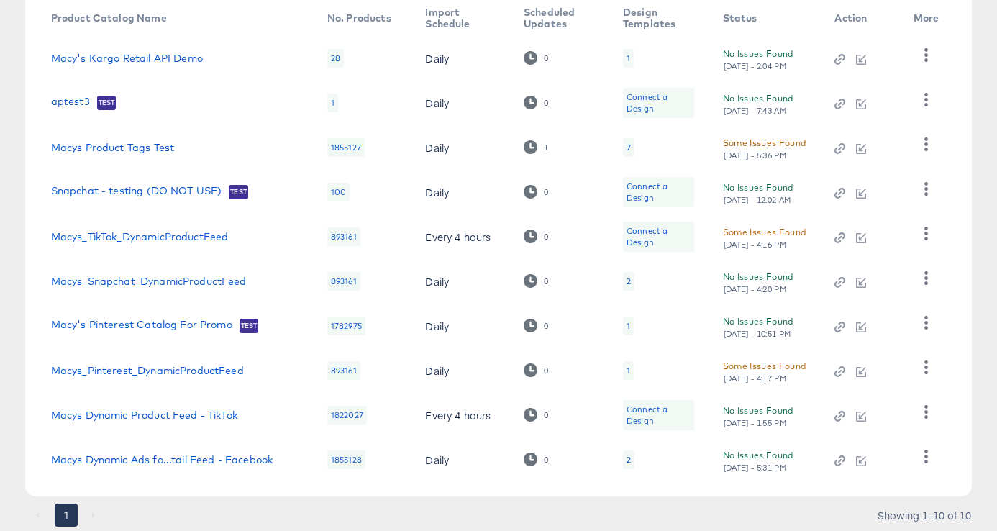
scroll to position [277, 0]
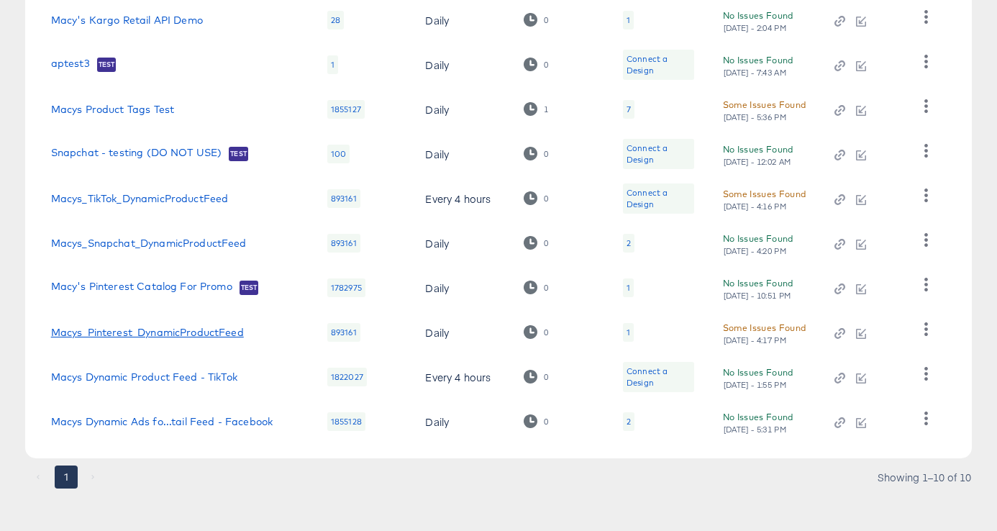
click at [174, 332] on link "Macys_Pinterest_DynamicProductFeed" at bounding box center [147, 332] width 193 height 12
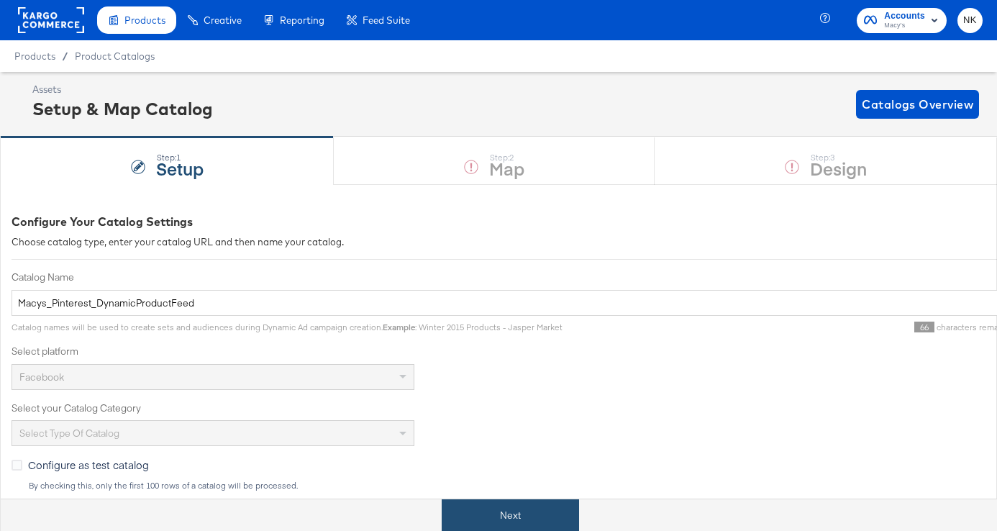
click at [519, 505] on button "Next" at bounding box center [510, 515] width 137 height 32
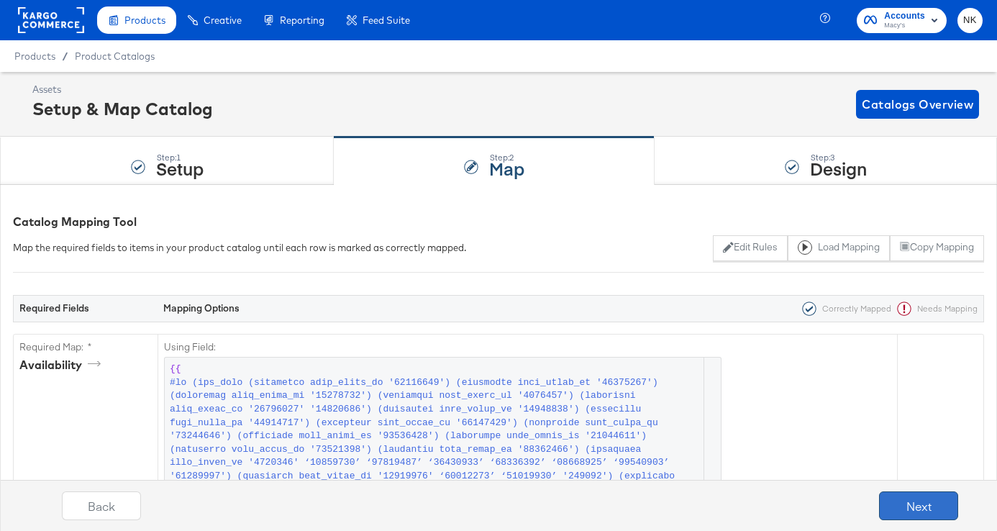
click at [919, 497] on button "Next" at bounding box center [918, 505] width 79 height 29
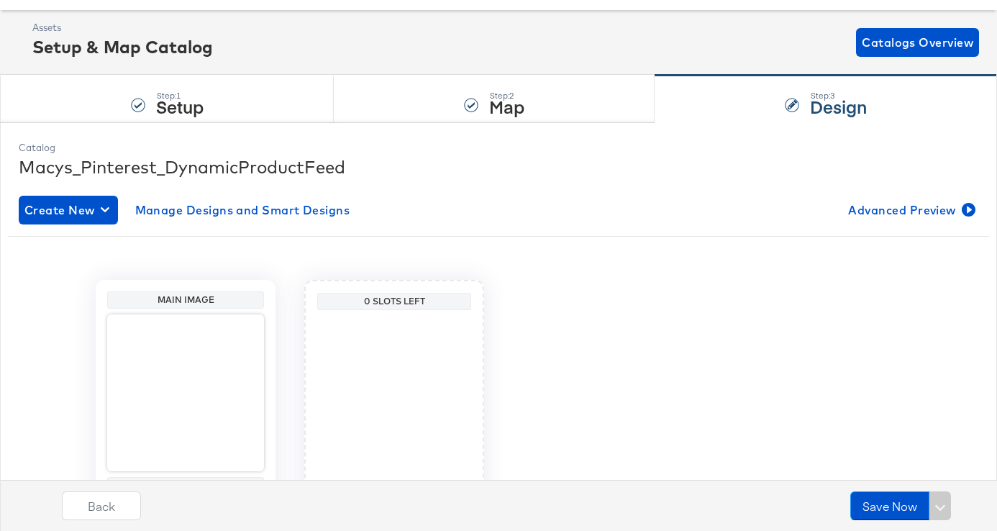
scroll to position [155, 0]
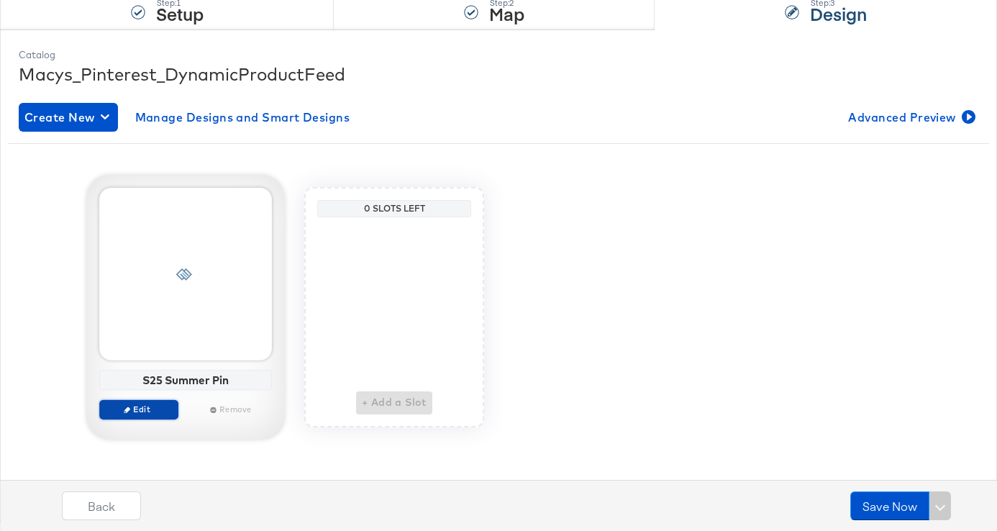
click at [145, 402] on button "Edit" at bounding box center [138, 409] width 79 height 20
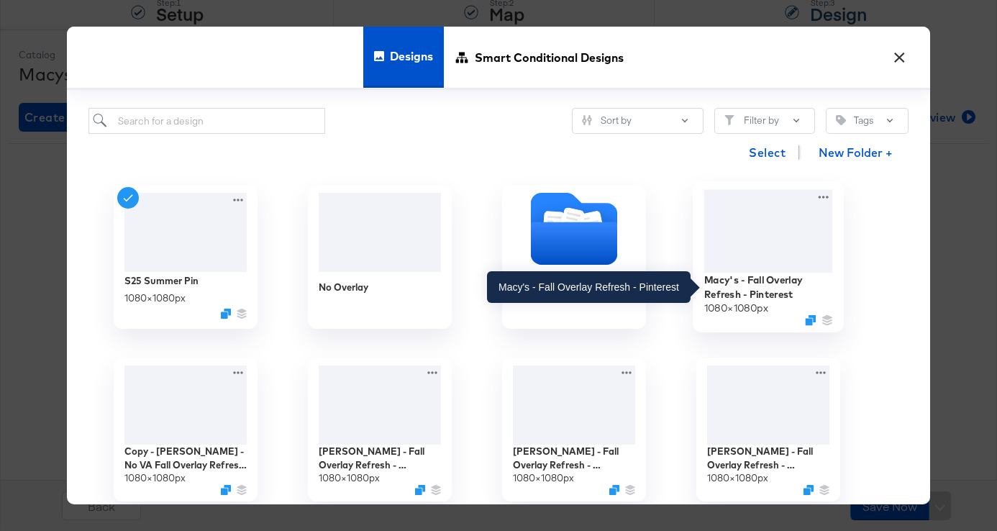
click at [771, 288] on div "Macy's - Fall Overlay Refresh - Pinterest" at bounding box center [768, 287] width 129 height 28
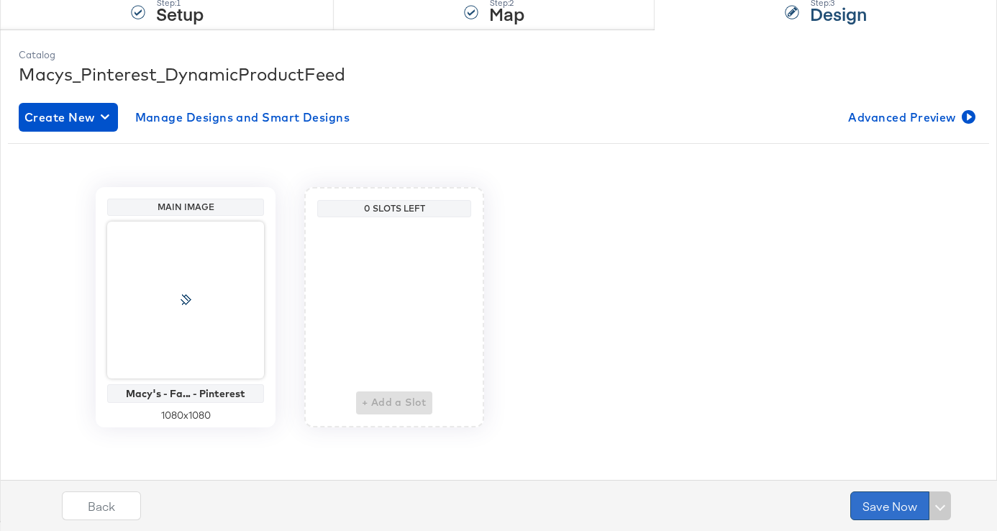
click at [870, 497] on button "Save Now" at bounding box center [889, 505] width 79 height 29
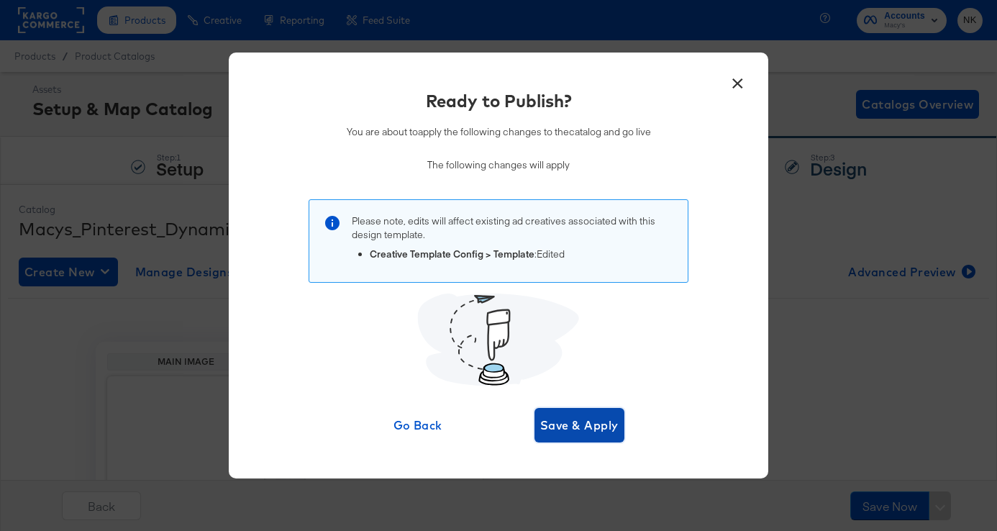
click at [593, 434] on span "Save & Apply" at bounding box center [579, 425] width 78 height 20
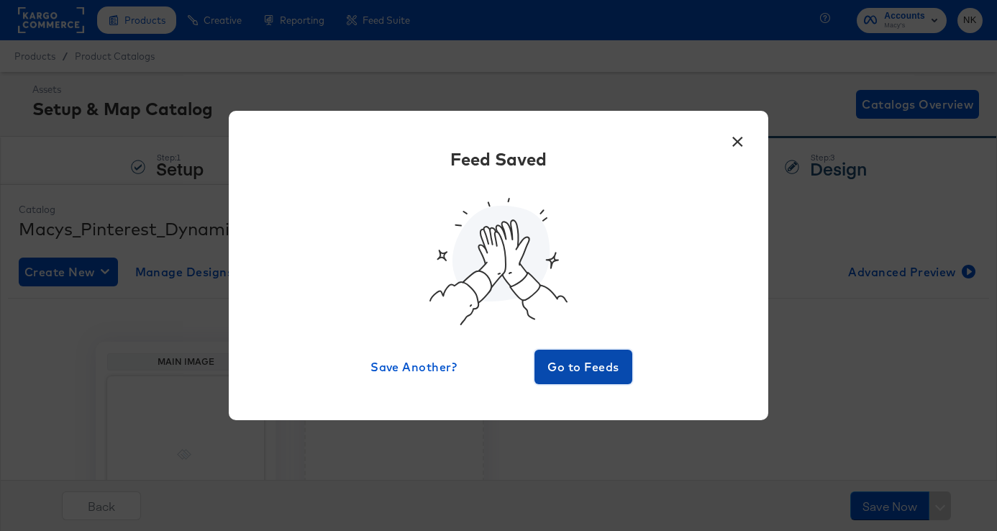
click at [590, 373] on span "Go to Feeds" at bounding box center [583, 367] width 86 height 20
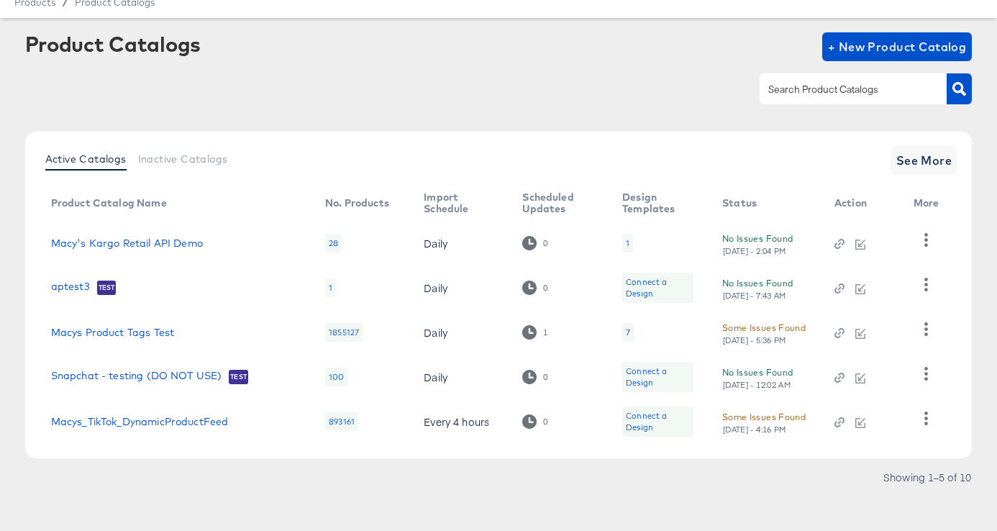
scroll to position [62, 0]
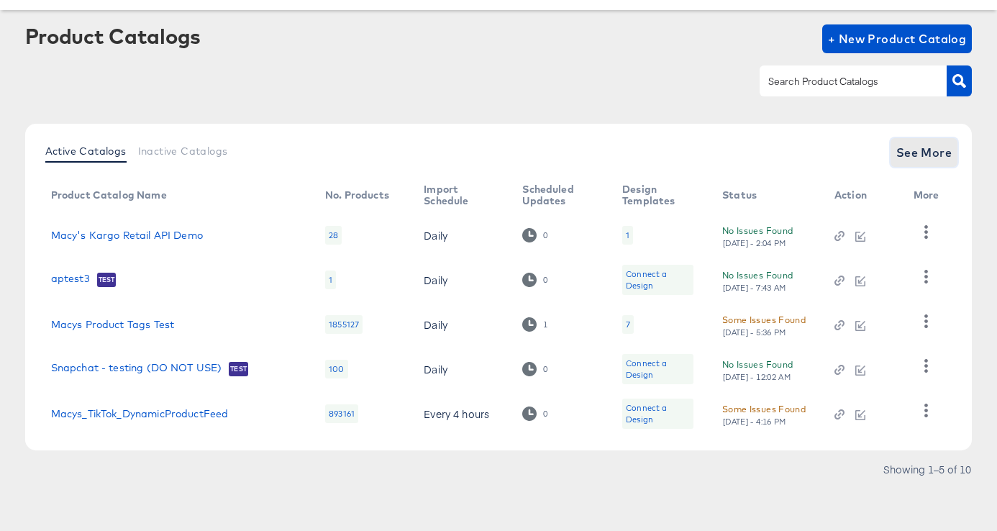
click at [915, 148] on span "See More" at bounding box center [924, 152] width 56 height 20
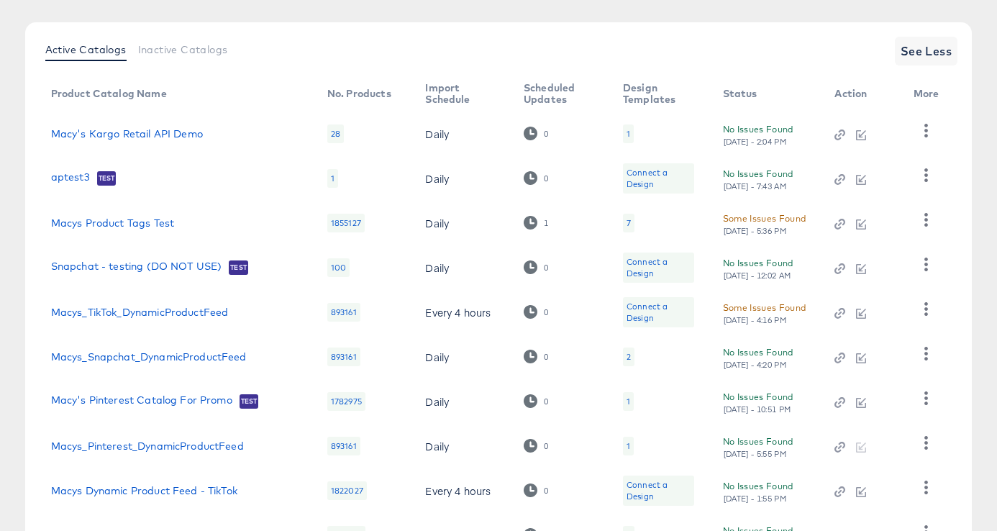
scroll to position [285, 0]
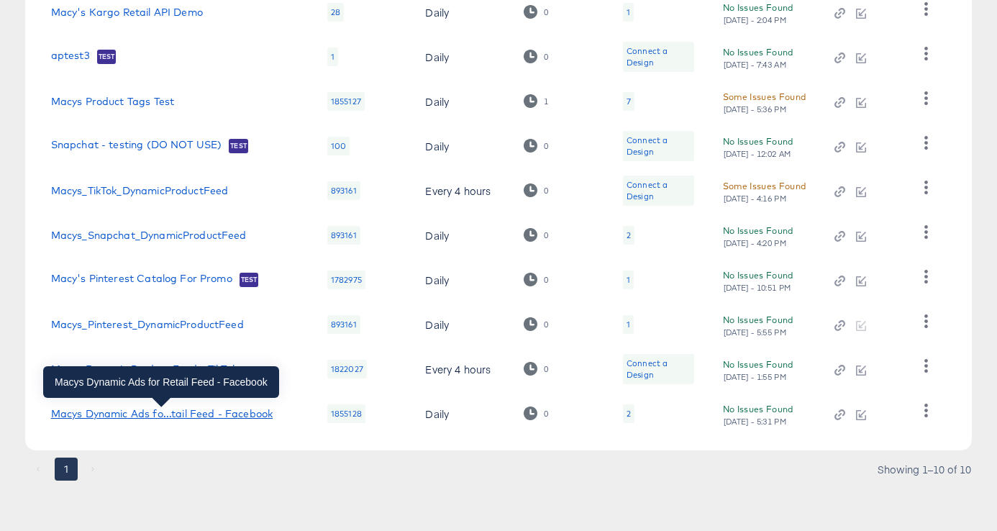
click at [165, 408] on div "Macys Dynamic Ads fo...tail Feed - Facebook" at bounding box center [161, 414] width 221 height 12
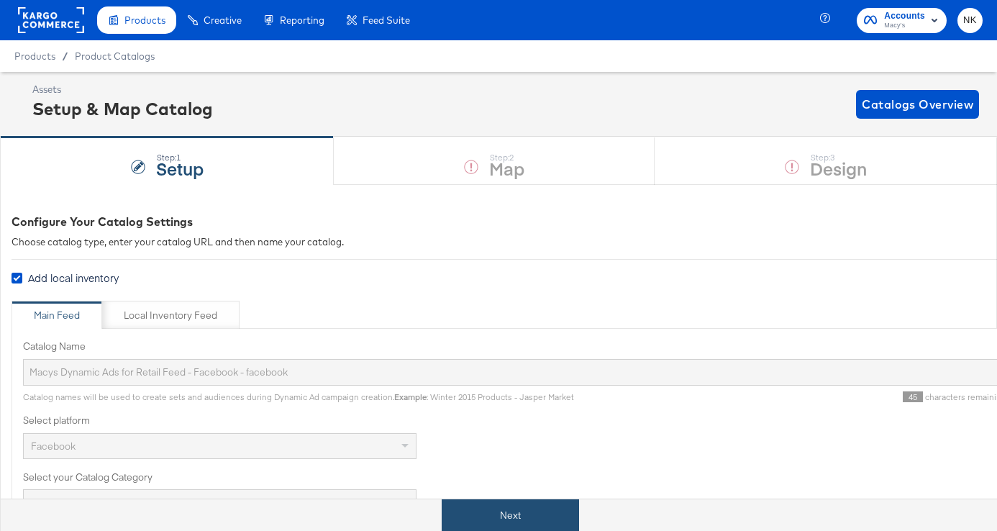
click at [503, 511] on button "Next" at bounding box center [510, 515] width 137 height 32
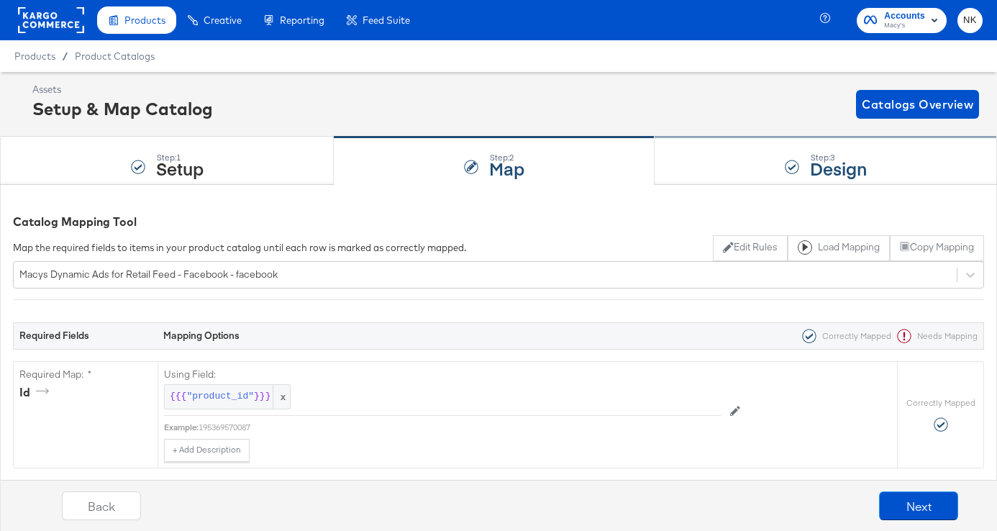
click at [774, 164] on div "Step: 3 Design" at bounding box center [825, 160] width 342 height 47
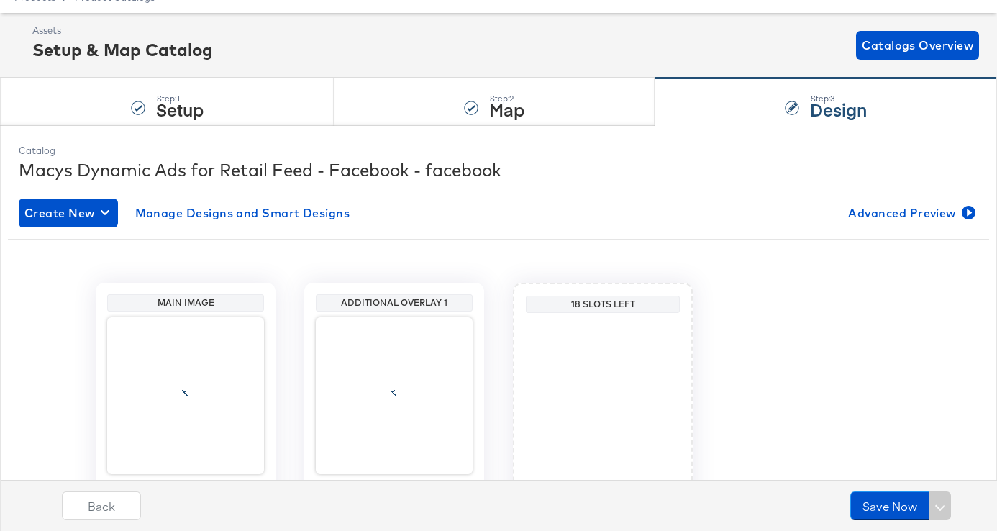
scroll to position [155, 0]
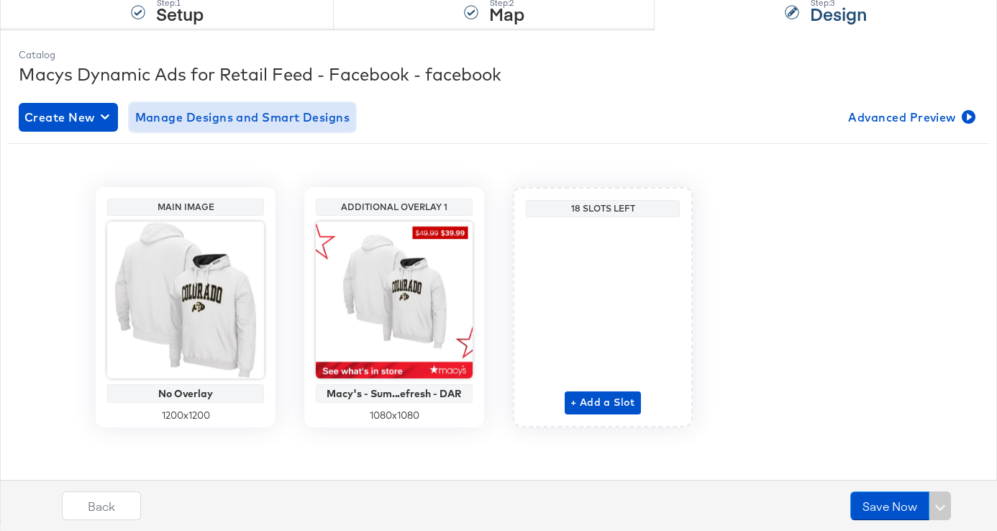
click at [270, 107] on span "Manage Designs and Smart Designs" at bounding box center [242, 117] width 215 height 20
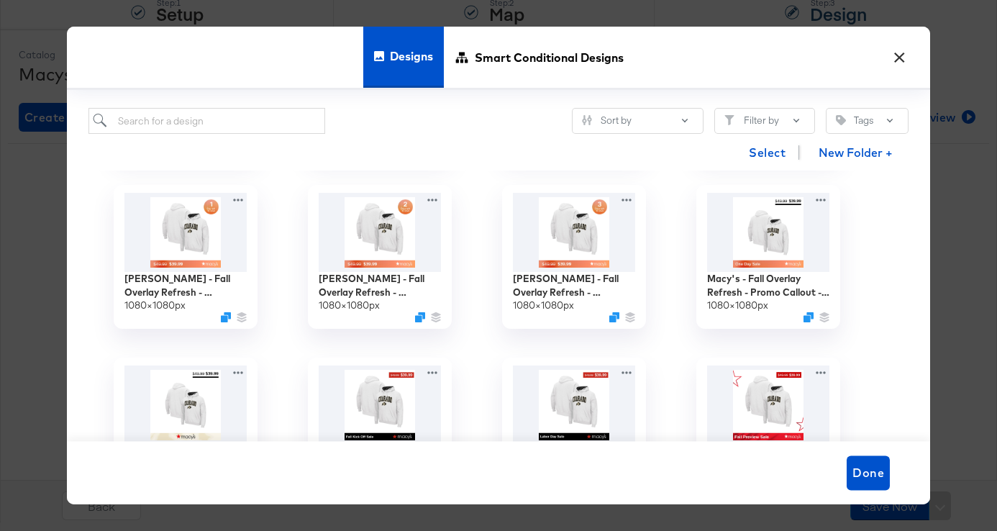
scroll to position [178, 0]
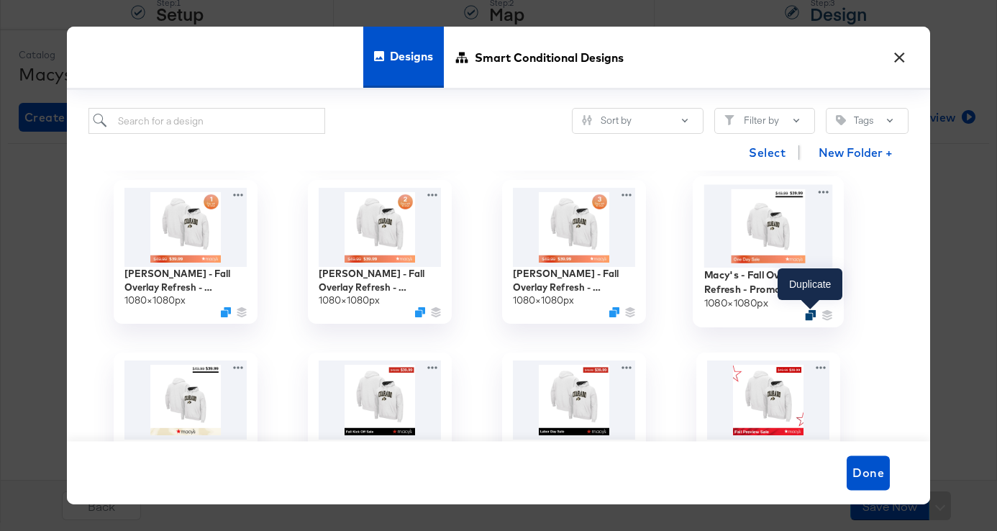
click at [808, 316] on icon "Duplicate" at bounding box center [810, 315] width 11 height 11
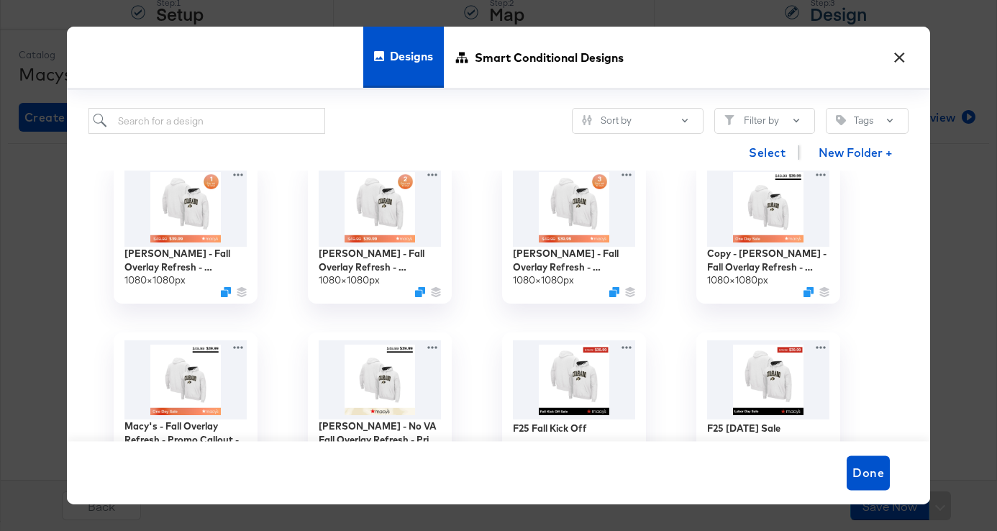
scroll to position [159, 0]
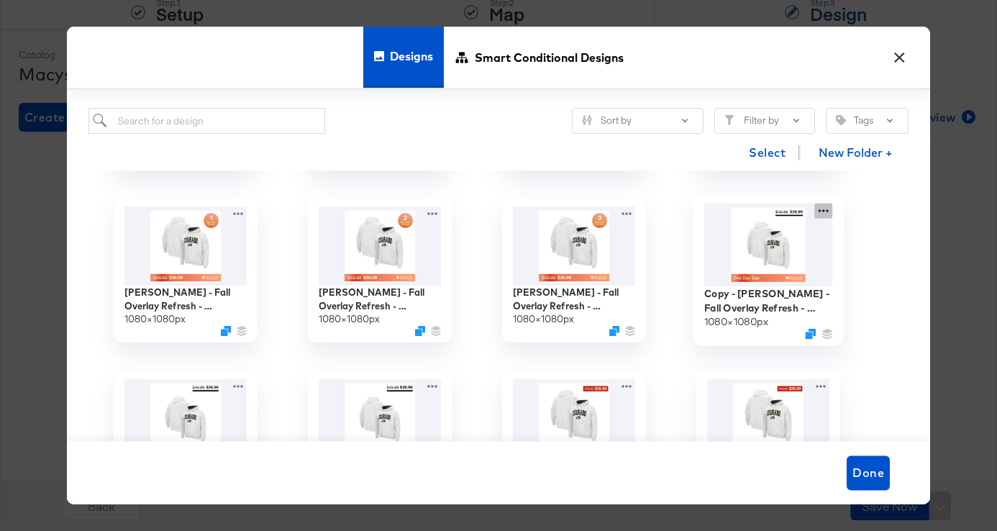
click at [829, 211] on div "Copy - Macy's - Fall Overlay Refresh - Promo Callout - Price Strike 1080 × 1080…" at bounding box center [768, 270] width 194 height 173
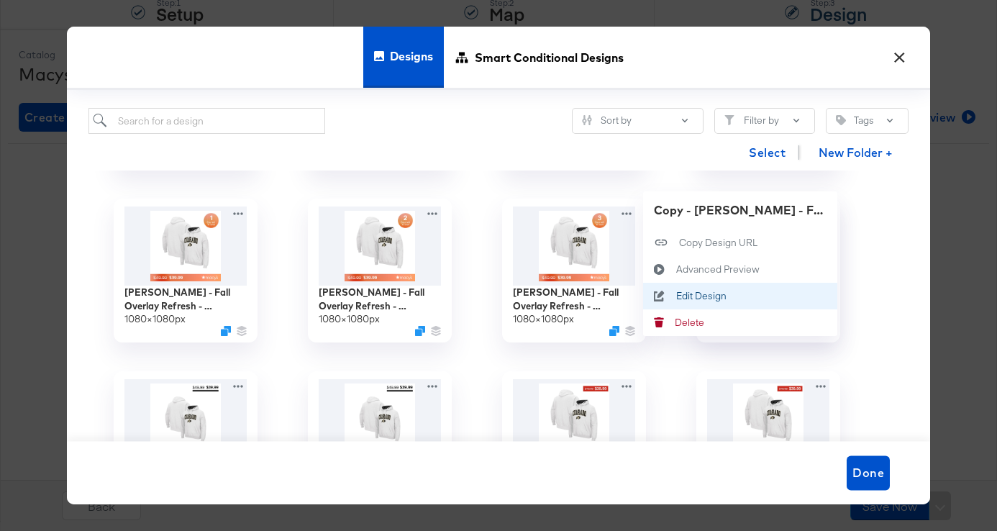
click at [676, 296] on div "Edit Design Edit Design" at bounding box center [676, 296] width 0 height 0
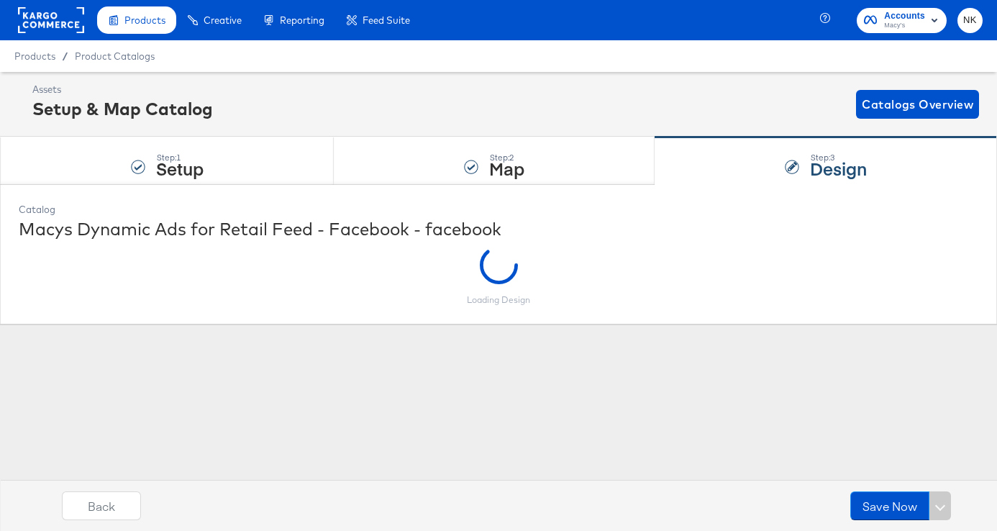
scroll to position [0, 0]
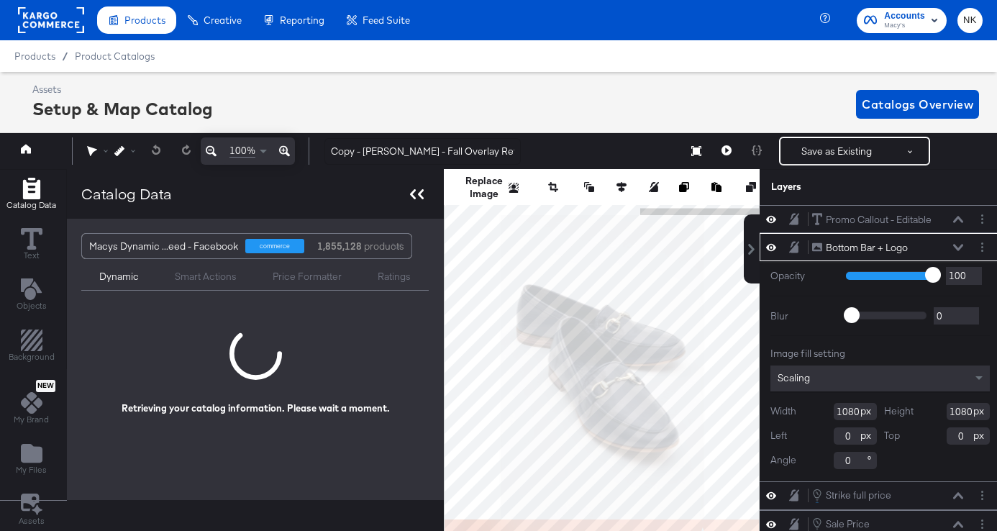
click at [411, 196] on icon at bounding box center [413, 194] width 6 height 10
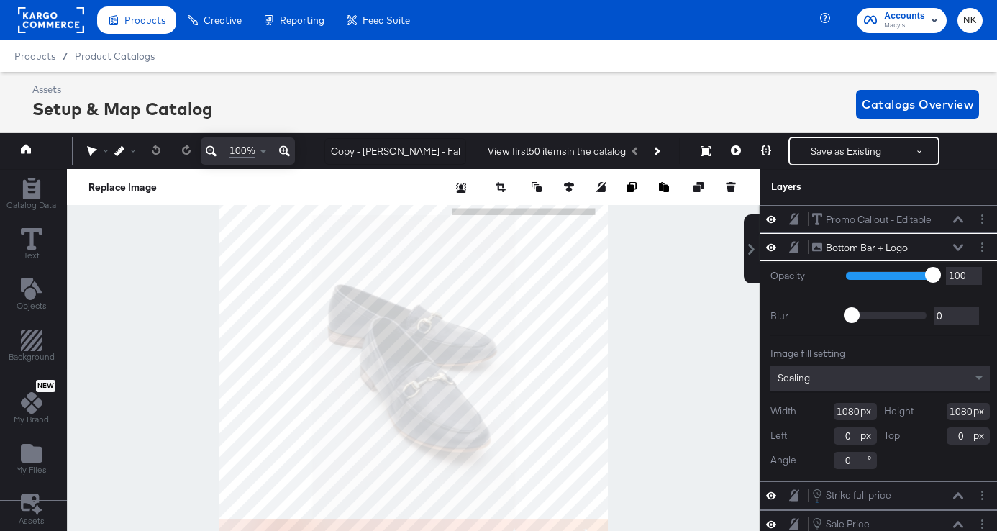
click at [956, 218] on icon at bounding box center [958, 219] width 10 height 7
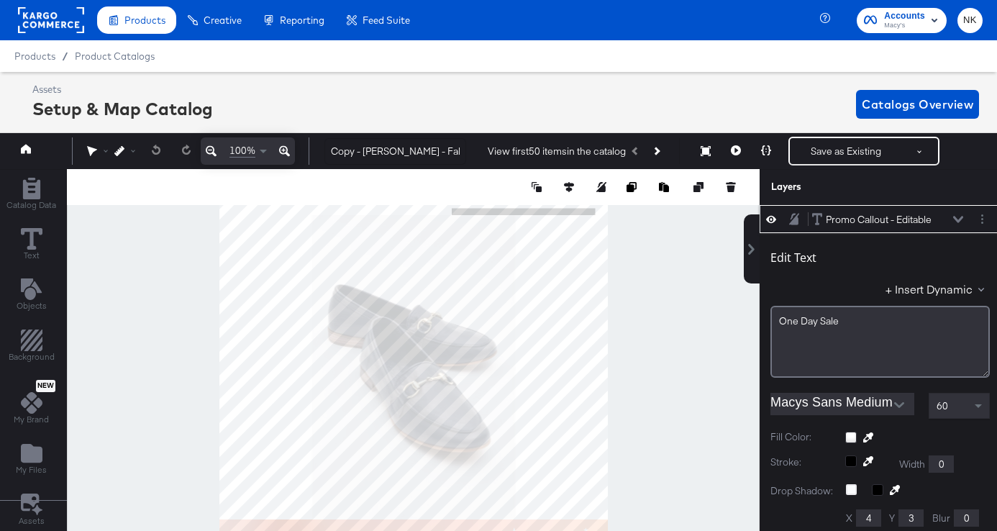
scroll to position [14, 4]
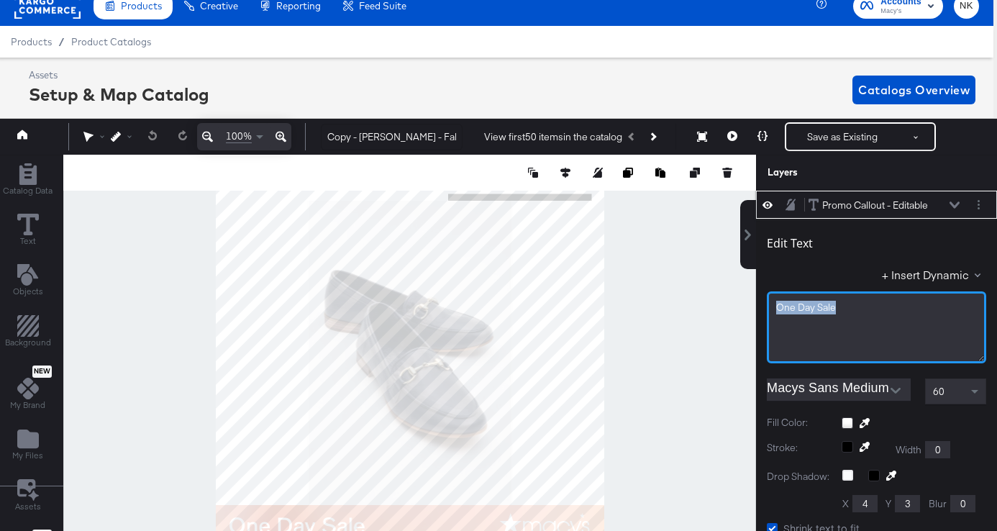
drag, startPoint x: 855, startPoint y: 306, endPoint x: 749, endPoint y: 306, distance: 105.7
click at [749, 306] on div "Promo Callout - Editable Promo Callout - Editable Edit Text + Insert Dynamic On…" at bounding box center [867, 361] width 259 height 340
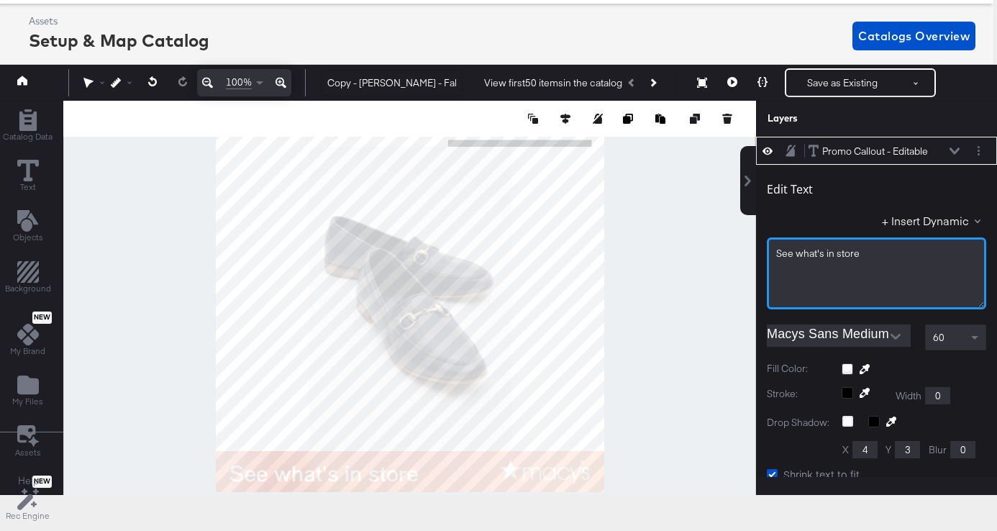
scroll to position [72, 4]
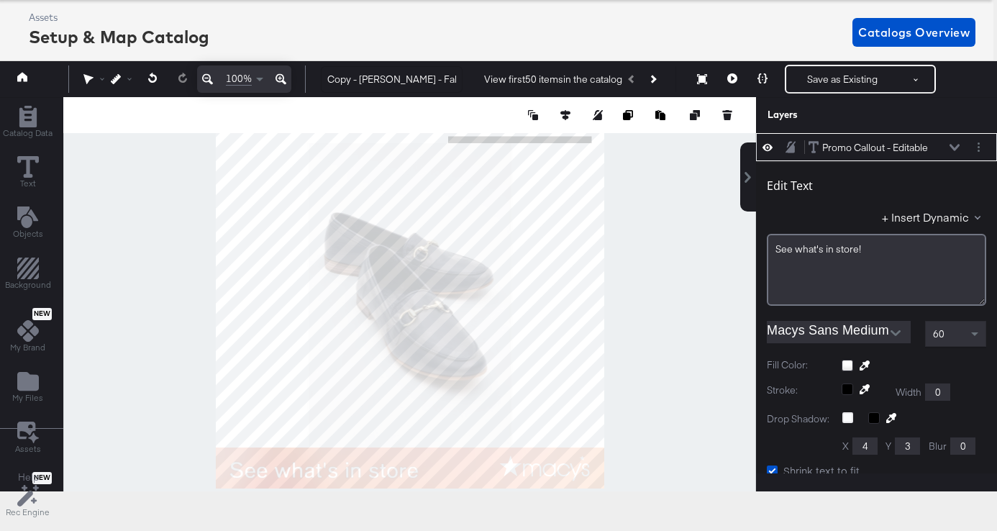
click at [614, 239] on div at bounding box center [409, 294] width 693 height 394
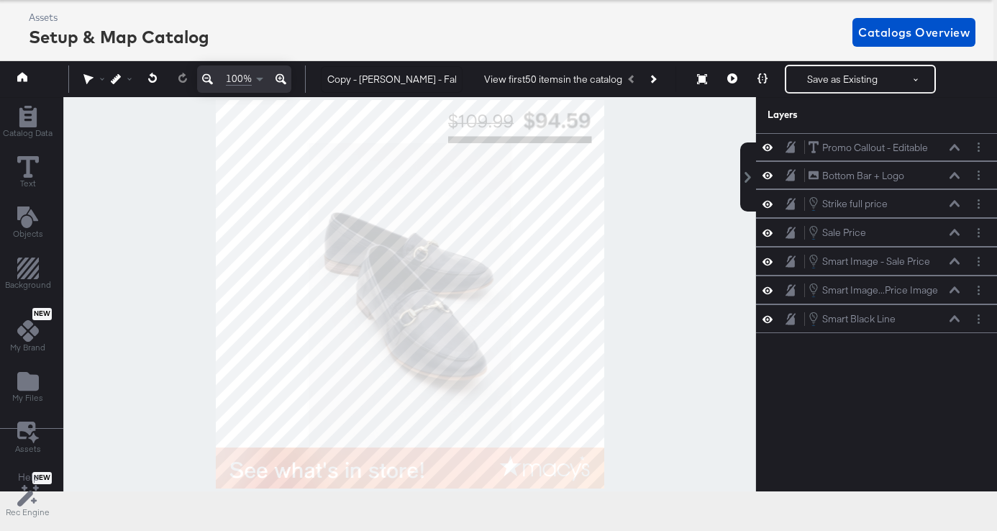
scroll to position [57, 4]
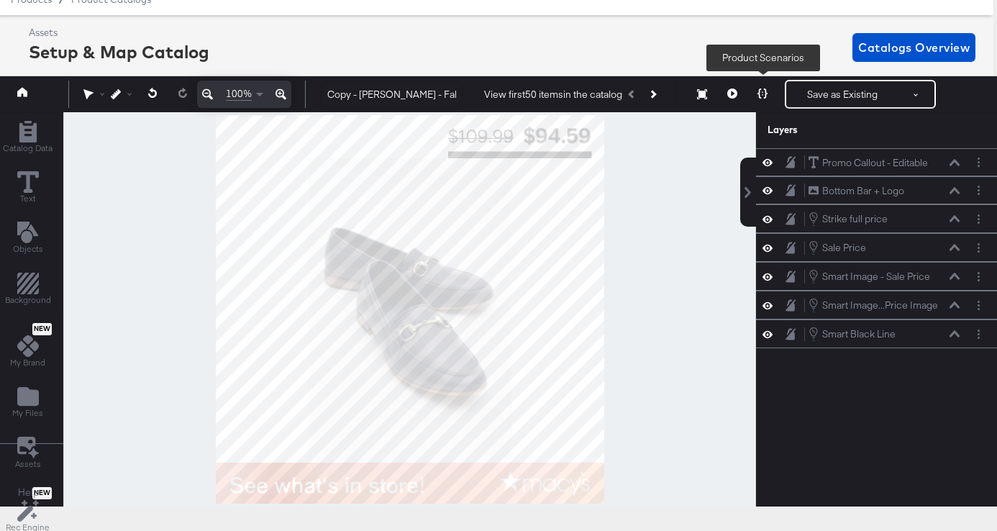
click at [755, 93] on button at bounding box center [762, 94] width 30 height 29
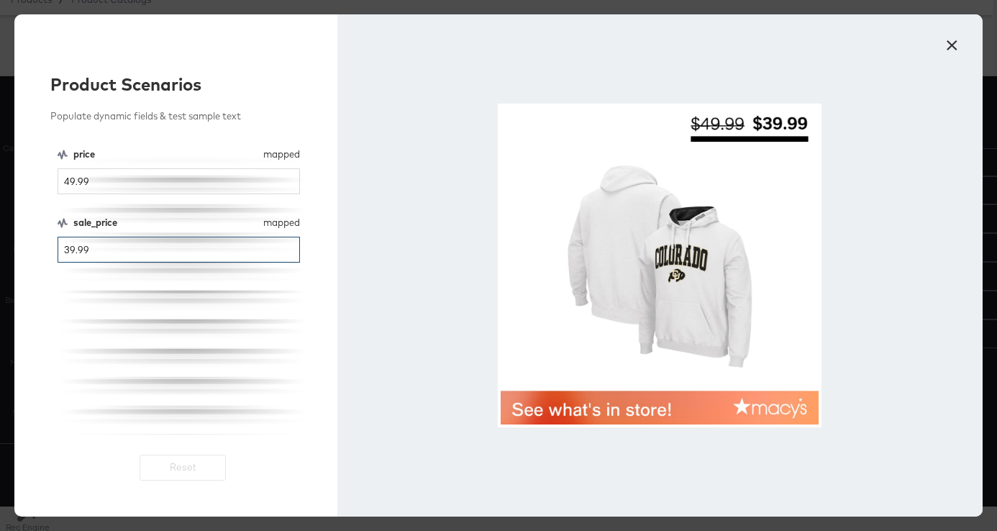
click at [80, 248] on input "39.99" at bounding box center [179, 250] width 242 height 27
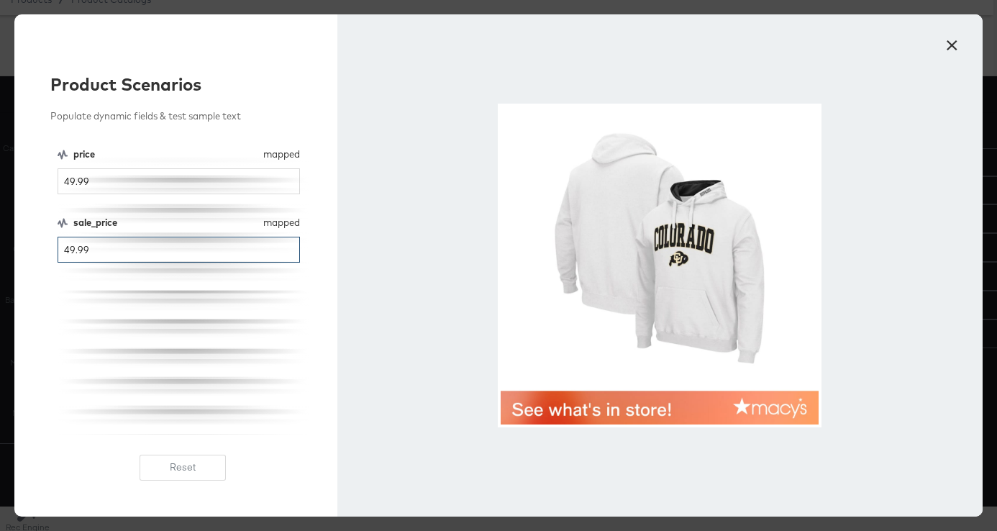
type input "49.99"
click at [952, 47] on button "×" at bounding box center [951, 42] width 26 height 26
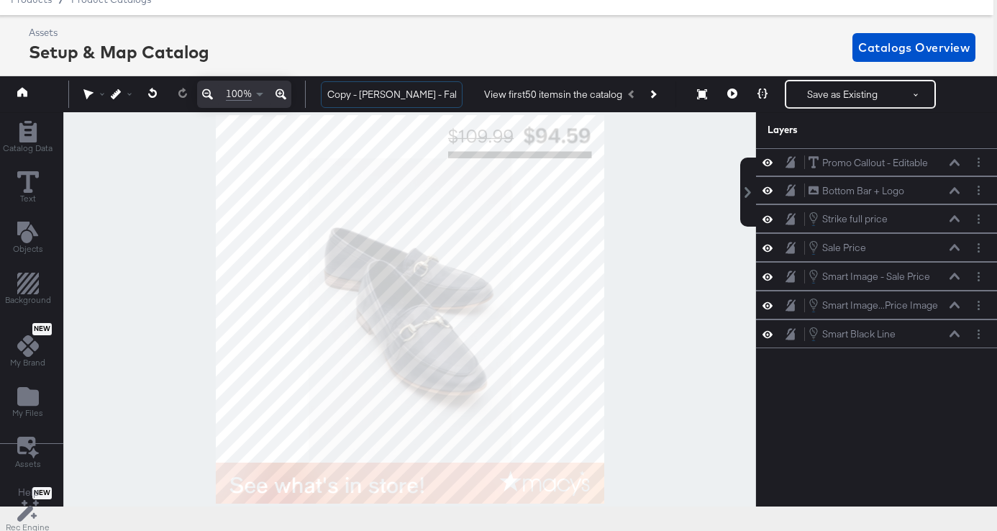
drag, startPoint x: 356, startPoint y: 96, endPoint x: 312, endPoint y: 96, distance: 43.9
click at [313, 96] on div "Copy - Macy's - Fall Overlay Refresh - Promo Callout - Price Strike View first …" at bounding box center [645, 94] width 673 height 29
click at [406, 99] on input "Macy's - Fall Overlay Refresh - Promo Callout - Price Strike" at bounding box center [392, 94] width 142 height 27
drag, startPoint x: 406, startPoint y: 99, endPoint x: 468, endPoint y: 99, distance: 62.6
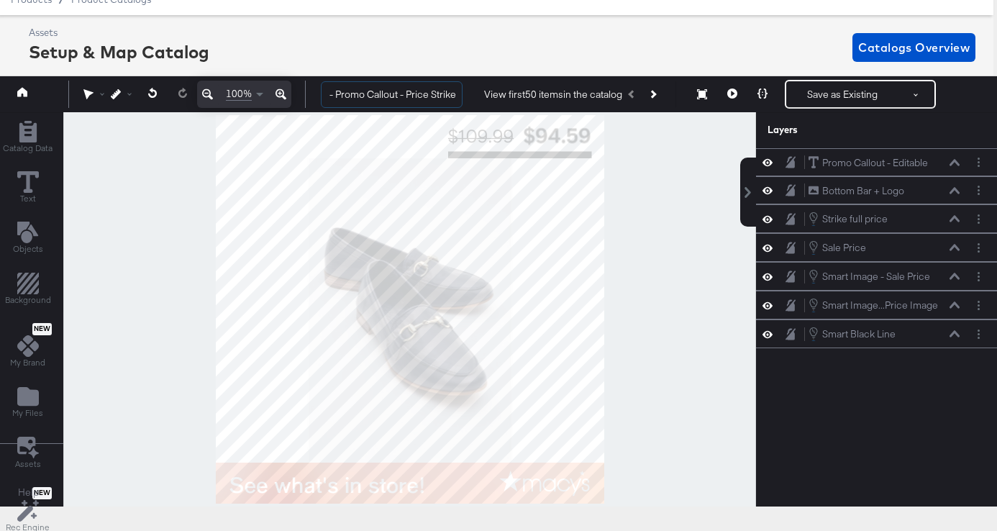
click at [468, 99] on div "Macy's - Fall Overlay Refresh - Promo Callout - Price Strike View first 50 item…" at bounding box center [645, 94] width 673 height 29
click at [411, 89] on input "Macy's - Fall Overlay Refresh - Promo Callout - Price Strike" at bounding box center [392, 94] width 142 height 27
click at [444, 93] on input "Macy's - Fall Overlay Refresh - Promo Callout - Price Strike" at bounding box center [392, 94] width 142 height 27
type input "Macy's - Fall Overlay Refresh - Promo Callout - Price Strike DAR"
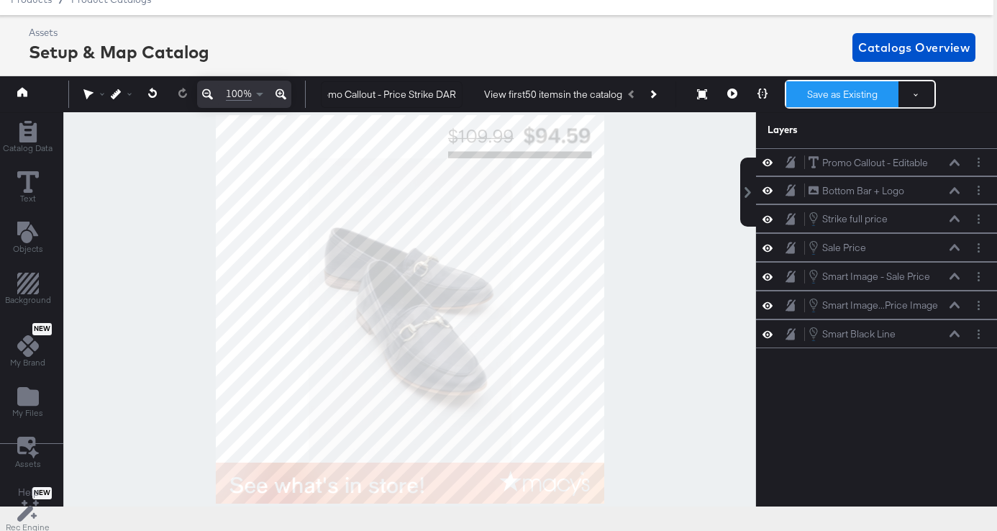
click at [818, 86] on button "Save as Existing" at bounding box center [842, 94] width 112 height 26
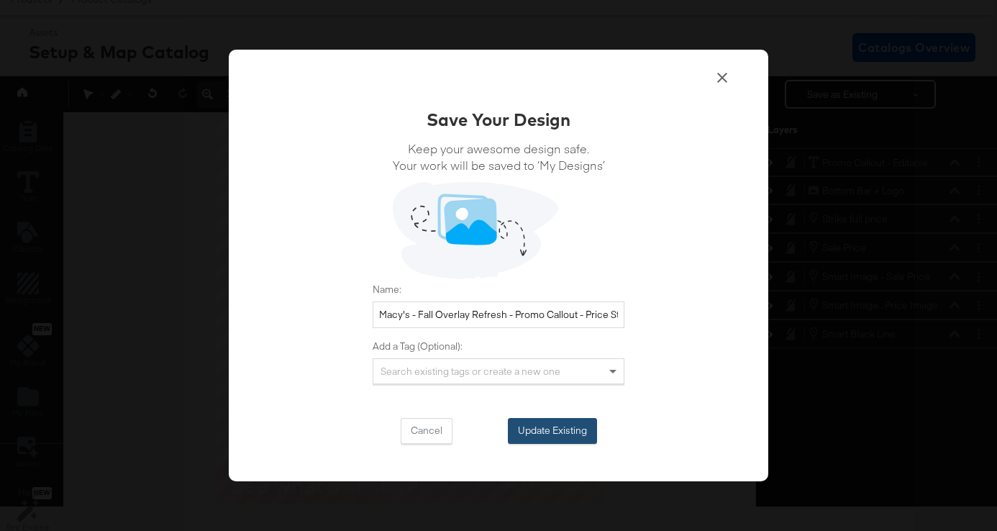
click at [563, 434] on button "Update Existing" at bounding box center [552, 431] width 89 height 26
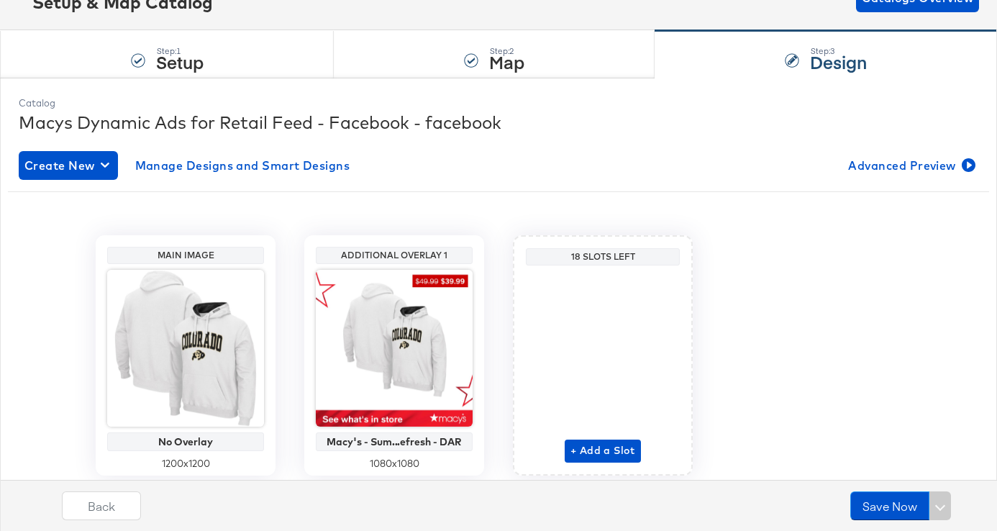
scroll to position [155, 0]
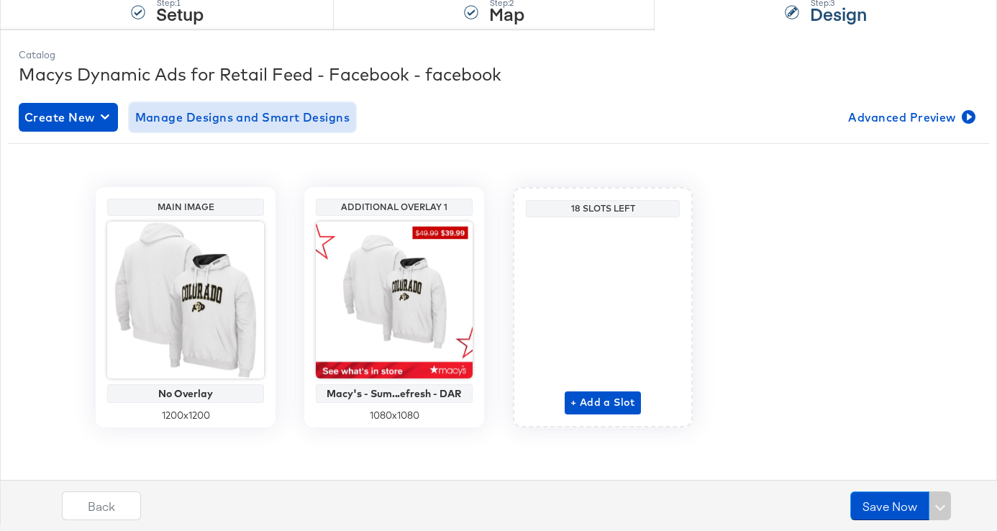
click at [275, 112] on span "Manage Designs and Smart Designs" at bounding box center [242, 117] width 215 height 20
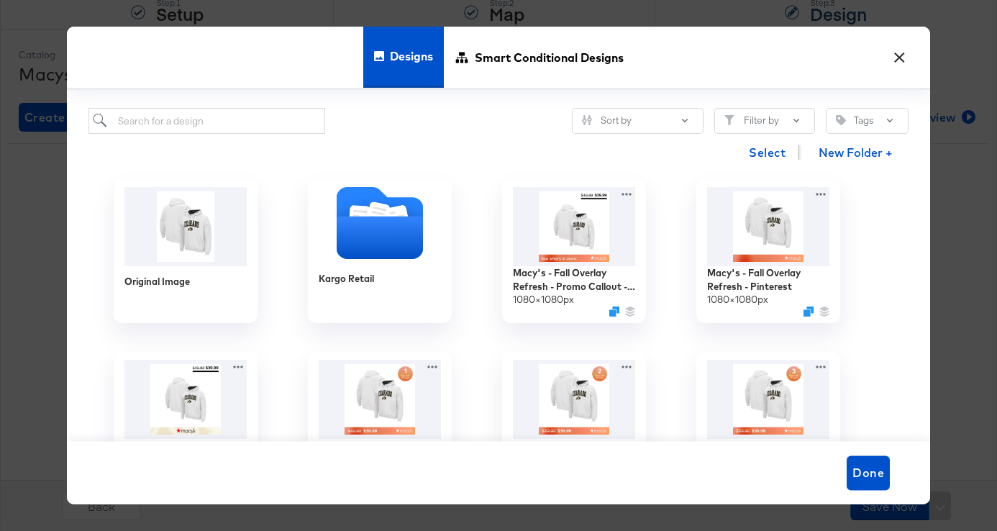
scroll to position [0, 0]
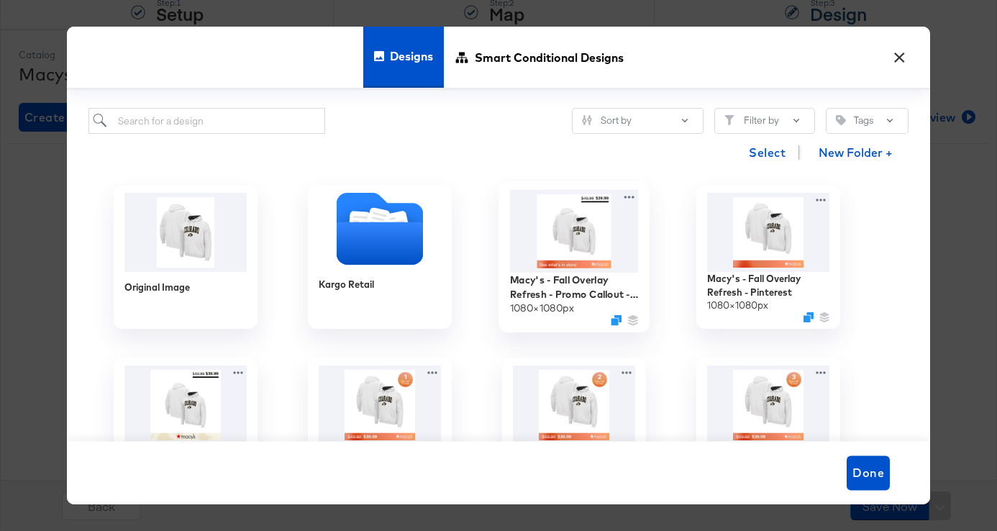
click at [572, 253] on img at bounding box center [574, 231] width 129 height 83
click at [550, 236] on img at bounding box center [574, 231] width 129 height 83
click at [566, 224] on img at bounding box center [574, 231] width 129 height 83
click at [899, 52] on button "×" at bounding box center [899, 54] width 26 height 26
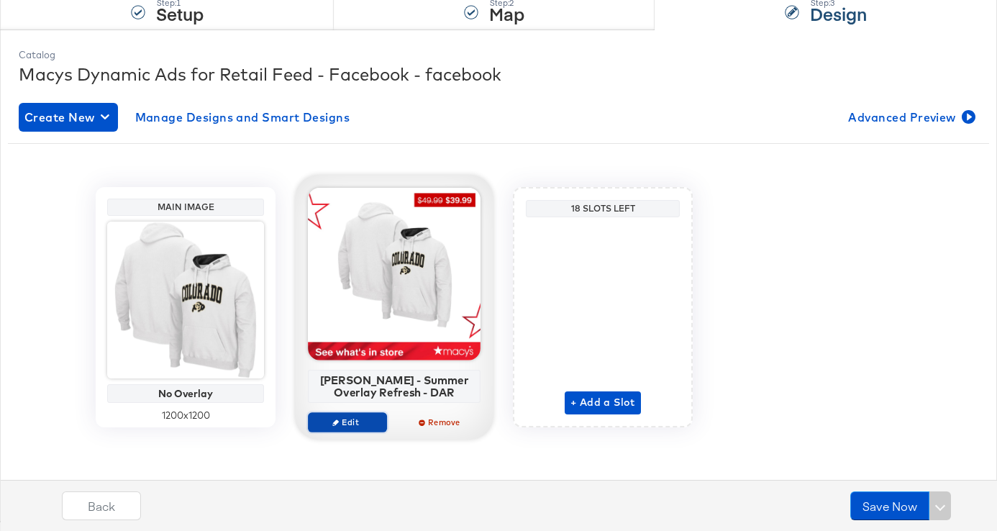
click at [355, 417] on span "Edit" at bounding box center [347, 421] width 66 height 11
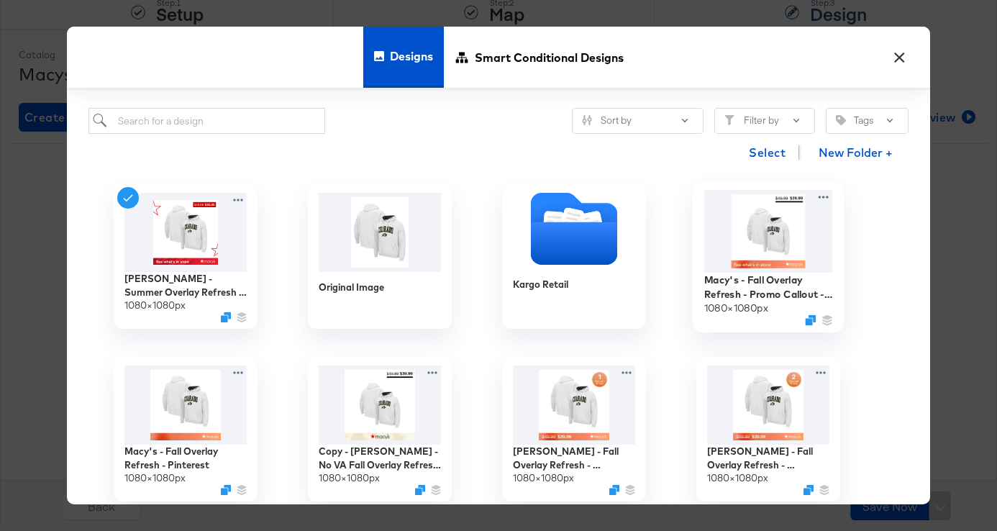
click at [782, 244] on img at bounding box center [768, 231] width 129 height 83
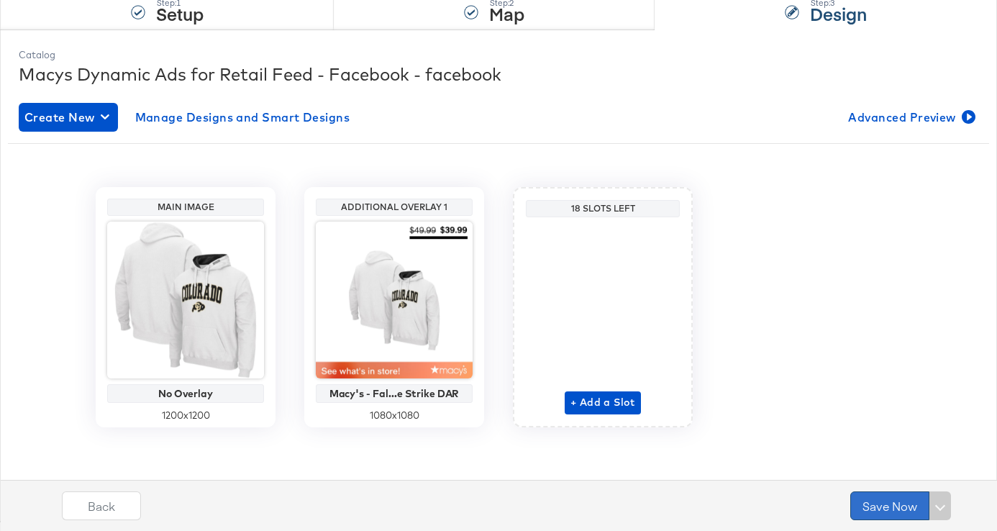
click at [881, 503] on button "Save Now" at bounding box center [889, 505] width 79 height 29
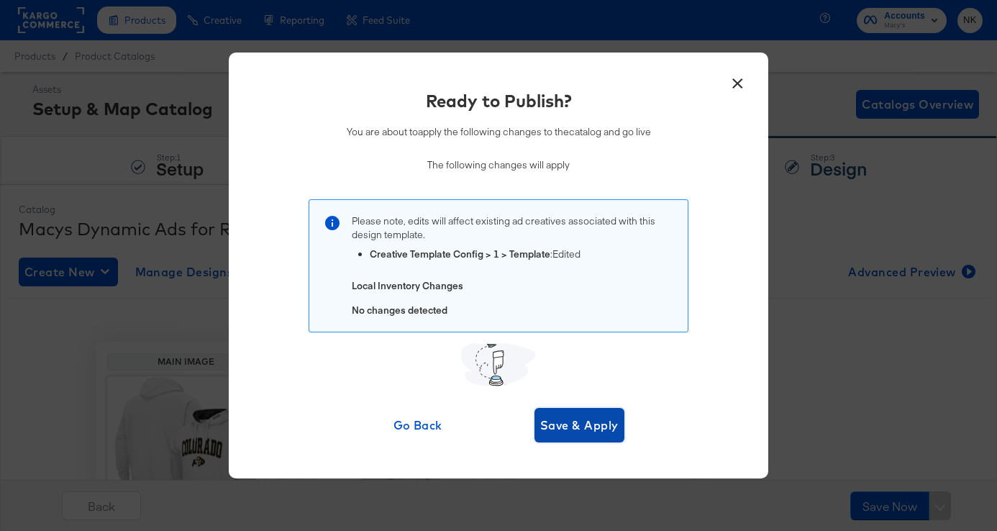
click at [590, 422] on span "Save & Apply" at bounding box center [579, 425] width 78 height 20
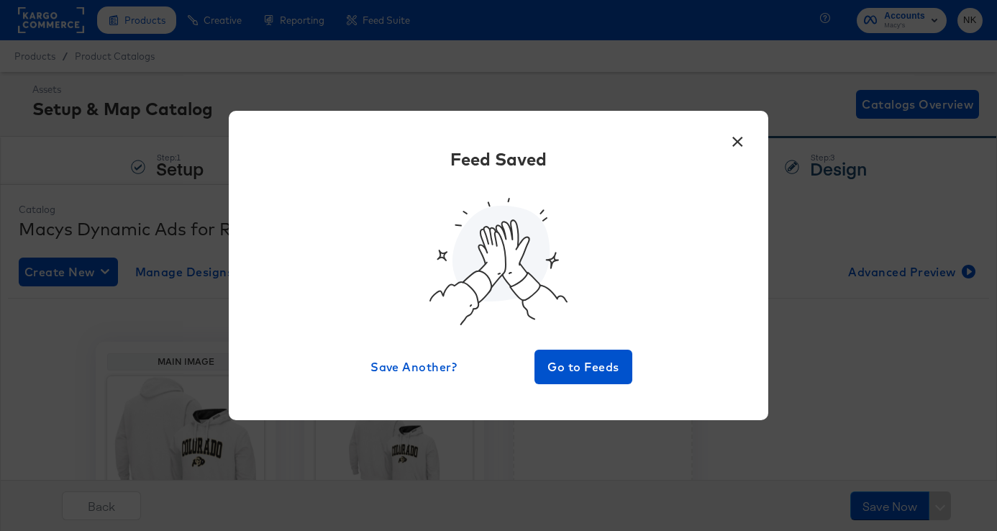
click at [734, 133] on button "×" at bounding box center [737, 138] width 26 height 26
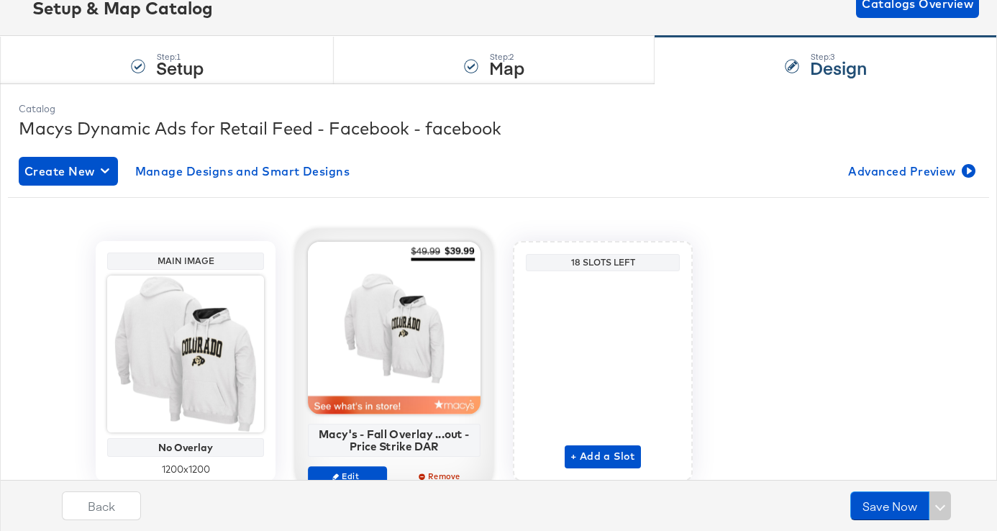
scroll to position [155, 0]
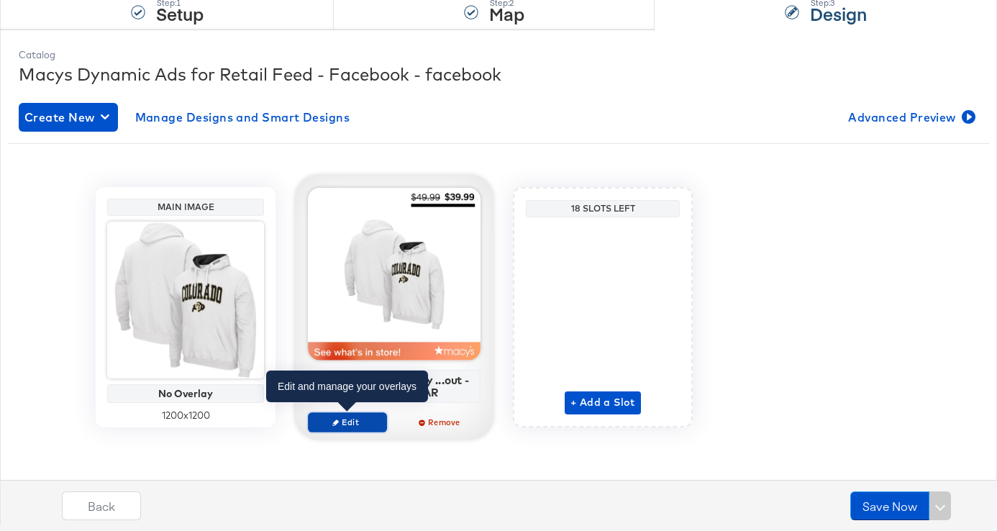
click at [363, 419] on span "Edit" at bounding box center [347, 421] width 66 height 11
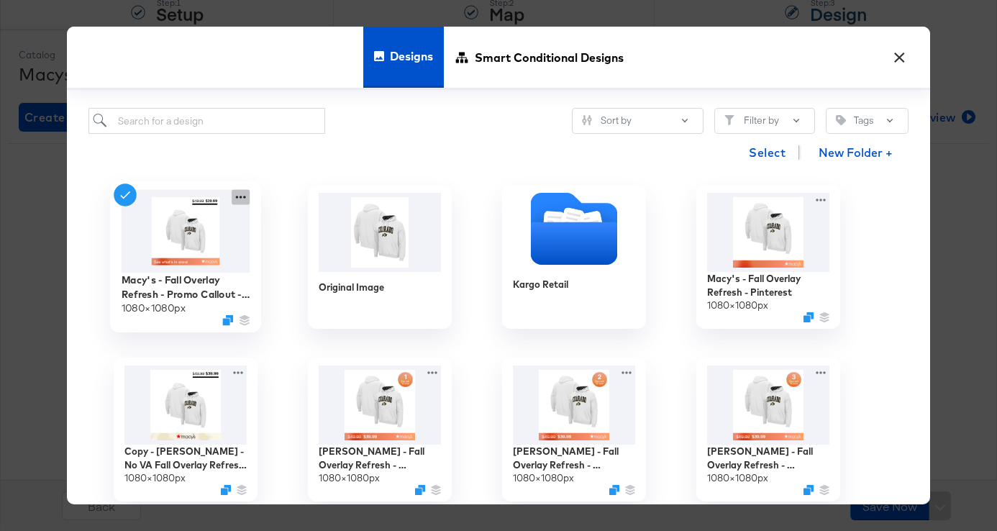
click at [239, 196] on icon at bounding box center [241, 197] width 18 height 15
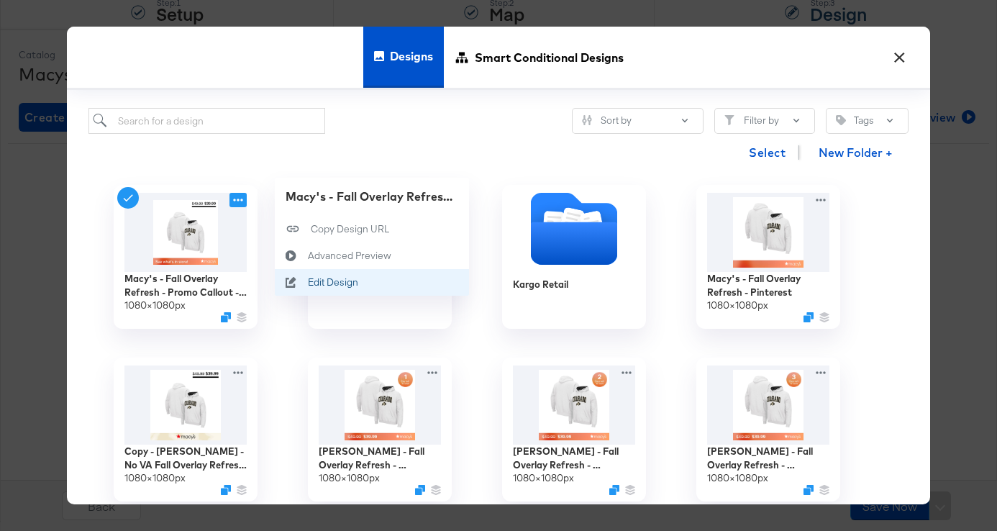
click at [304, 273] on div "Edit Design Edit Design" at bounding box center [291, 282] width 33 height 27
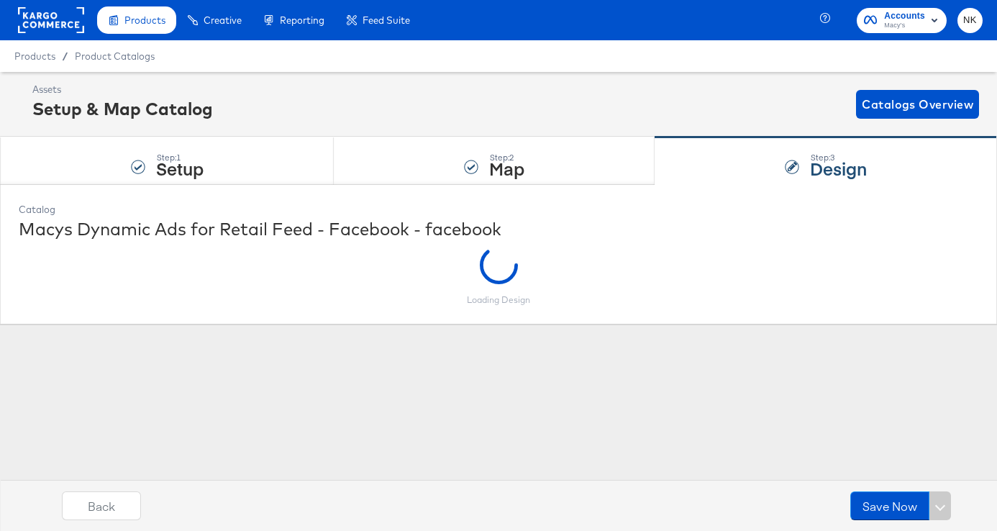
scroll to position [0, 0]
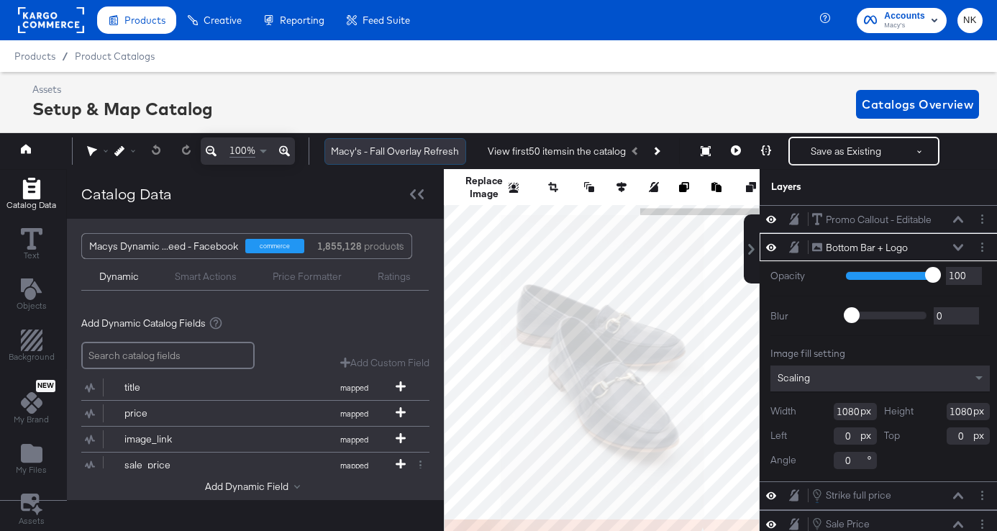
click at [429, 155] on input "Macy's - Fall Overlay Refresh - Promo Callout - Price Strike DAR" at bounding box center [395, 151] width 142 height 27
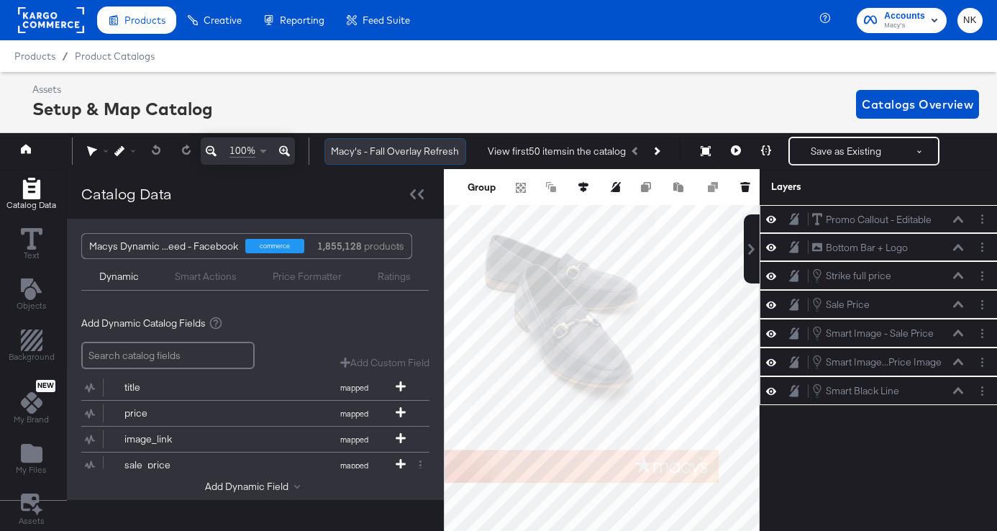
click at [342, 153] on input "Macy's - Fall Overlay Refresh - Promo Callout - Price Strike DAR" at bounding box center [395, 151] width 142 height 27
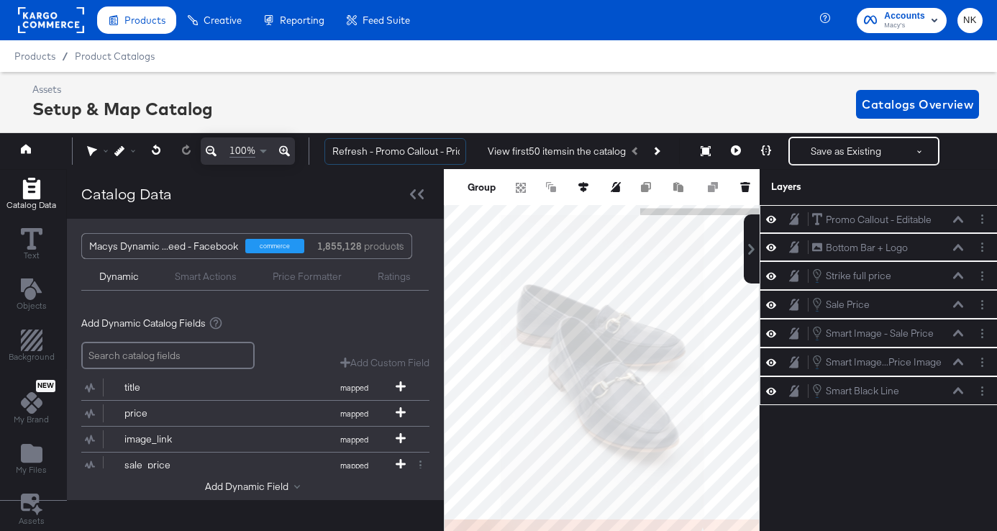
scroll to position [0, 154]
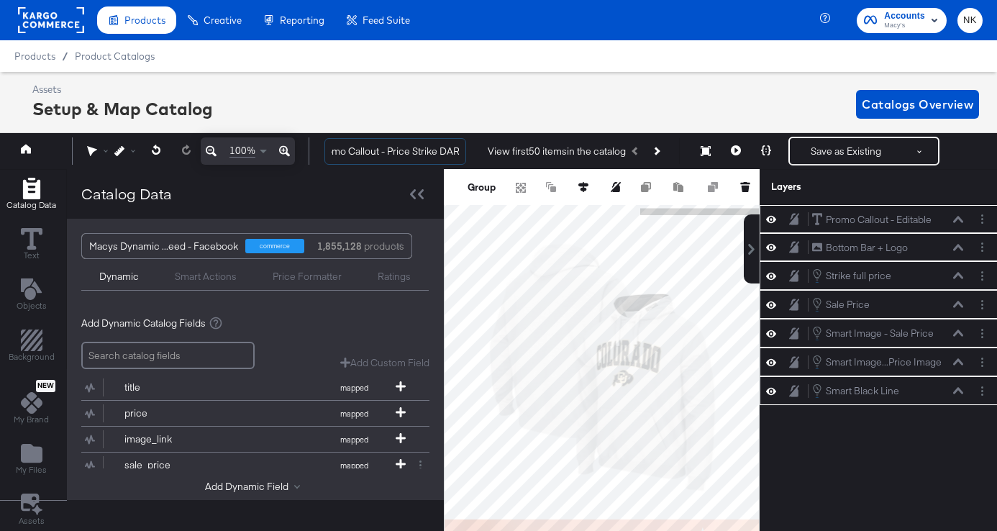
drag, startPoint x: 342, startPoint y: 153, endPoint x: 486, endPoint y: 152, distance: 143.8
click at [487, 152] on div "Macy's - Fall Overlay Refresh - Promo Callout - Price Strike DAR View first 50 …" at bounding box center [649, 151] width 673 height 29
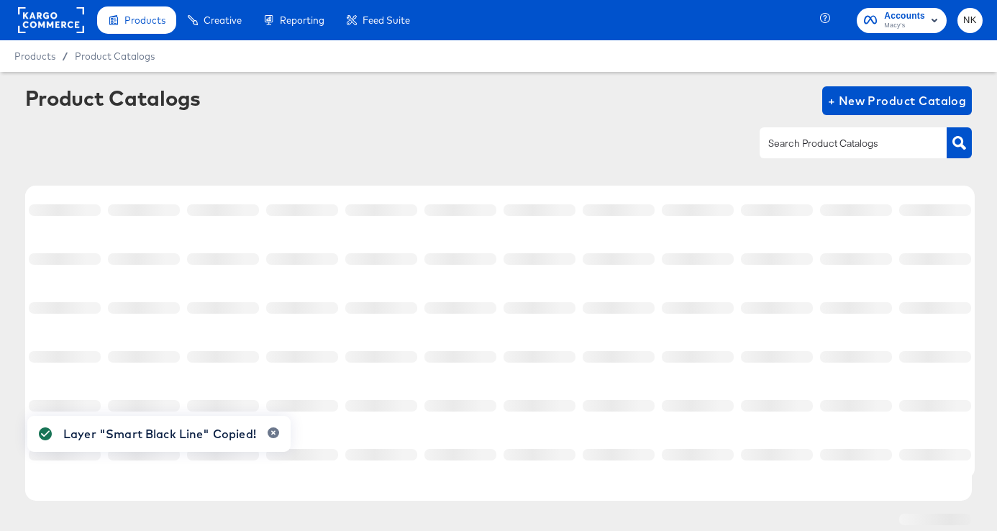
scroll to position [50, 0]
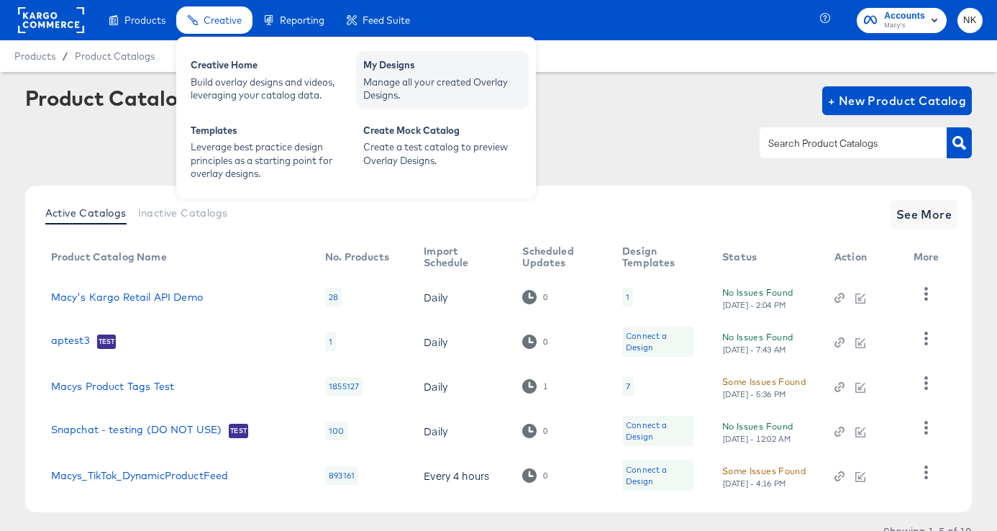
click at [395, 83] on div "Manage all your created Overlay Designs." at bounding box center [442, 89] width 158 height 27
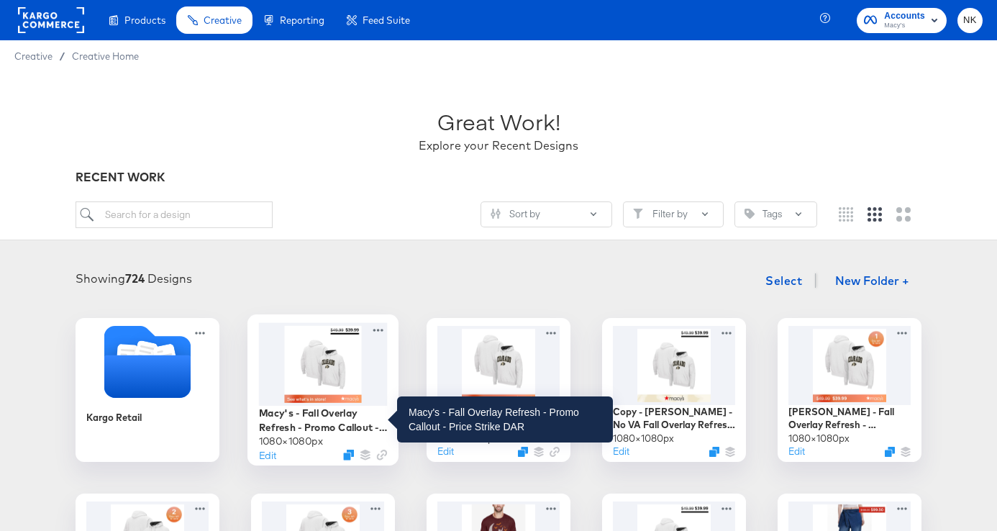
click at [339, 422] on div "Macy's - Fall Overlay Refresh - Promo Callout - Price Strike DAR" at bounding box center [323, 420] width 129 height 28
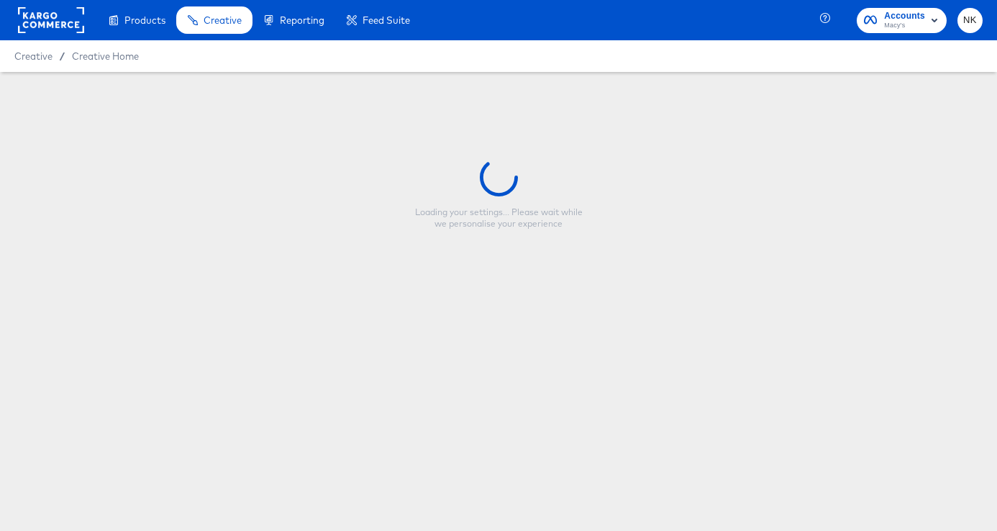
click at [339, 422] on div "Loading your settings... Please wait while we personalise your experience 100% …" at bounding box center [498, 252] width 997 height 360
type input "Macy's - Fall Overlay Refresh - Promo Callout - Price Strike DAR"
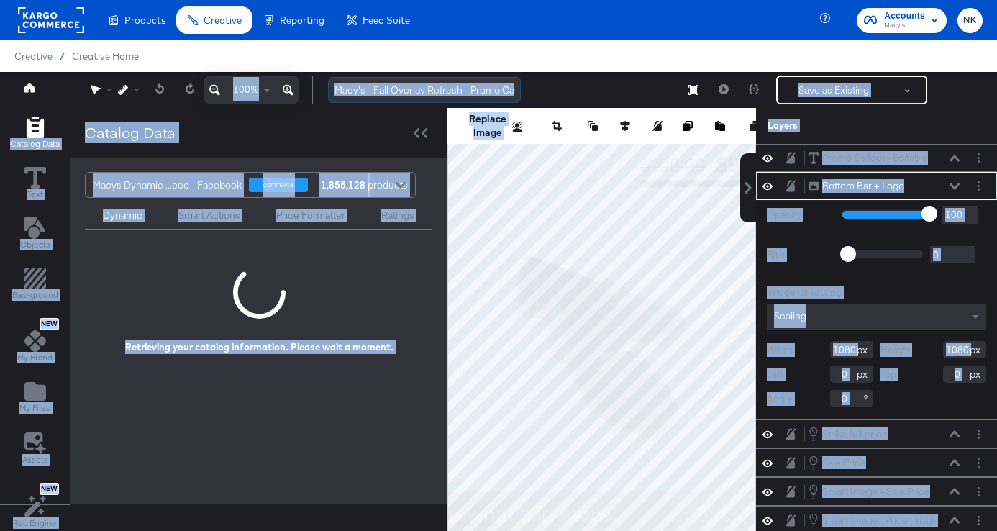
click at [464, 93] on input "Macy's - Fall Overlay Refresh - Promo Callout - Price Strike DAR" at bounding box center [424, 90] width 193 height 27
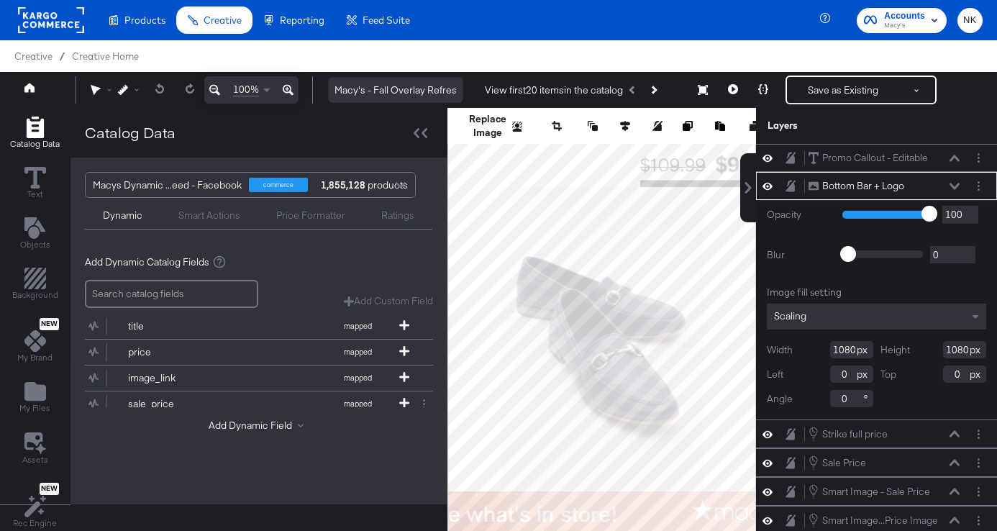
click at [485, 92] on div "View first 20 items in the catalog" at bounding box center [554, 90] width 138 height 14
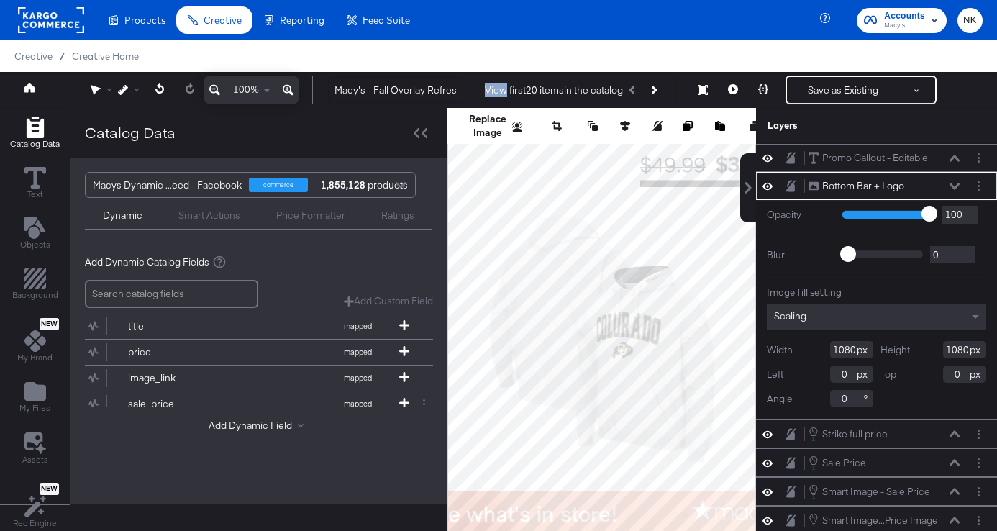
click at [485, 92] on div "View first 20 items in the catalog" at bounding box center [554, 90] width 138 height 14
click at [394, 104] on div "100% Macy's - Fall Overlay Refresh - Promo Callout - Price Strike DAR View firs…" at bounding box center [498, 90] width 997 height 36
click at [387, 92] on input "Macy's - Fall Overlay Refresh - Promo Callout - Price Strike DAR" at bounding box center [395, 90] width 135 height 27
click at [350, 91] on input "Macy's - Fall Overlay Refresh - Promo Callout - Price Strike DAR" at bounding box center [395, 90] width 135 height 27
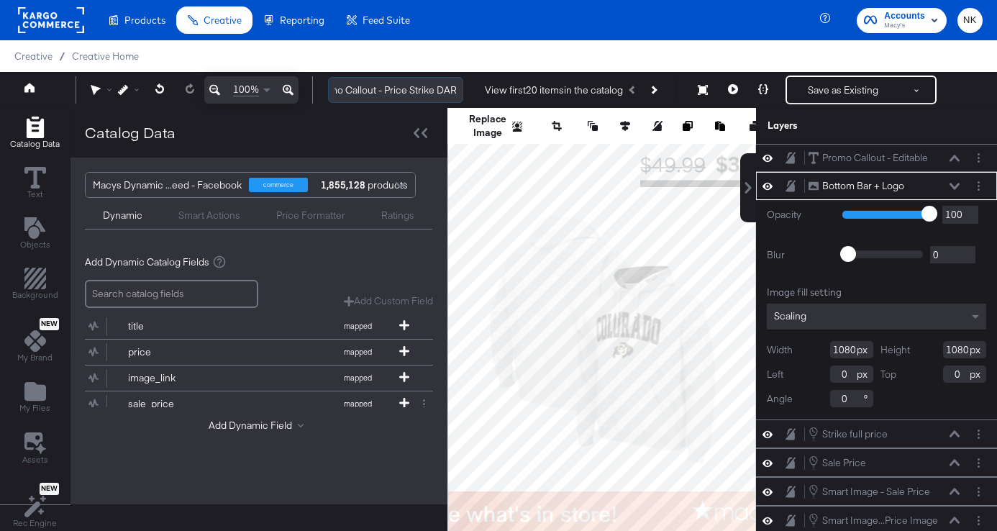
drag, startPoint x: 350, startPoint y: 91, endPoint x: 455, endPoint y: 91, distance: 105.0
click at [455, 91] on input "Macy's - Fall Overlay Refresh - Promo Callout - Price Strike DAR" at bounding box center [395, 90] width 135 height 27
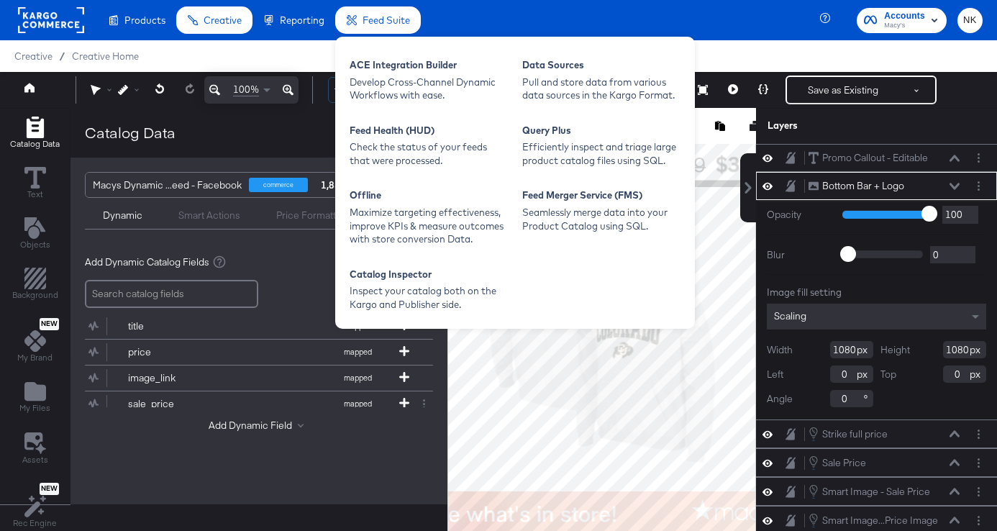
scroll to position [0, 0]
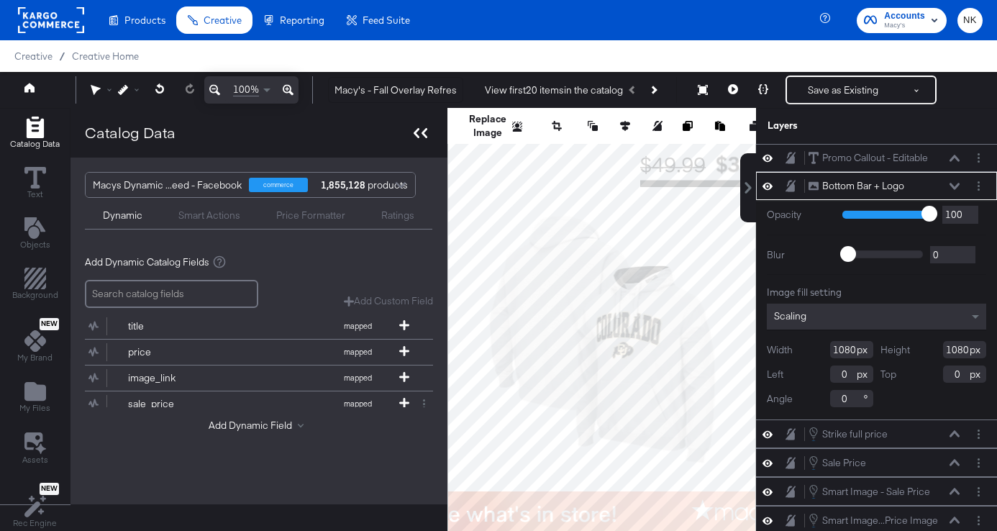
click at [416, 126] on div at bounding box center [420, 132] width 25 height 21
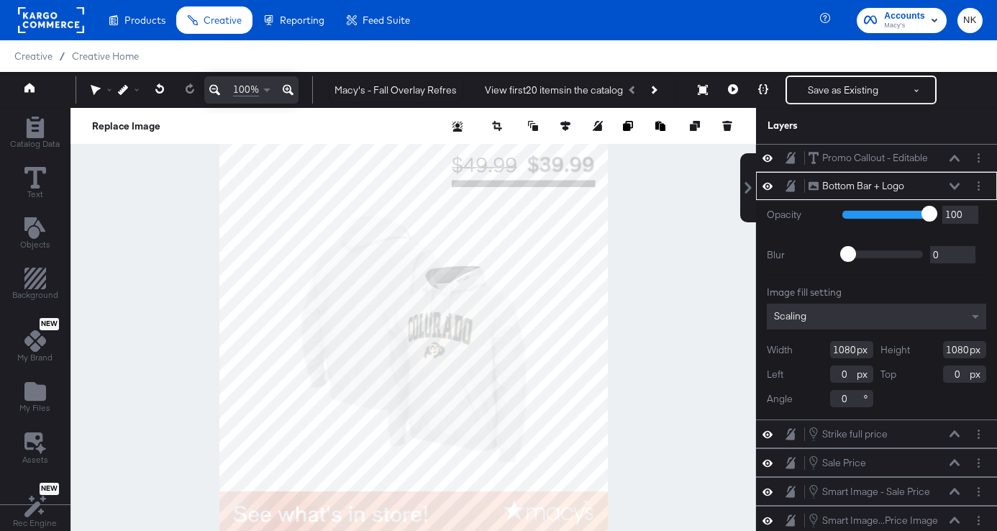
click at [667, 218] on div at bounding box center [412, 338] width 685 height 460
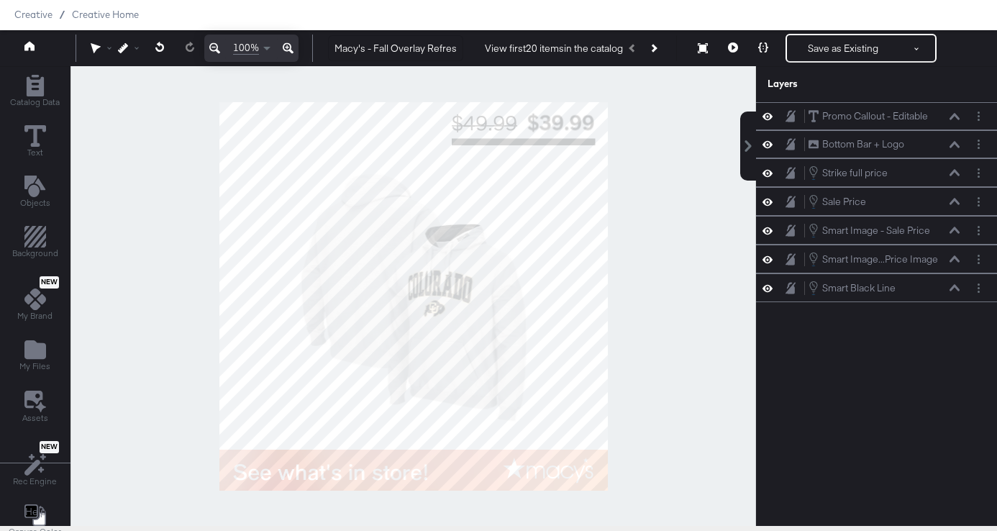
scroll to position [47, 0]
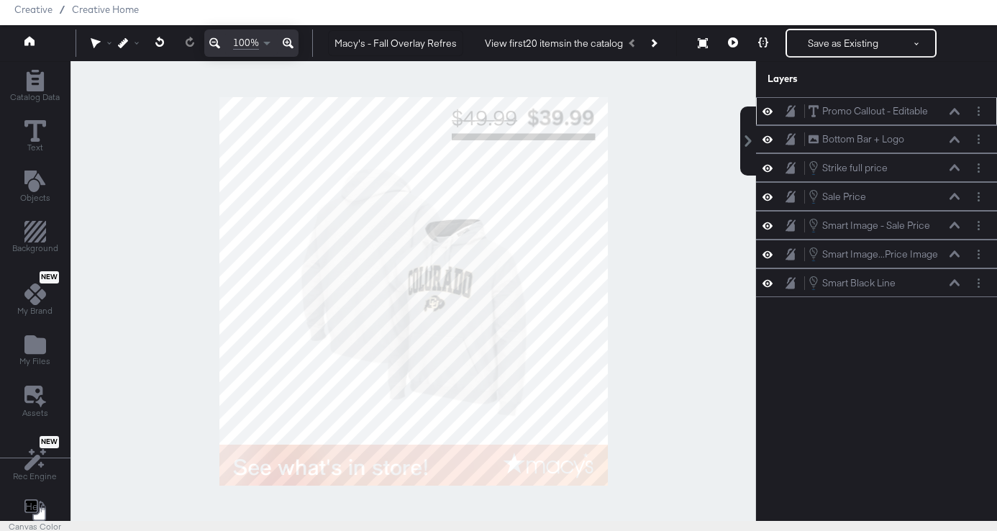
click at [955, 111] on icon at bounding box center [954, 111] width 10 height 6
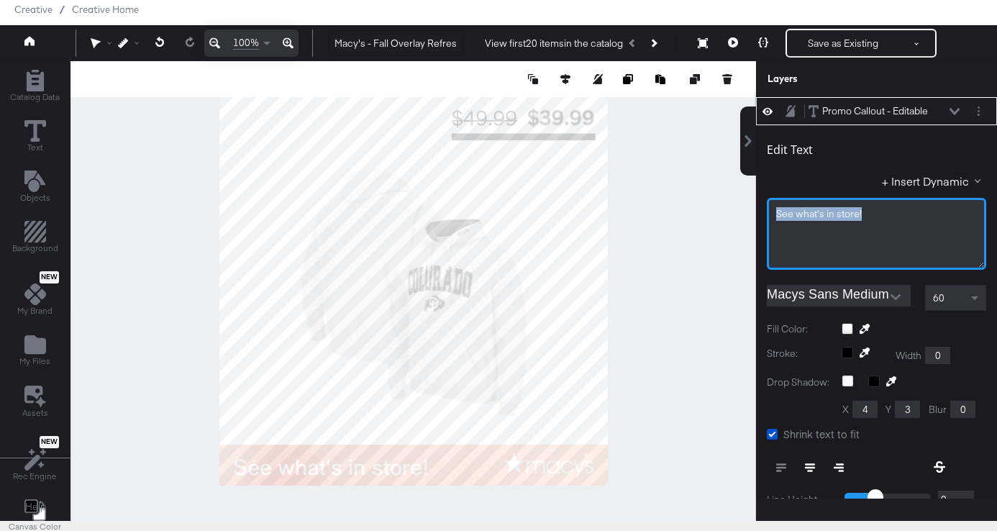
drag, startPoint x: 887, startPoint y: 216, endPoint x: 752, endPoint y: 216, distance: 134.5
click at [752, 216] on div "Promo Callout - Editable Promo Callout - Editable Edit Text + Insert Dynamic Se…" at bounding box center [867, 297] width 259 height 401
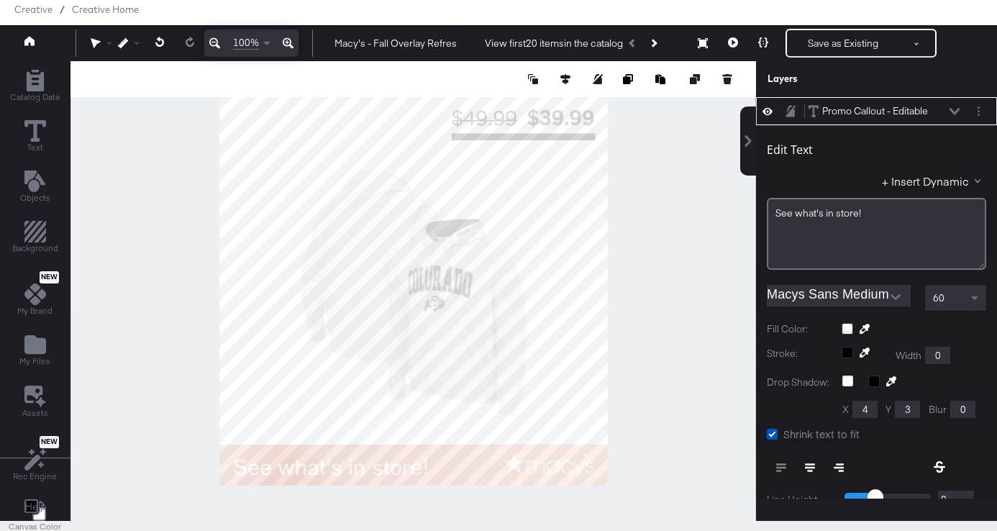
click at [872, 301] on input "Macys Sans Medium" at bounding box center [828, 296] width 122 height 22
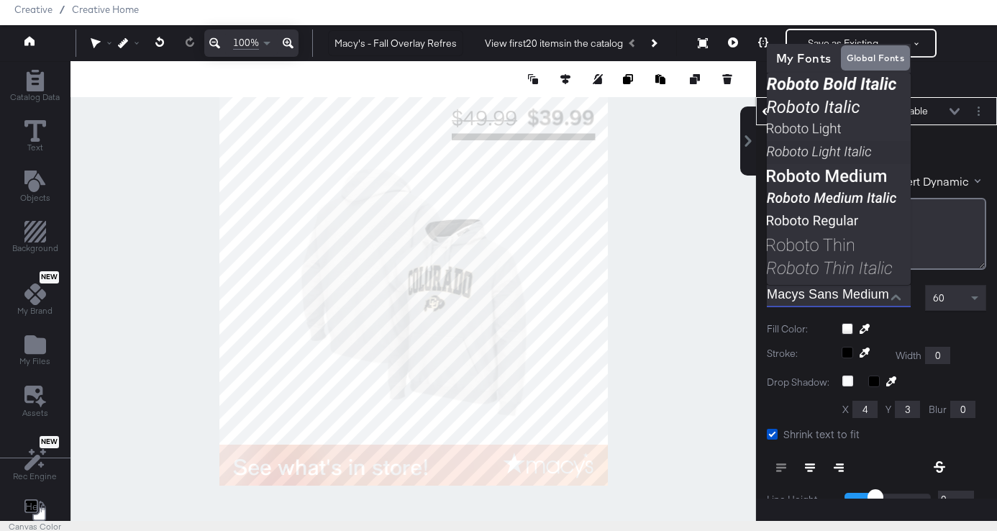
scroll to position [58, 0]
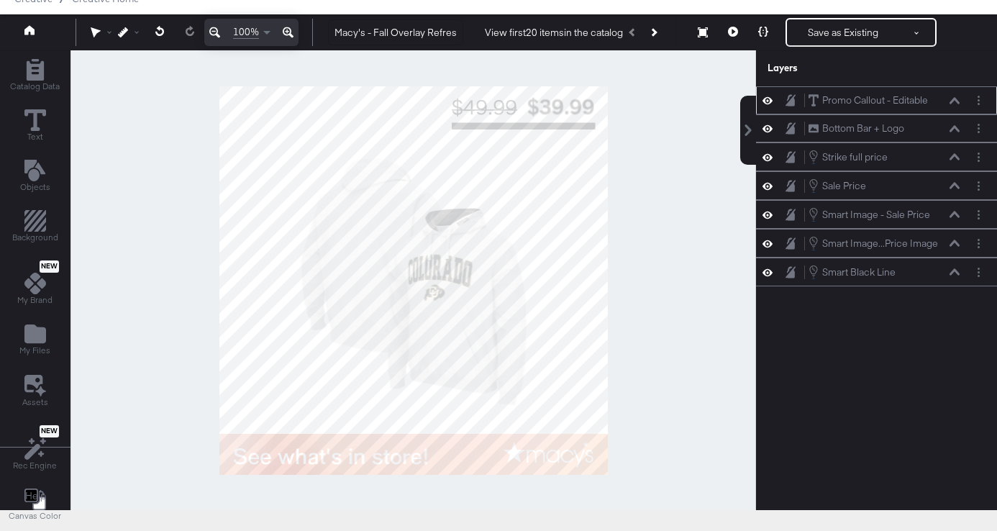
click at [956, 99] on icon at bounding box center [954, 100] width 10 height 6
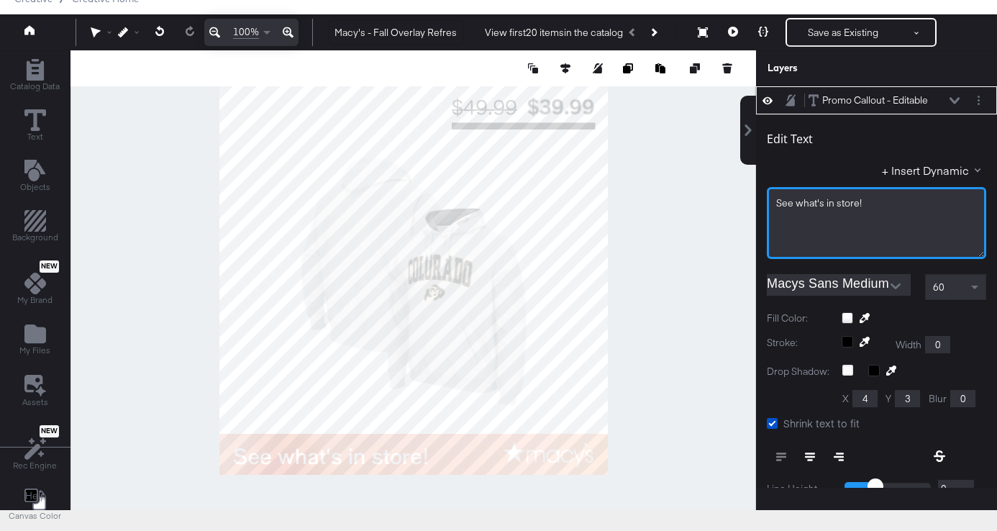
drag, startPoint x: 885, startPoint y: 214, endPoint x: 763, endPoint y: 210, distance: 122.3
click at [763, 210] on div "Edit Text + Insert Dynamic See what's in store! Macys Sans Medium 60 Fill Color…" at bounding box center [876, 392] width 241 height 557
drag, startPoint x: 875, startPoint y: 202, endPoint x: 763, endPoint y: 198, distance: 112.2
click at [763, 198] on div "Edit Text + Insert Dynamic See what's in store! Macys Sans Medium 60 Fill Color…" at bounding box center [876, 392] width 241 height 557
click at [895, 283] on icon "Open" at bounding box center [895, 286] width 10 height 10
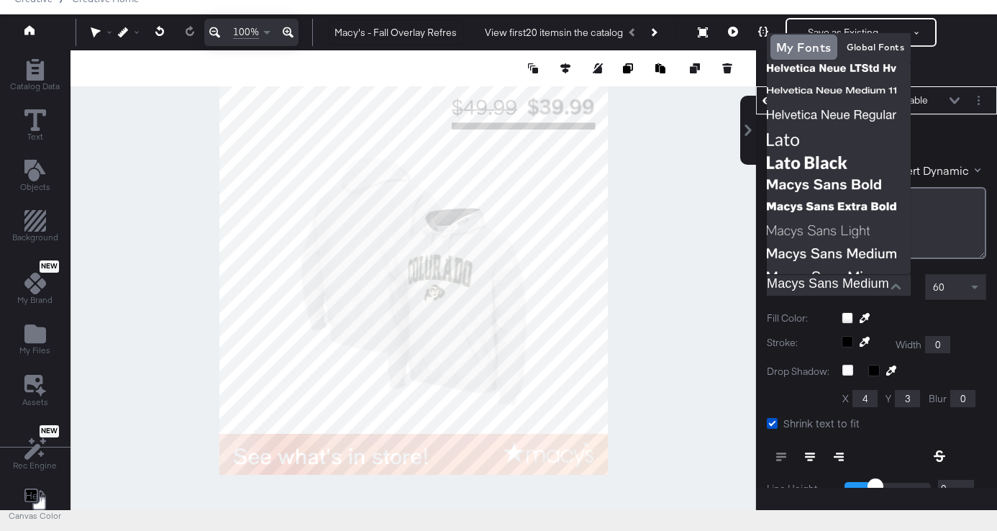
scroll to position [132, 0]
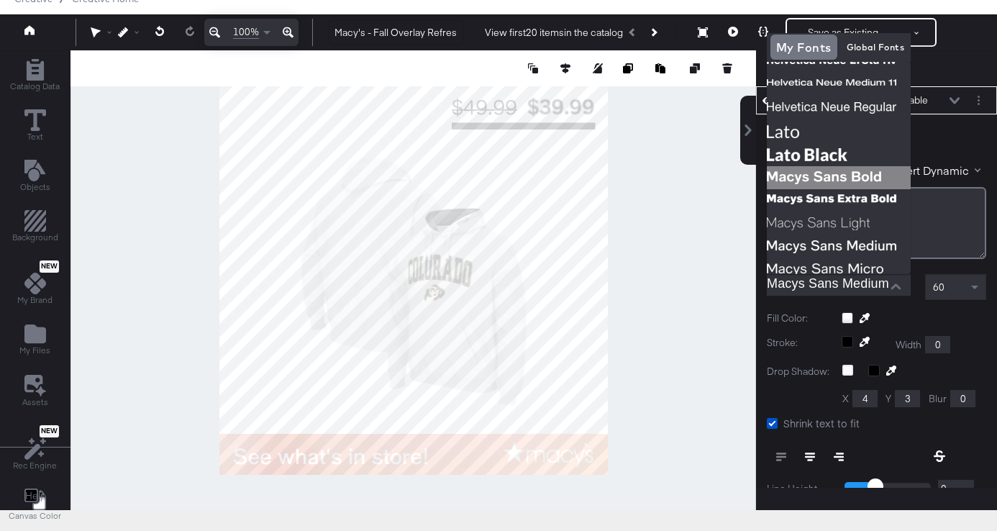
click at [848, 174] on img at bounding box center [839, 177] width 144 height 23
type input "Macys Sans Bold"
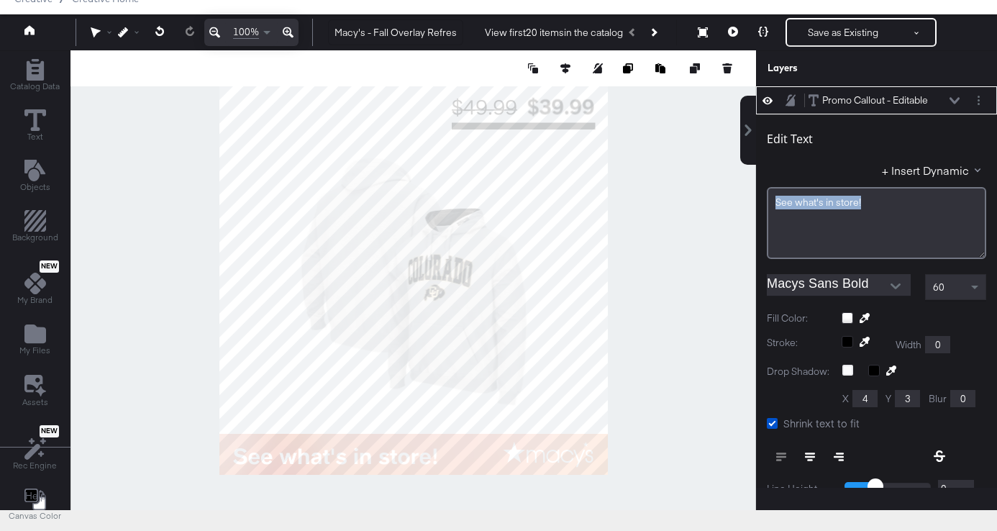
click at [738, 240] on div at bounding box center [412, 280] width 685 height 460
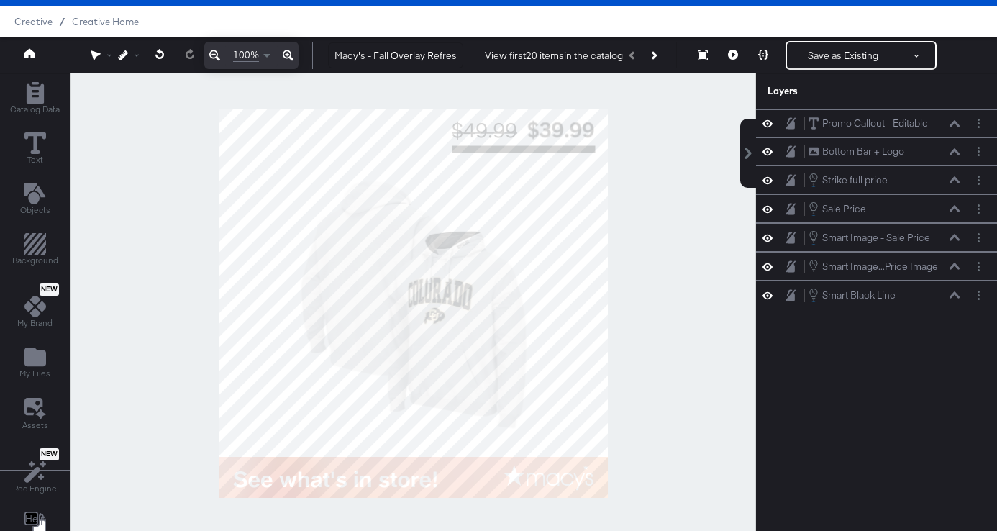
scroll to position [29, 0]
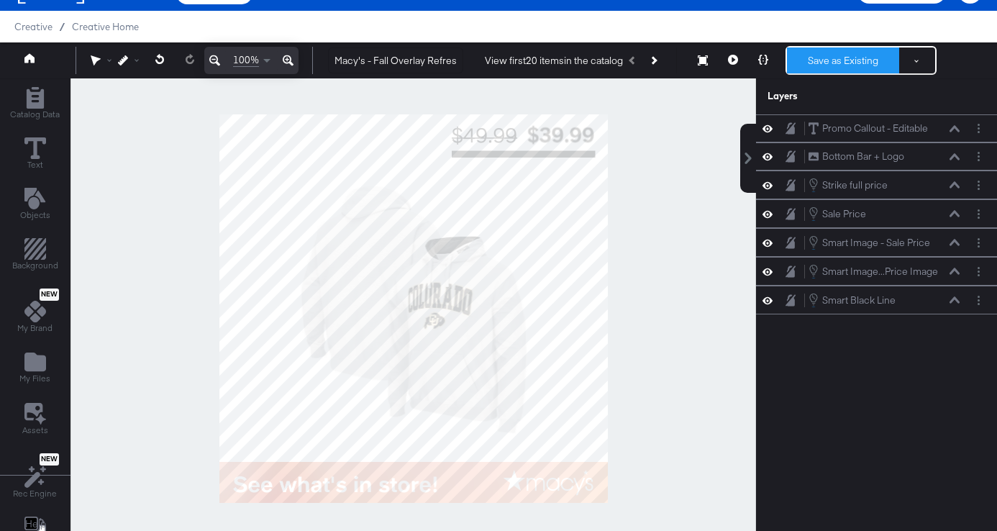
click at [832, 63] on button "Save as Existing" at bounding box center [843, 60] width 112 height 26
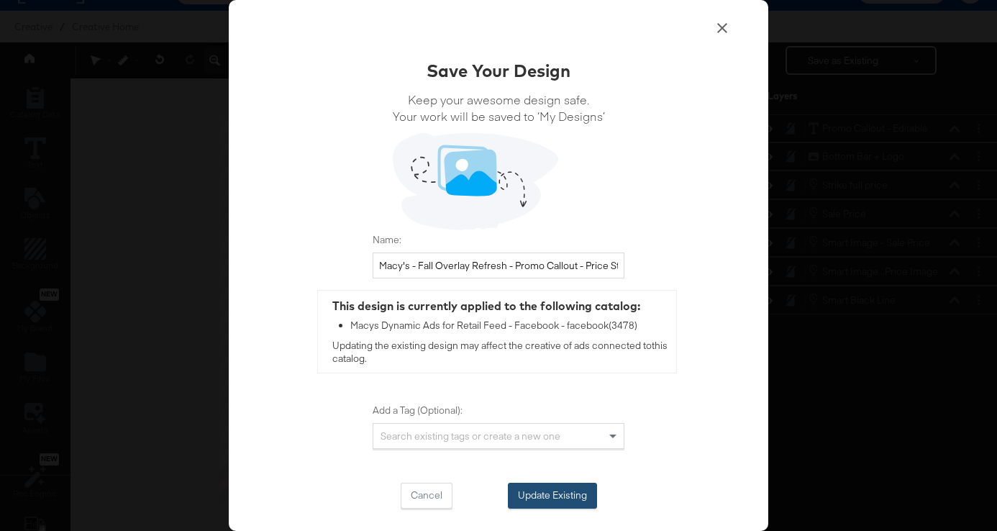
click at [567, 488] on button "Update Existing" at bounding box center [552, 496] width 89 height 26
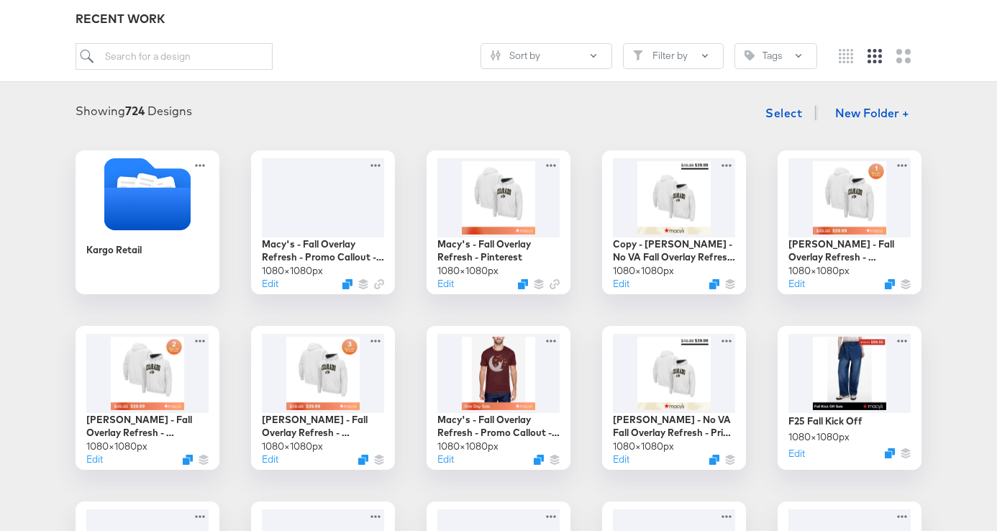
scroll to position [173, 0]
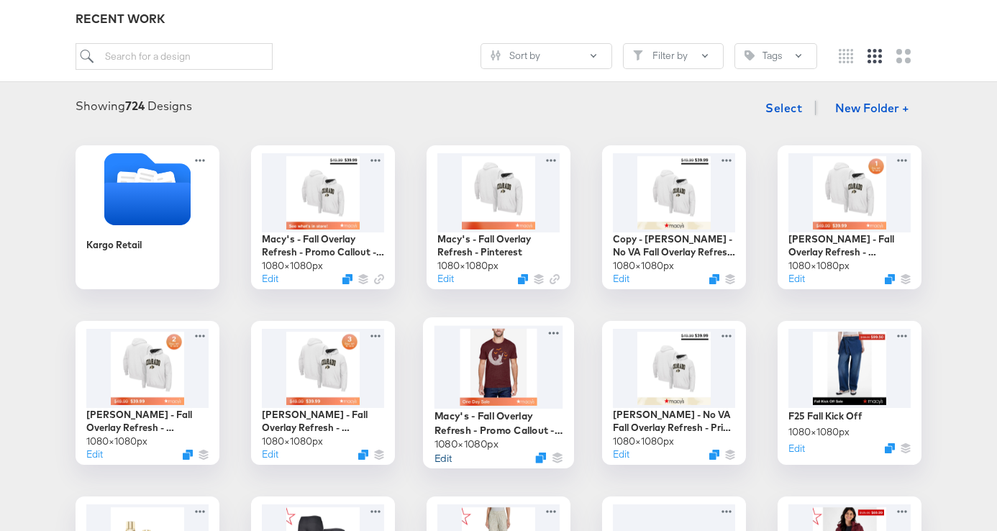
click at [445, 456] on button "Edit" at bounding box center [442, 457] width 17 height 14
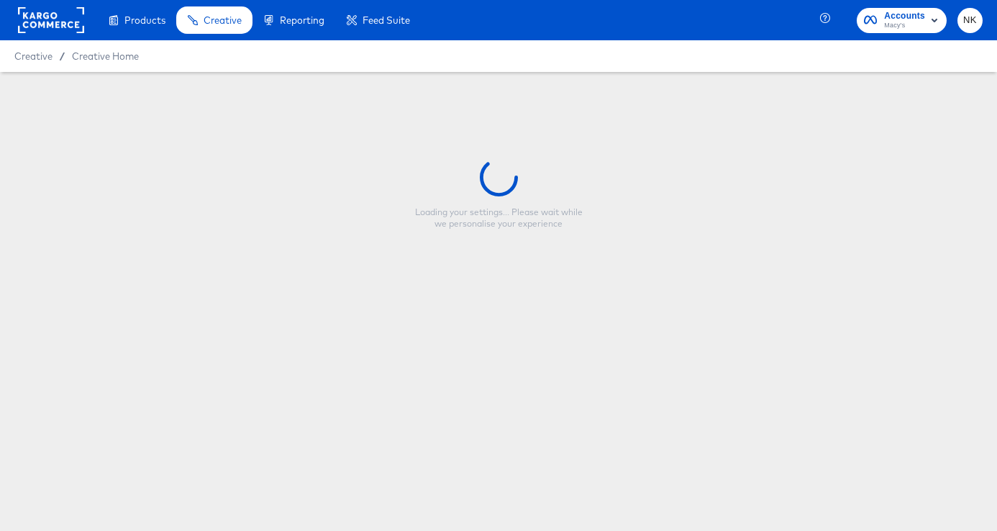
type input "Macy's - Fall Overlay Refresh - Promo Callout - Price Strike"
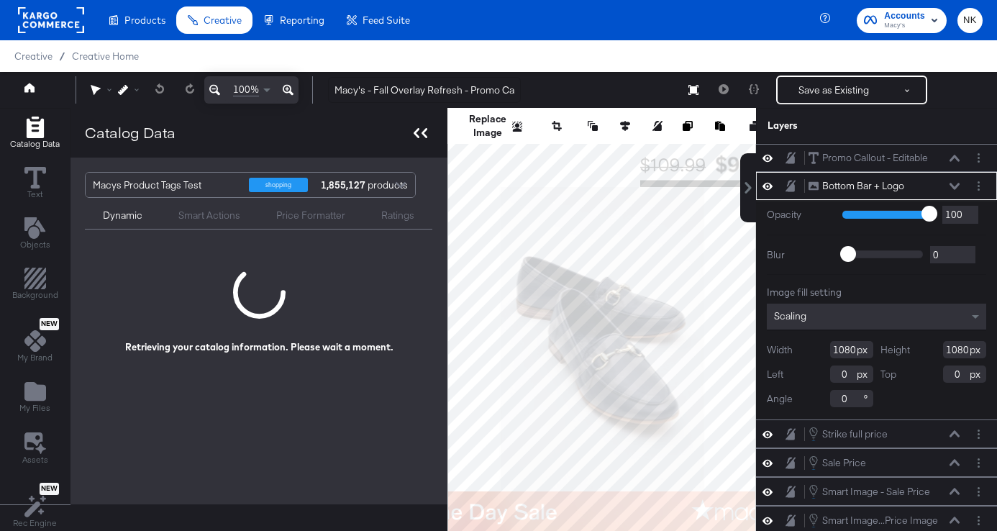
click at [416, 126] on div at bounding box center [420, 132] width 25 height 21
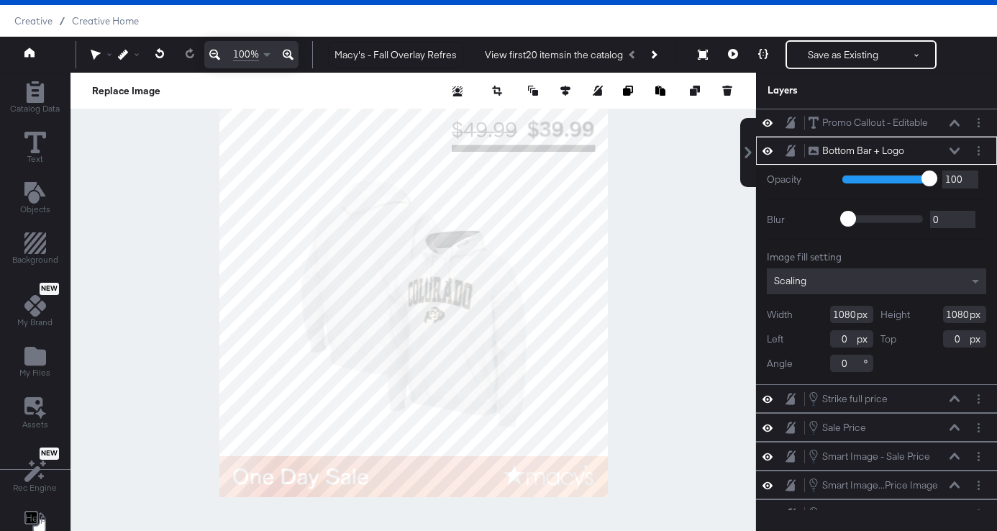
scroll to position [32, 0]
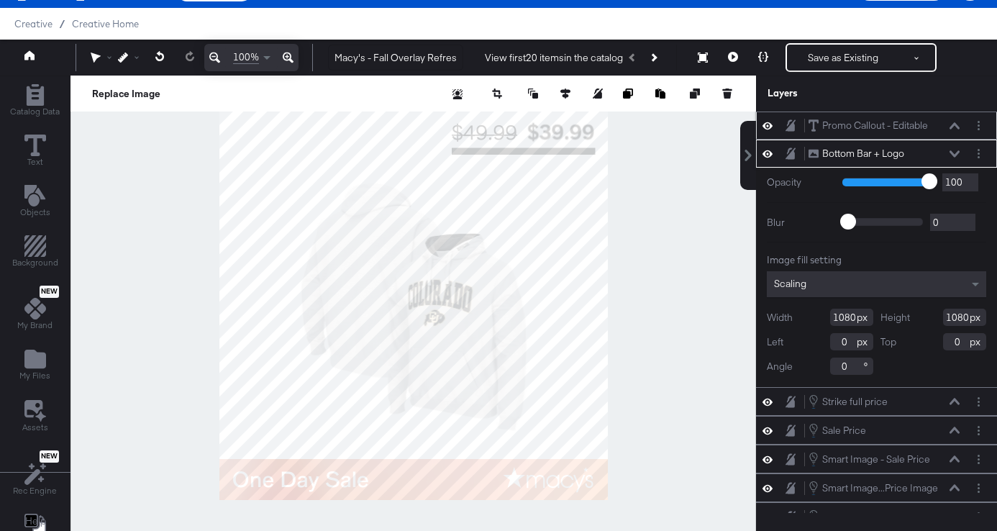
click at [957, 122] on icon at bounding box center [954, 125] width 10 height 7
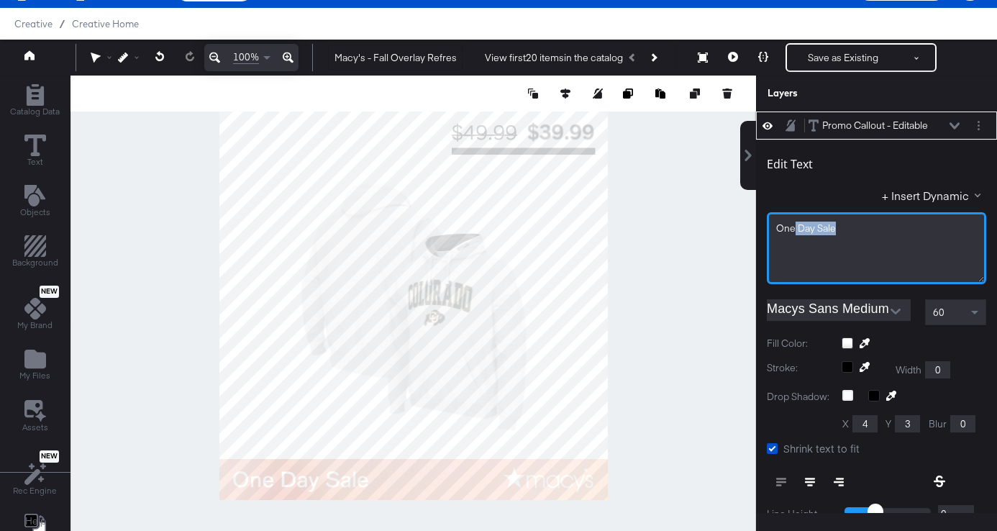
drag, startPoint x: 853, startPoint y: 232, endPoint x: 749, endPoint y: 232, distance: 103.6
click at [750, 230] on div "Promo Callout - Editable Promo Callout - Editable Edit Text + Insert Dynamic On…" at bounding box center [867, 311] width 259 height 401
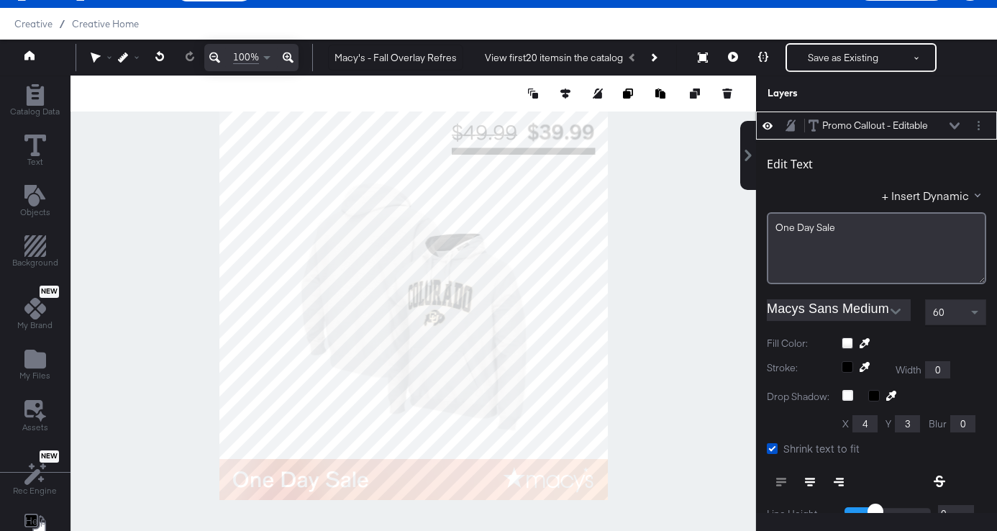
click at [856, 308] on input "Macys Sans Medium" at bounding box center [828, 310] width 122 height 22
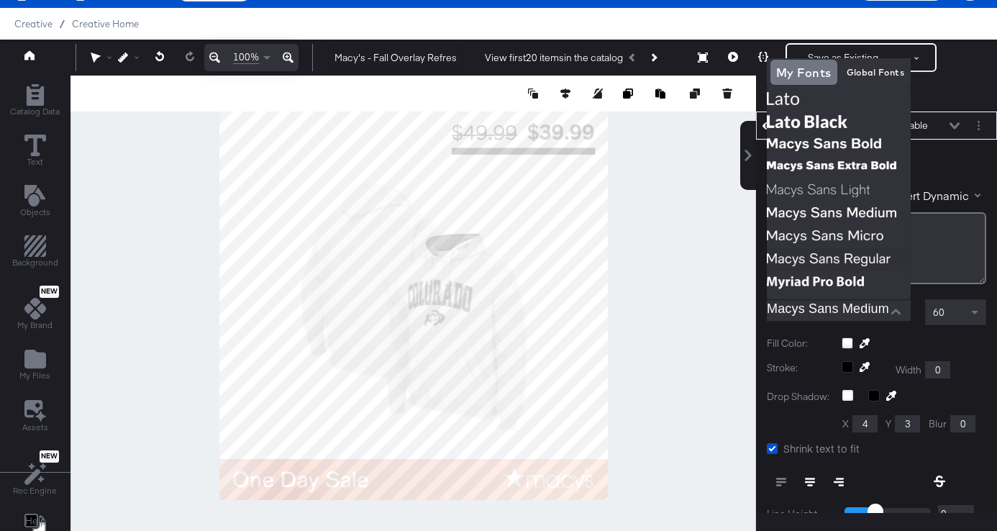
scroll to position [188, 0]
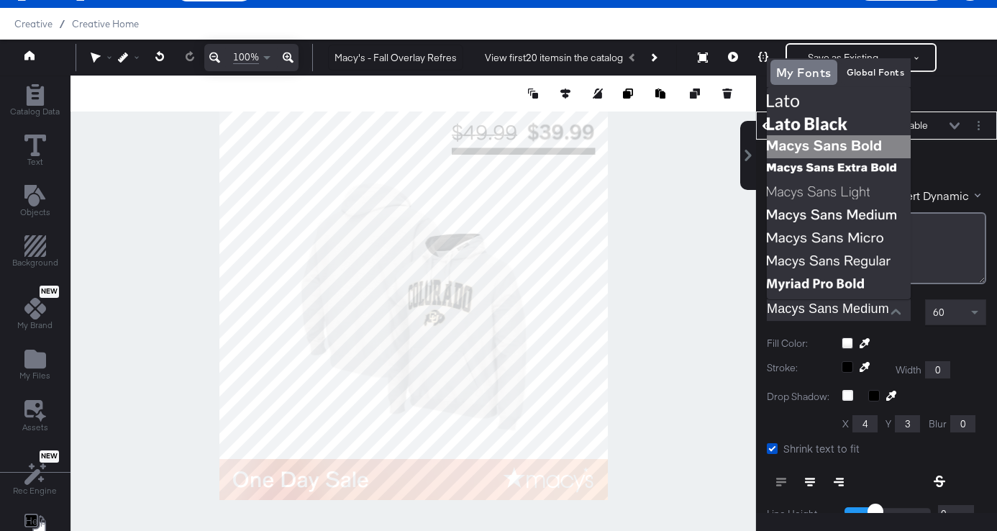
click at [822, 145] on img at bounding box center [839, 146] width 144 height 23
type input "Macys Sans Bold"
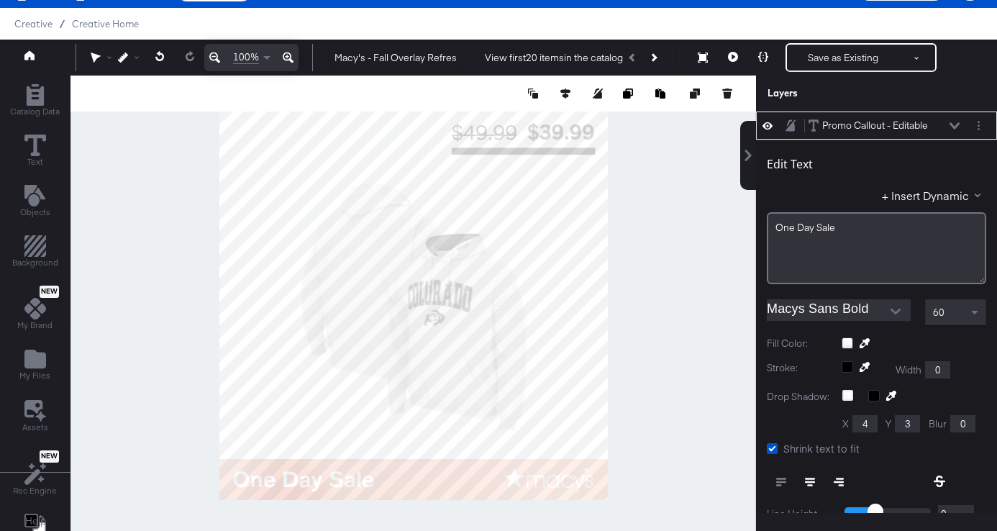
click at [700, 229] on div at bounding box center [412, 306] width 685 height 460
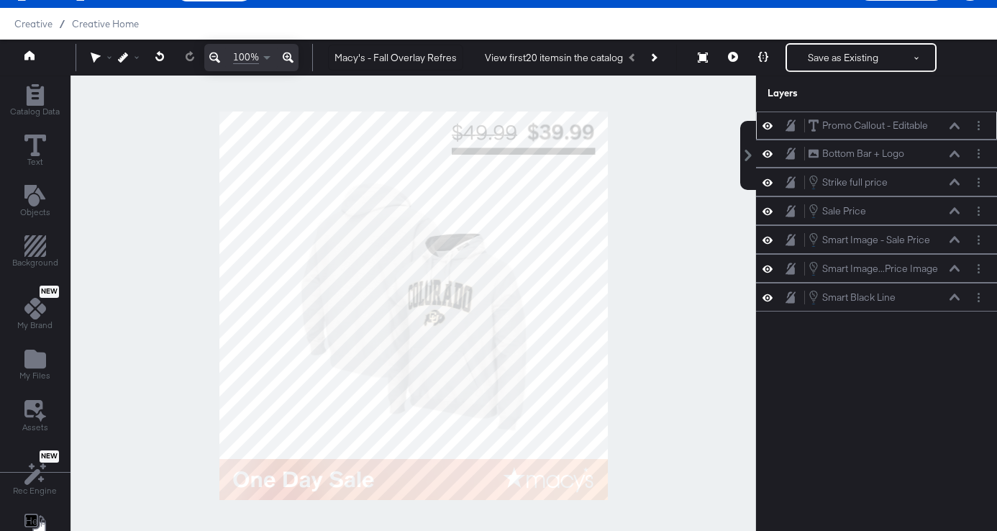
click at [953, 127] on icon at bounding box center [954, 125] width 10 height 7
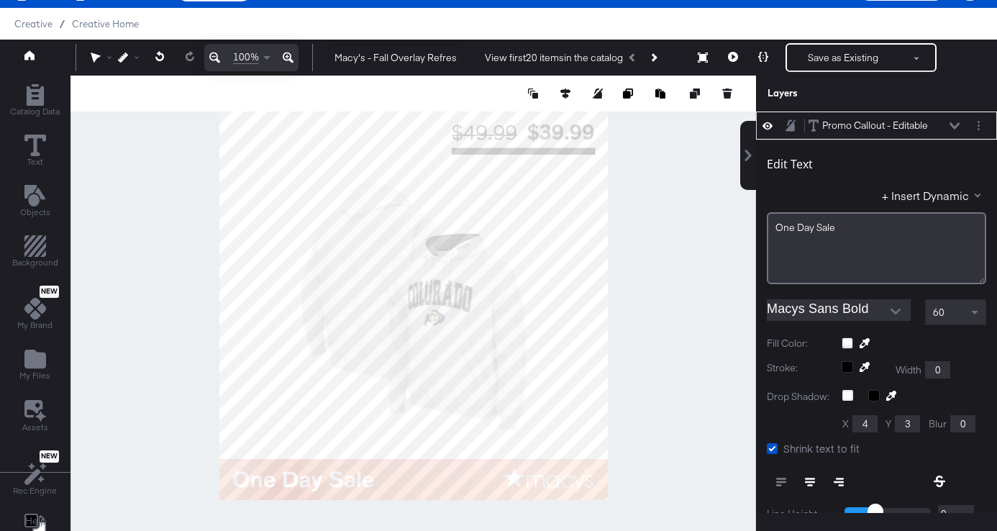
click at [617, 336] on div at bounding box center [412, 306] width 685 height 460
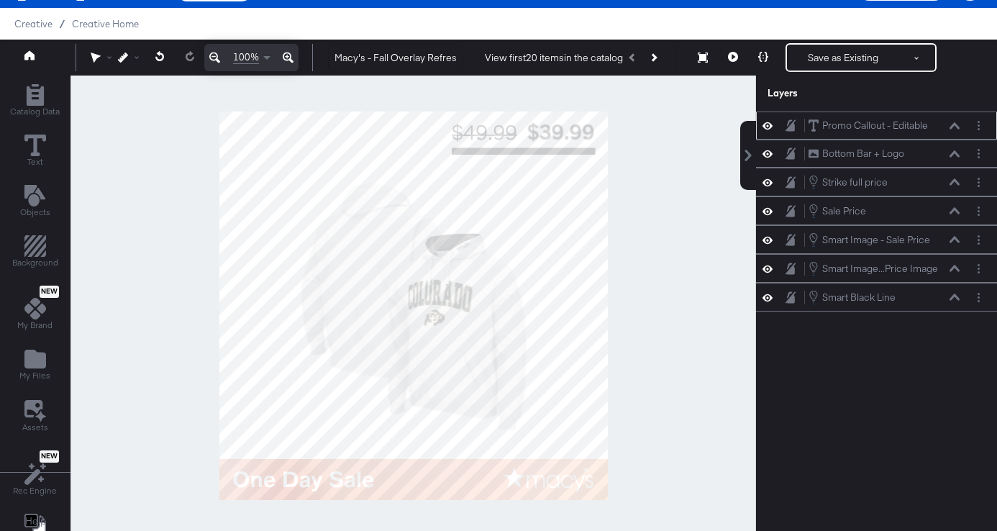
click at [954, 125] on icon at bounding box center [954, 125] width 10 height 7
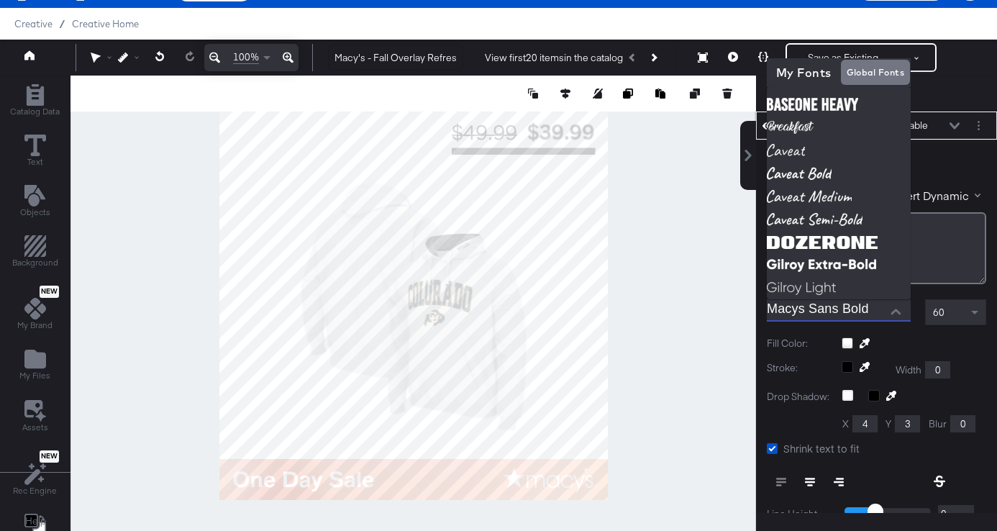
click at [879, 310] on input "Macys Sans Bold" at bounding box center [828, 310] width 122 height 22
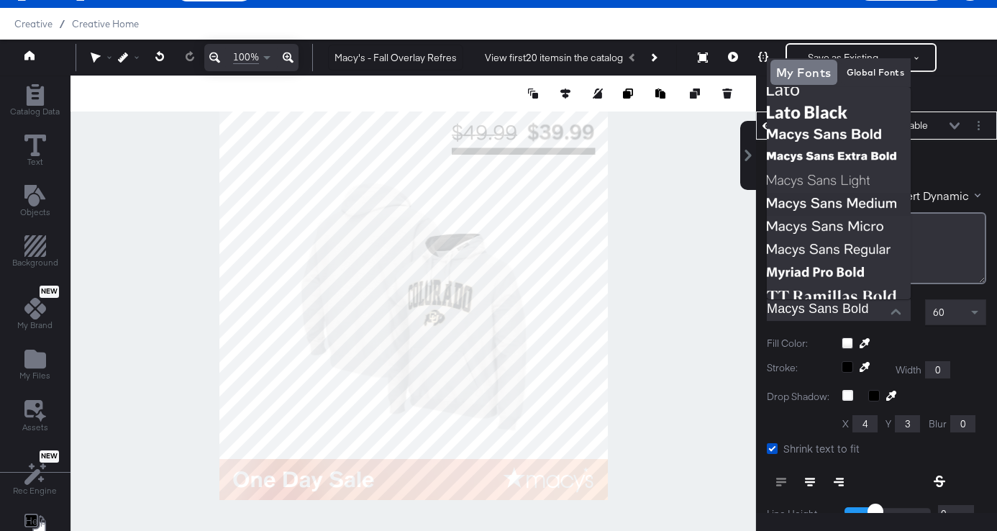
scroll to position [200, 0]
click at [870, 209] on img at bounding box center [839, 203] width 144 height 23
type input "Macys Sans Medium"
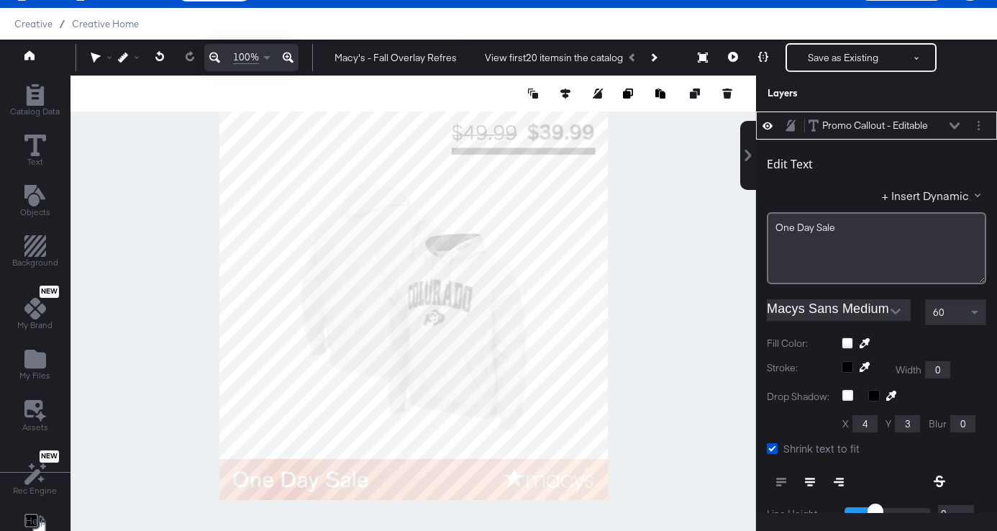
click at [892, 310] on icon "Open" at bounding box center [895, 312] width 10 height 6
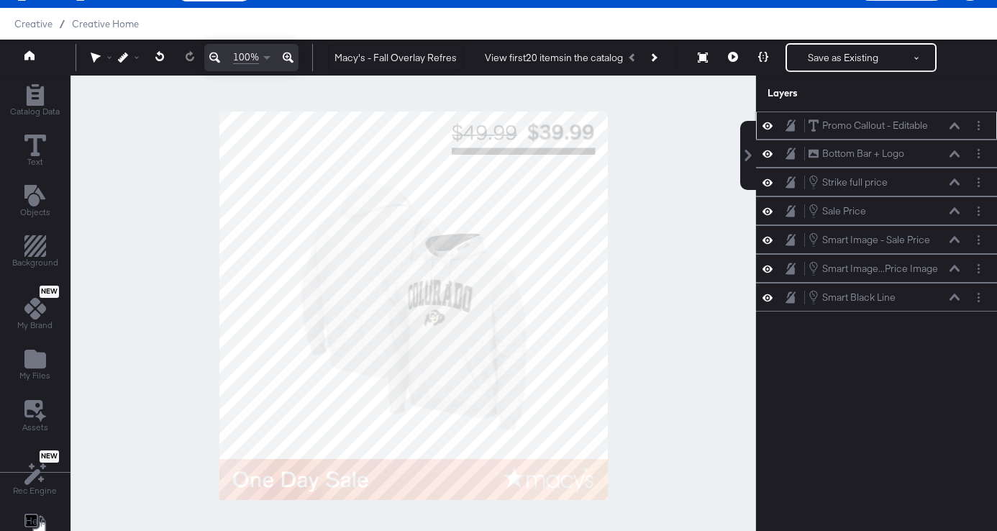
click at [954, 124] on icon at bounding box center [954, 125] width 10 height 6
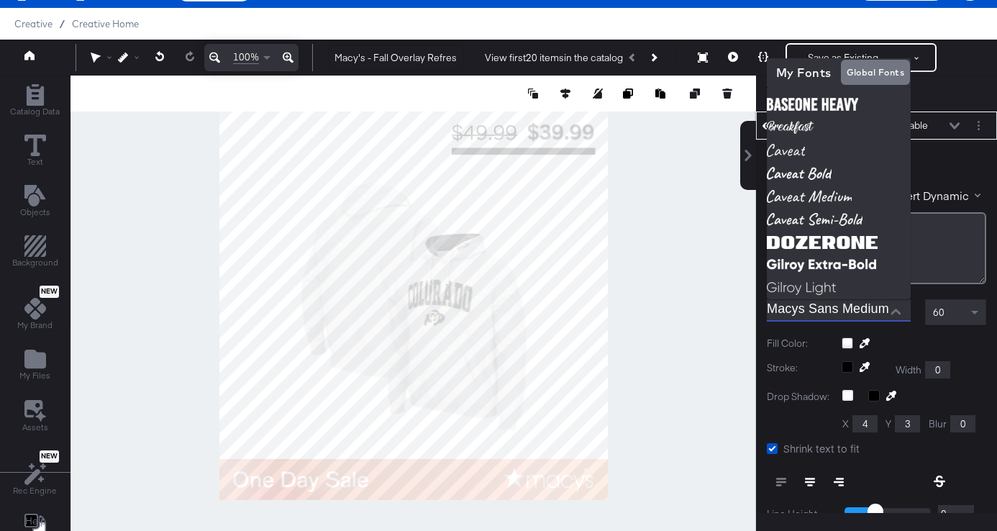
click at [856, 312] on input "Macys Sans Medium" at bounding box center [828, 310] width 122 height 22
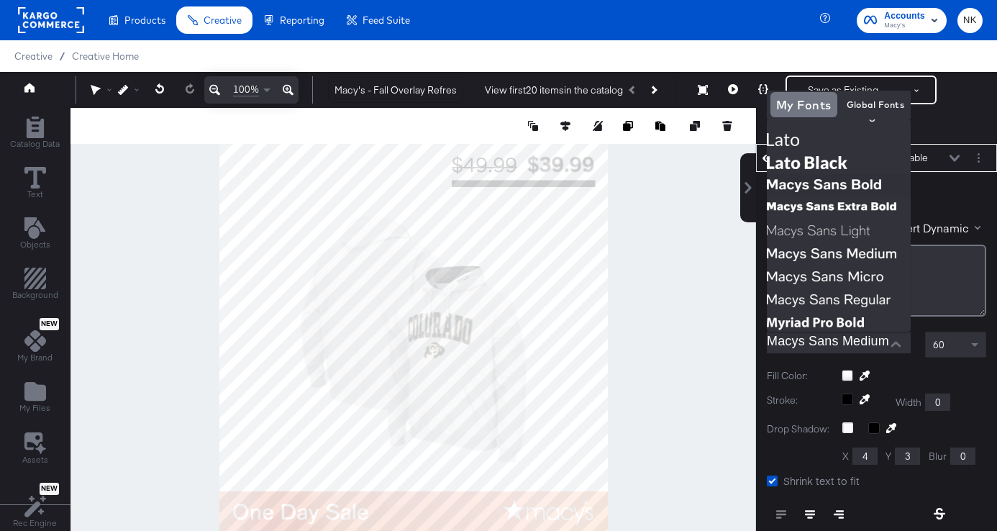
scroll to position [196, 0]
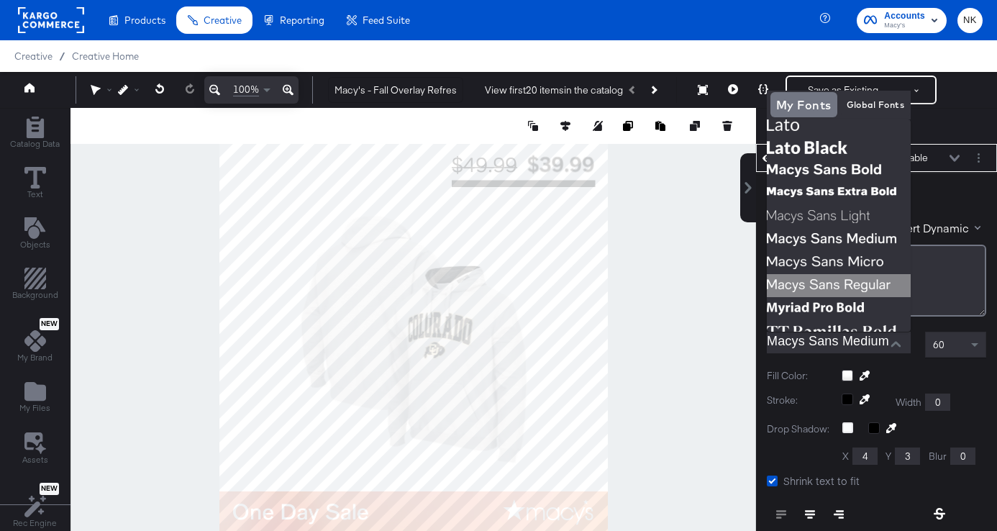
click at [834, 281] on img at bounding box center [839, 285] width 144 height 23
type input "Macys Sans Regular"
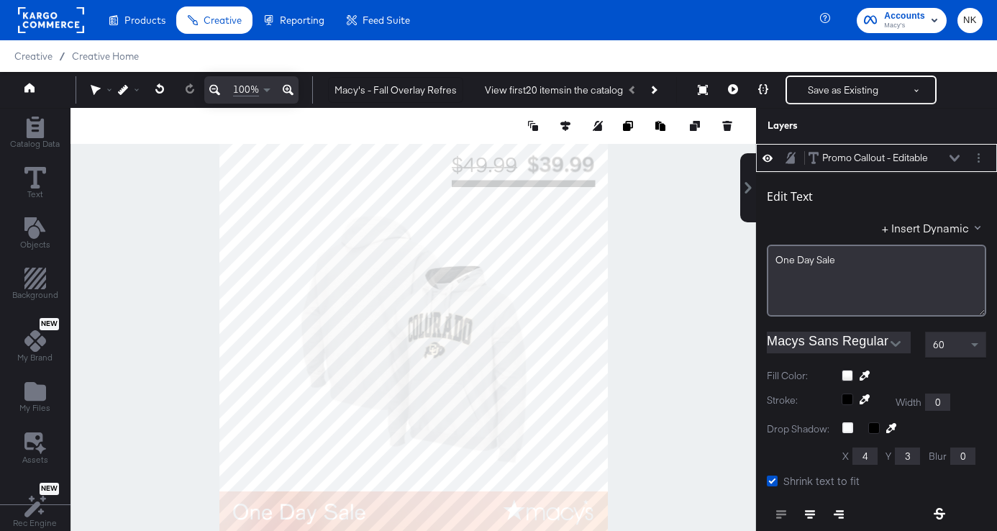
click at [892, 344] on icon "Open" at bounding box center [895, 344] width 10 height 6
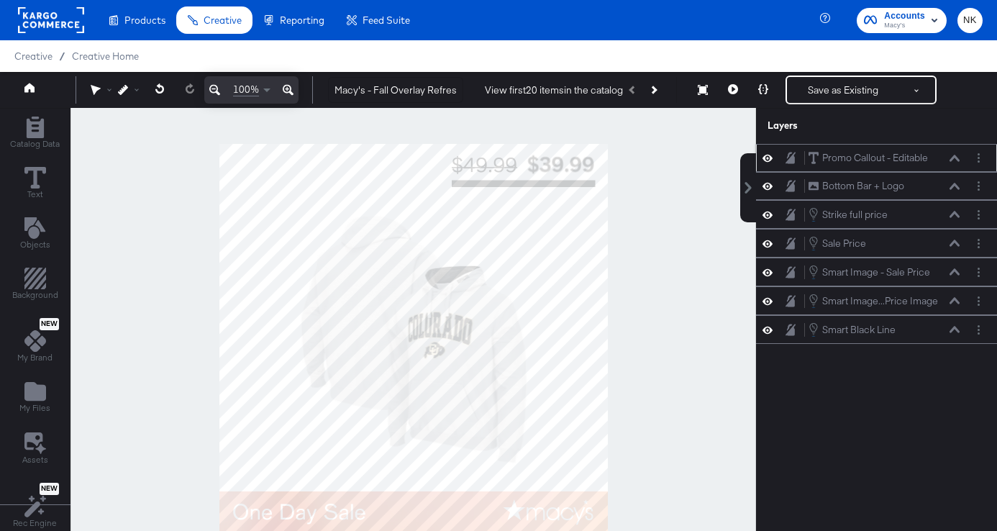
click at [957, 160] on icon at bounding box center [954, 158] width 10 height 7
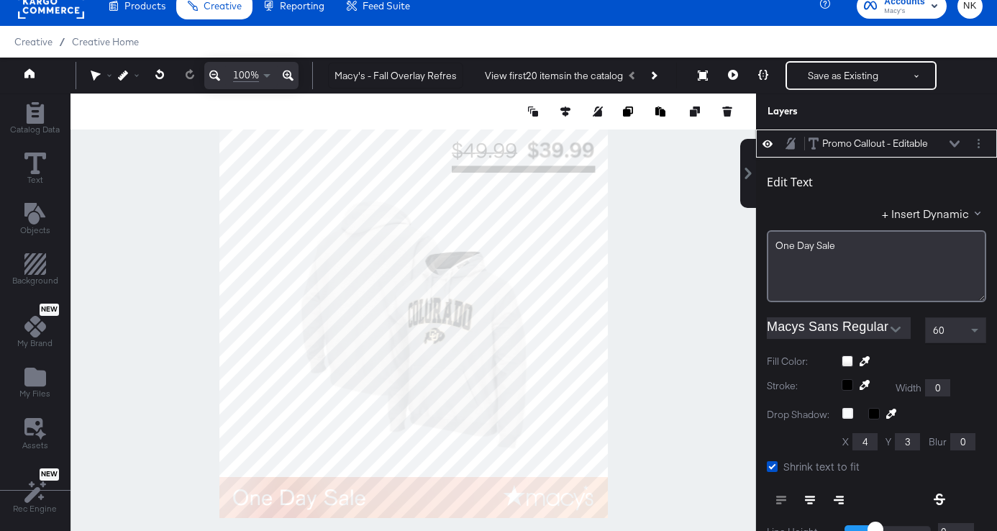
click at [892, 329] on icon "Open" at bounding box center [895, 329] width 10 height 6
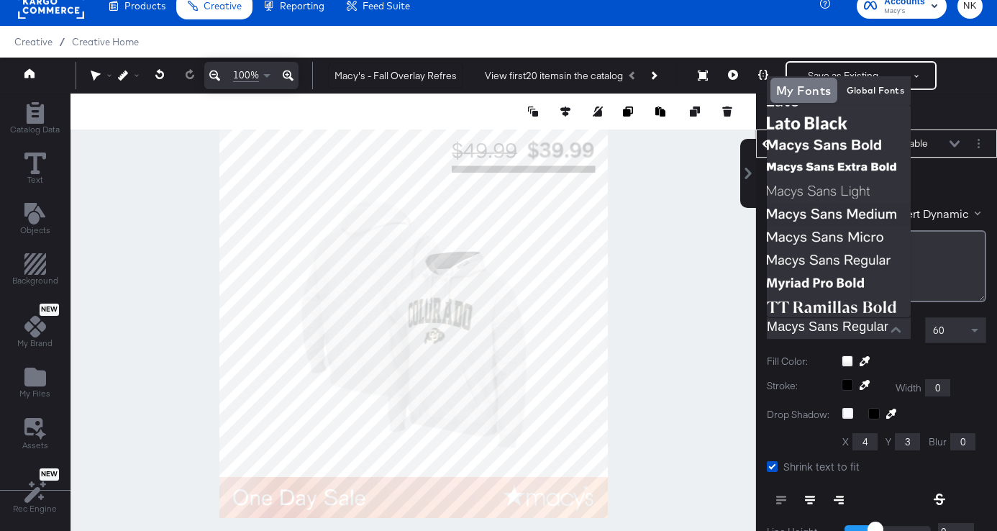
scroll to position [214, 0]
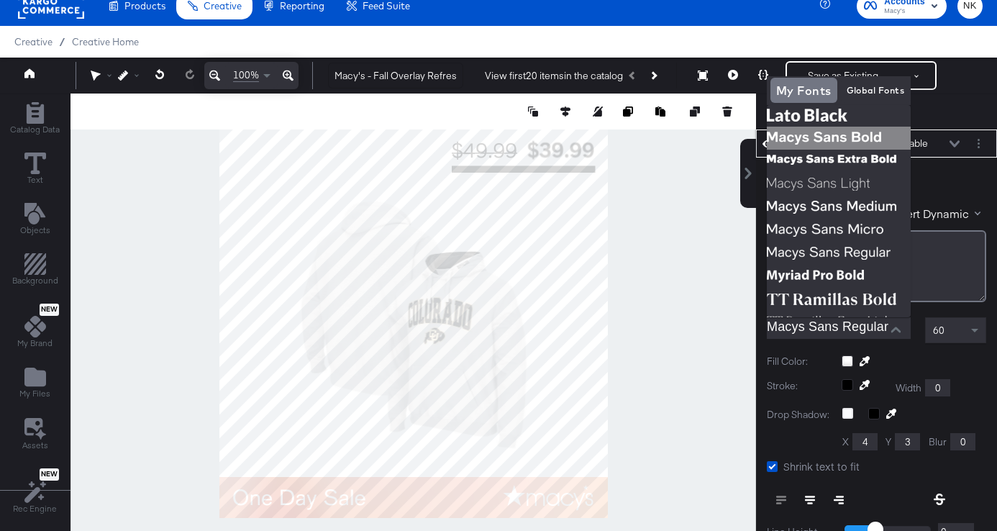
click at [844, 134] on img at bounding box center [839, 138] width 144 height 23
type input "Macys Sans Bold"
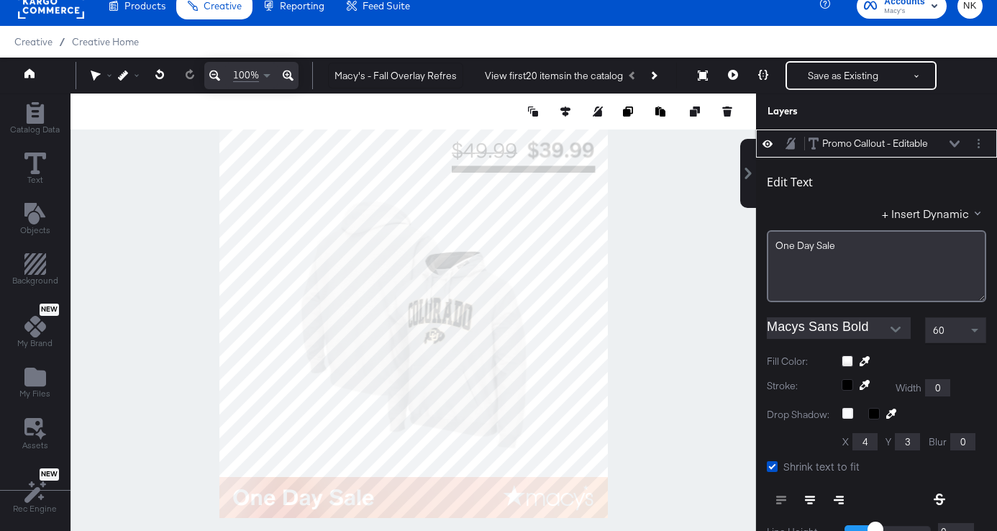
click at [703, 236] on div at bounding box center [412, 323] width 685 height 460
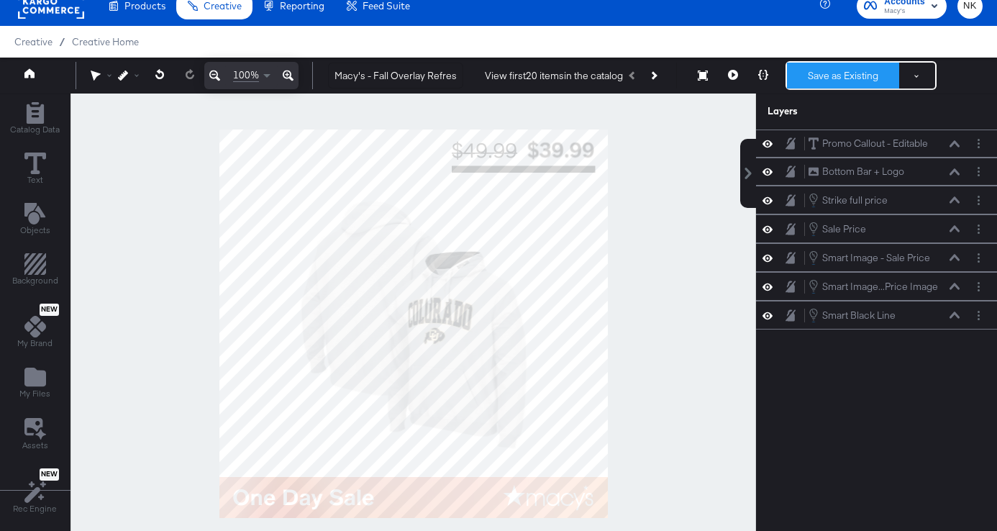
click at [837, 80] on button "Save as Existing" at bounding box center [843, 76] width 112 height 26
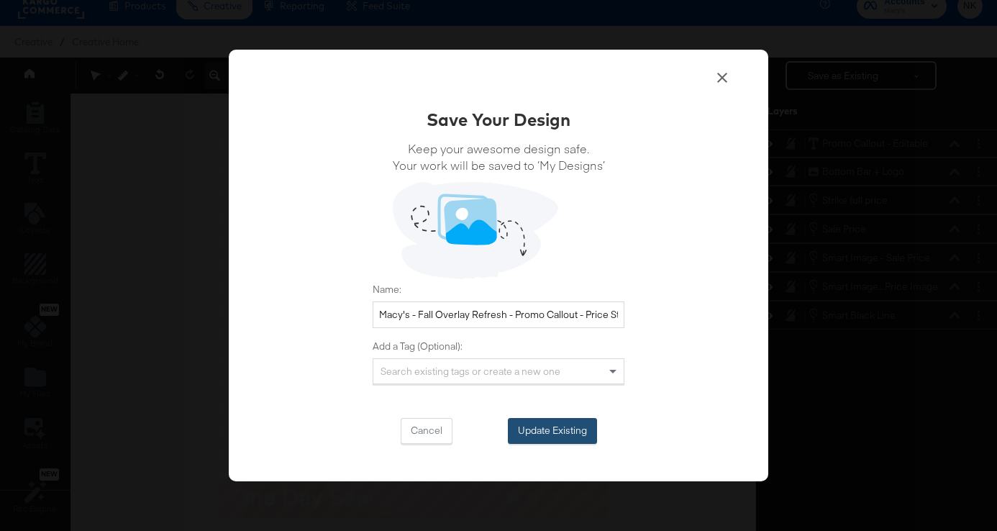
click at [558, 424] on button "Update Existing" at bounding box center [552, 431] width 89 height 26
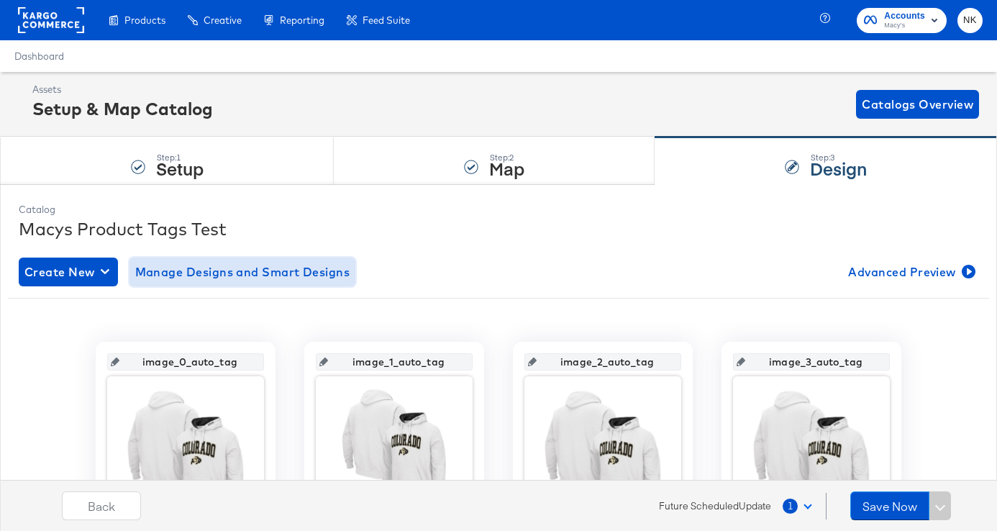
click at [259, 270] on span "Manage Designs and Smart Designs" at bounding box center [242, 272] width 215 height 20
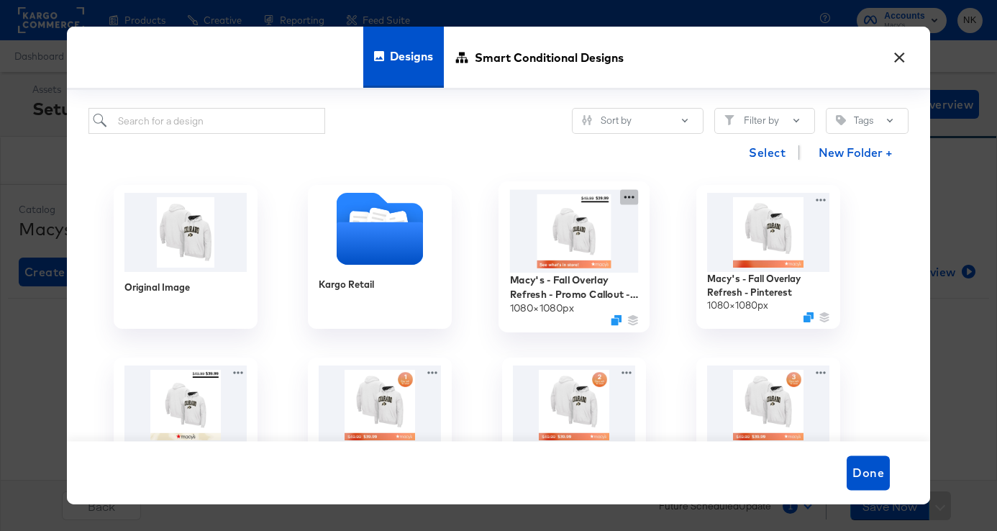
click at [634, 198] on icon at bounding box center [629, 197] width 18 height 15
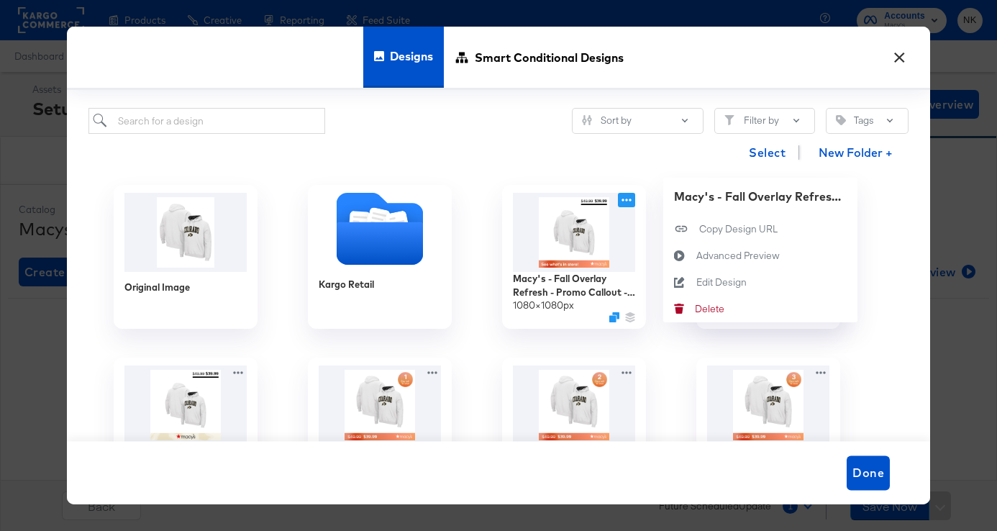
click at [465, 173] on div "Kargo Retail" at bounding box center [380, 256] width 194 height 173
